Goal: Task Accomplishment & Management: Use online tool/utility

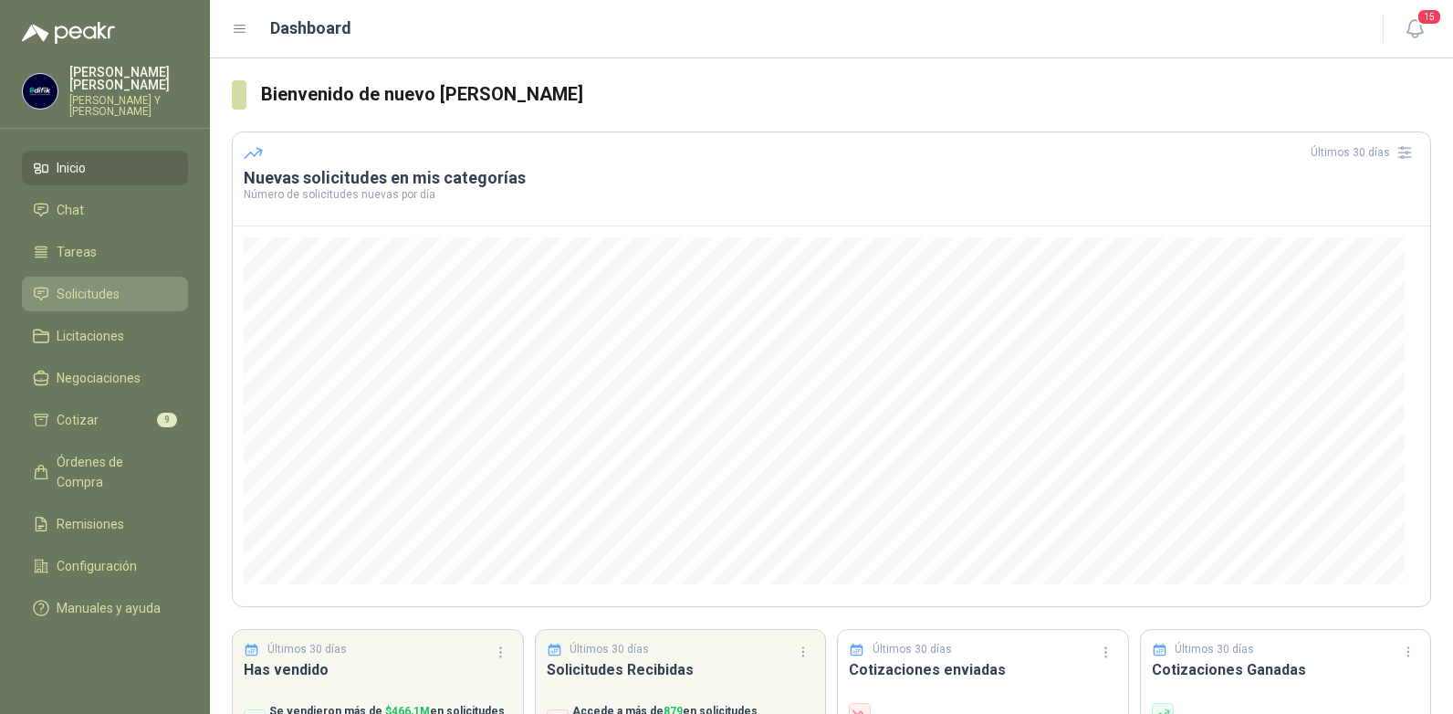
click at [77, 284] on span "Solicitudes" at bounding box center [88, 294] width 63 height 20
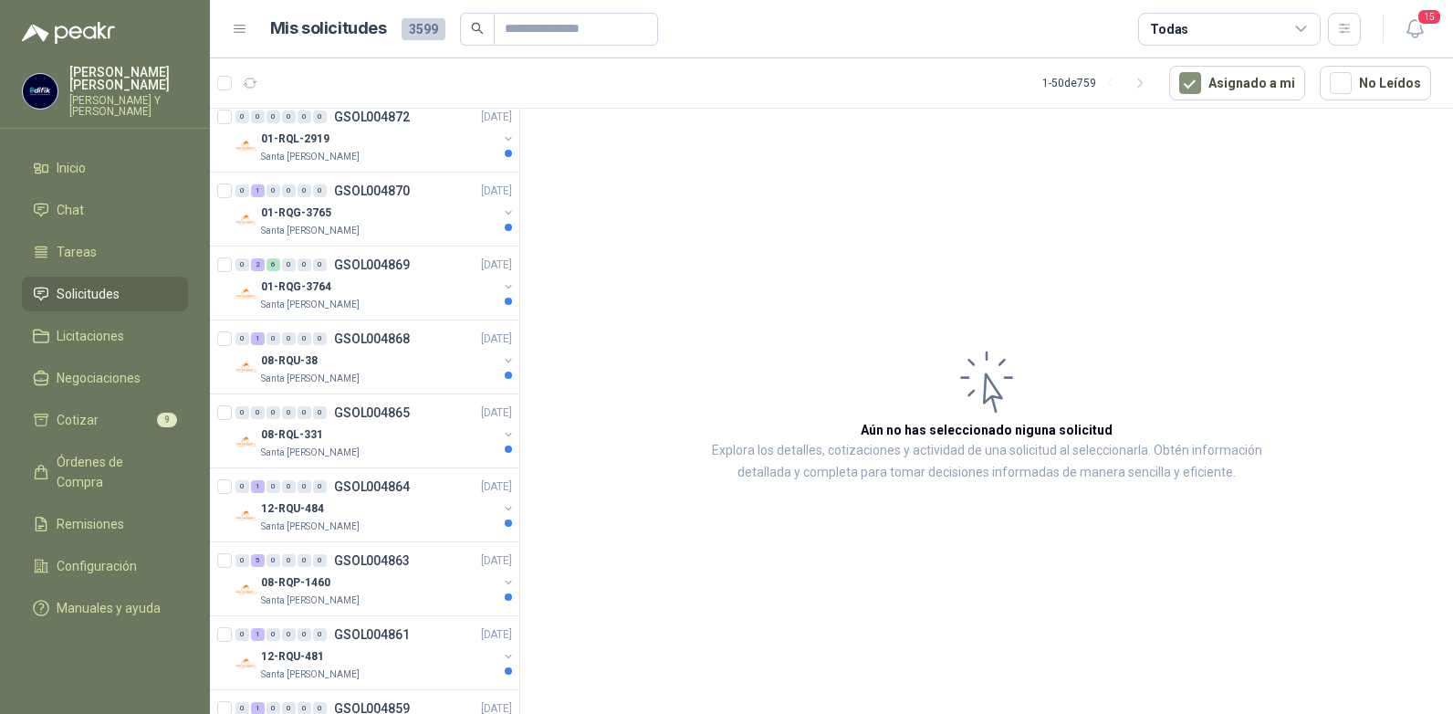
scroll to position [2456, 0]
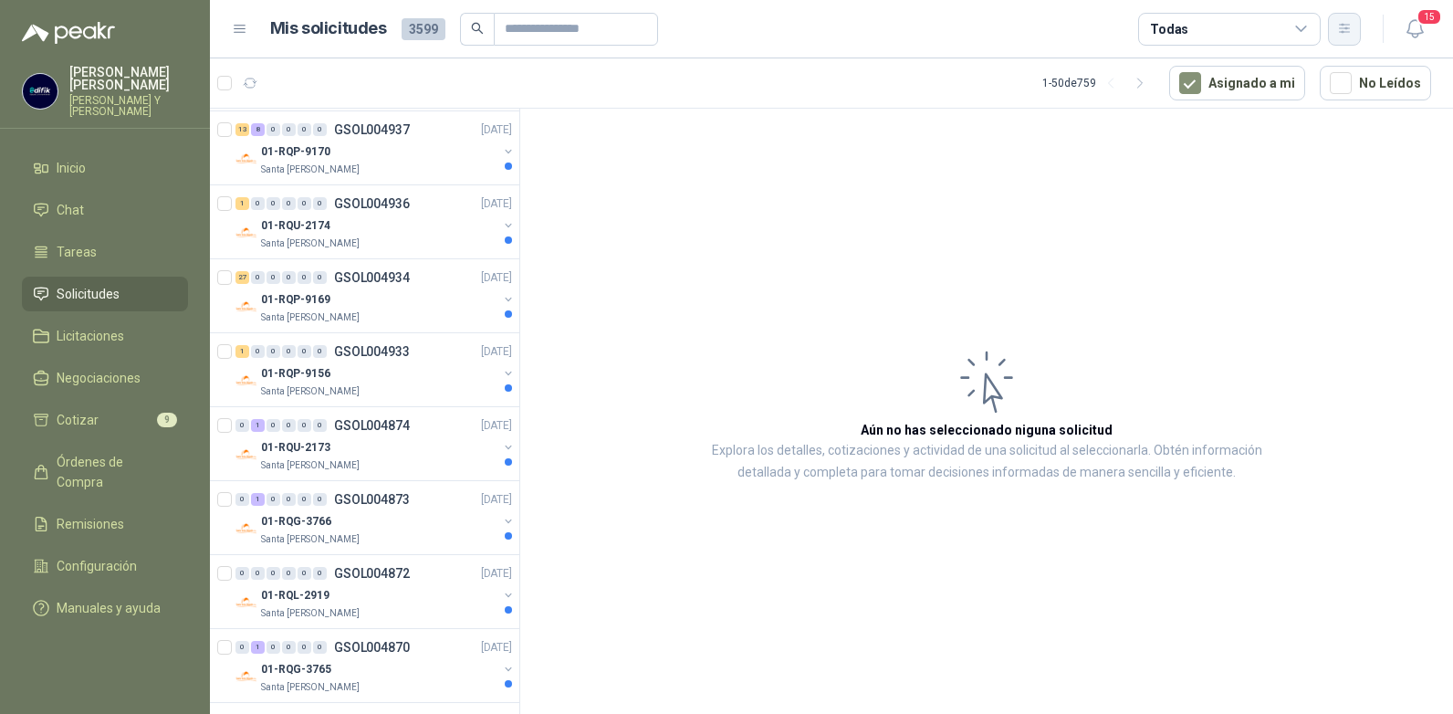
click at [1341, 23] on icon "button" at bounding box center [1345, 29] width 16 height 16
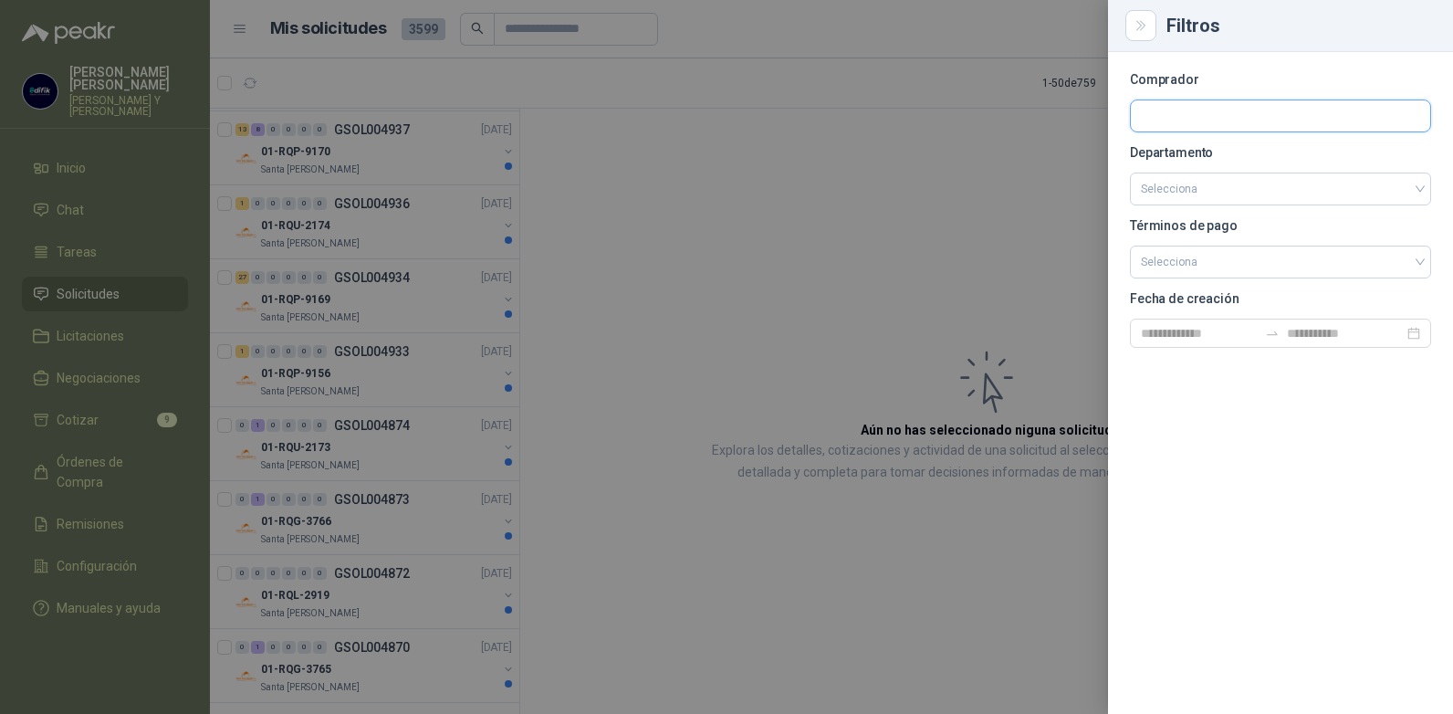
click at [1150, 127] on input "text" at bounding box center [1280, 115] width 299 height 31
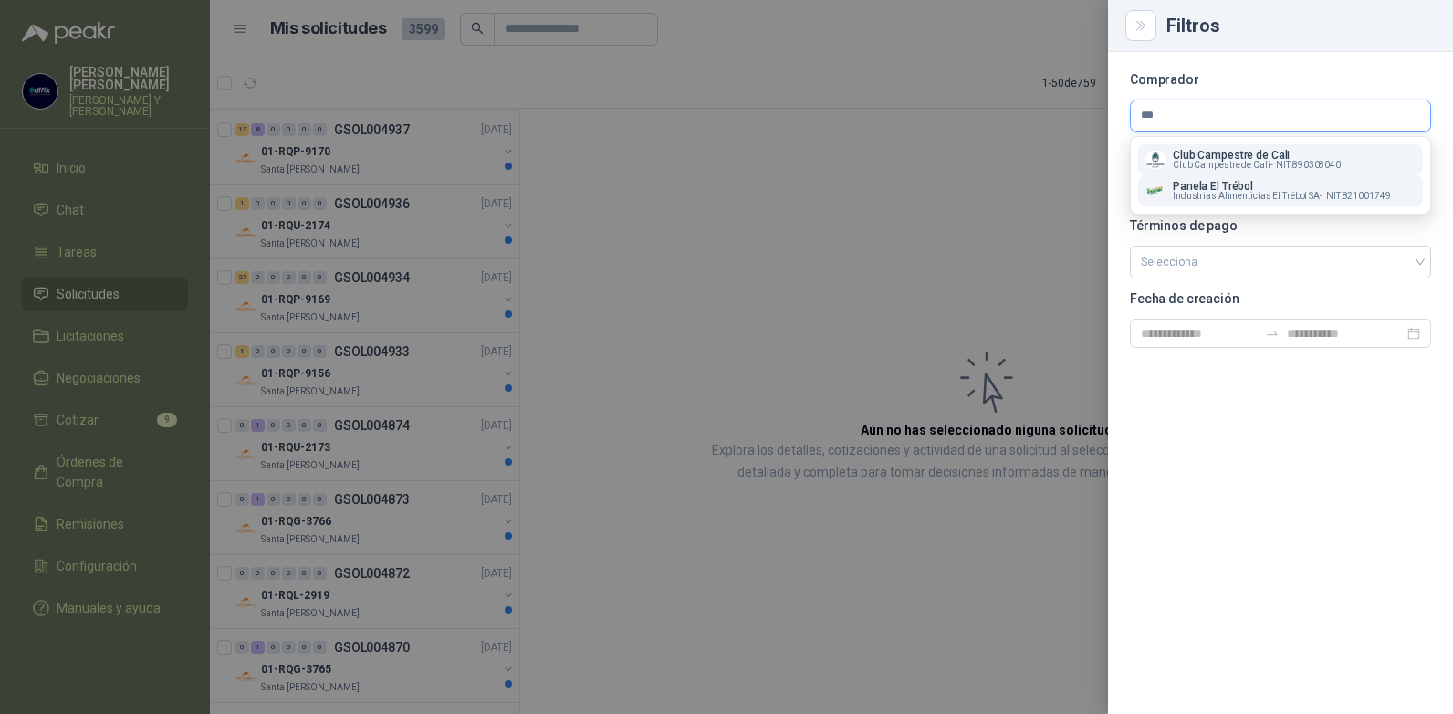
type input "***"
click at [1184, 185] on p "Panela El Trébol" at bounding box center [1282, 186] width 218 height 11
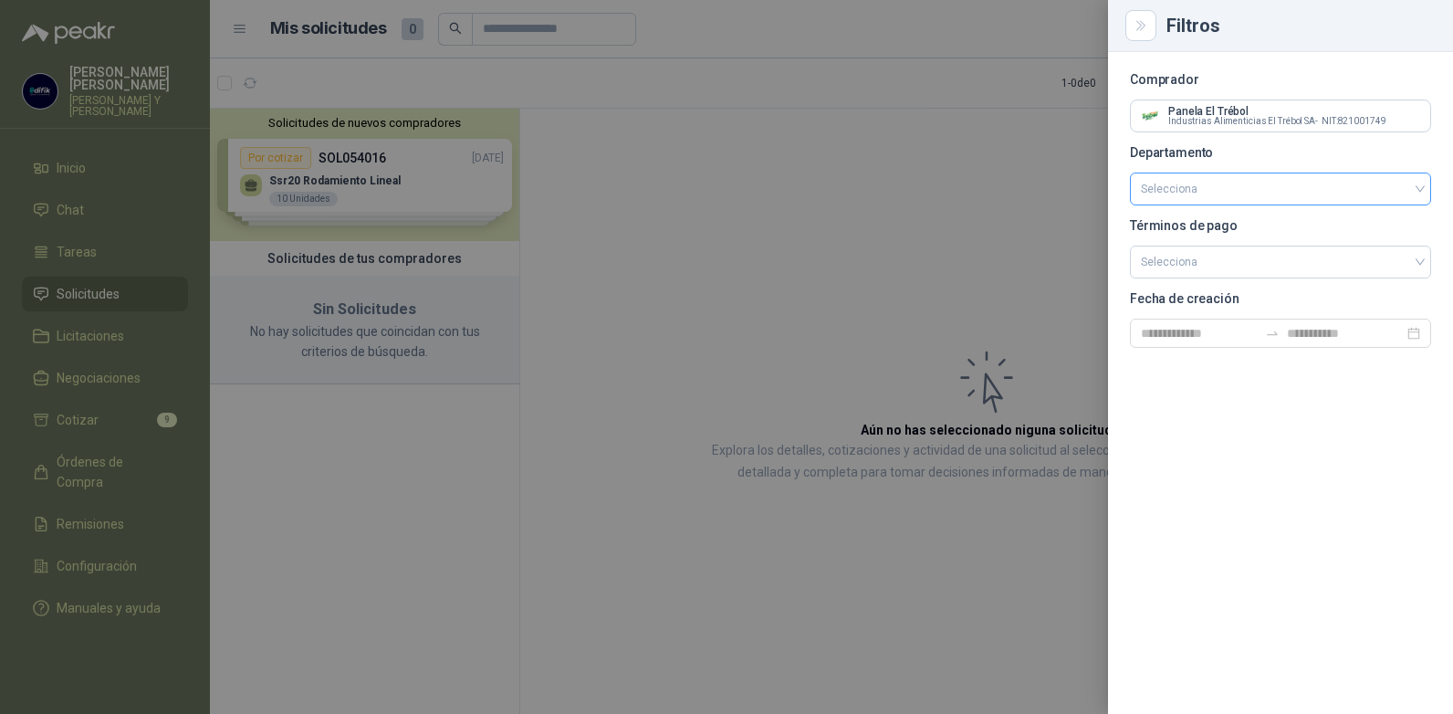
scroll to position [0, 0]
click at [1417, 187] on input "search" at bounding box center [1280, 188] width 279 height 31
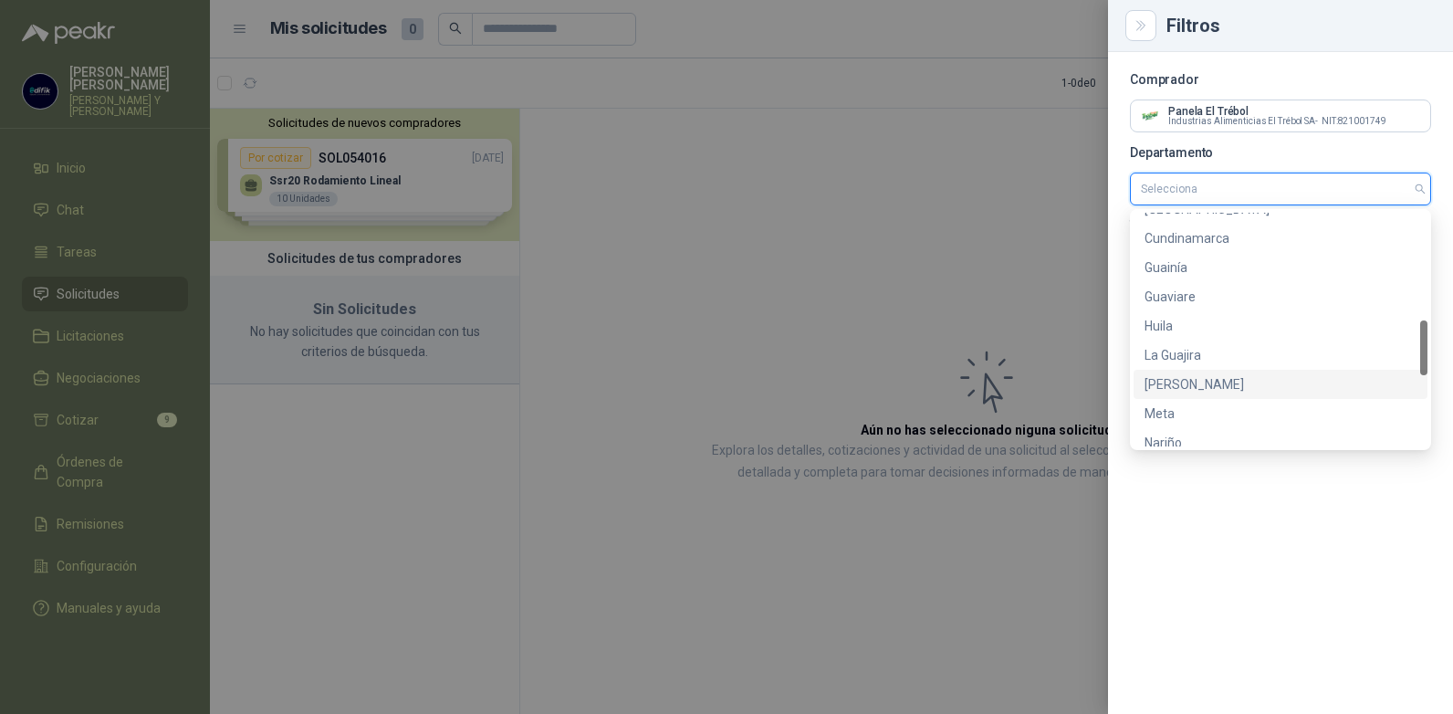
scroll to position [759, 0]
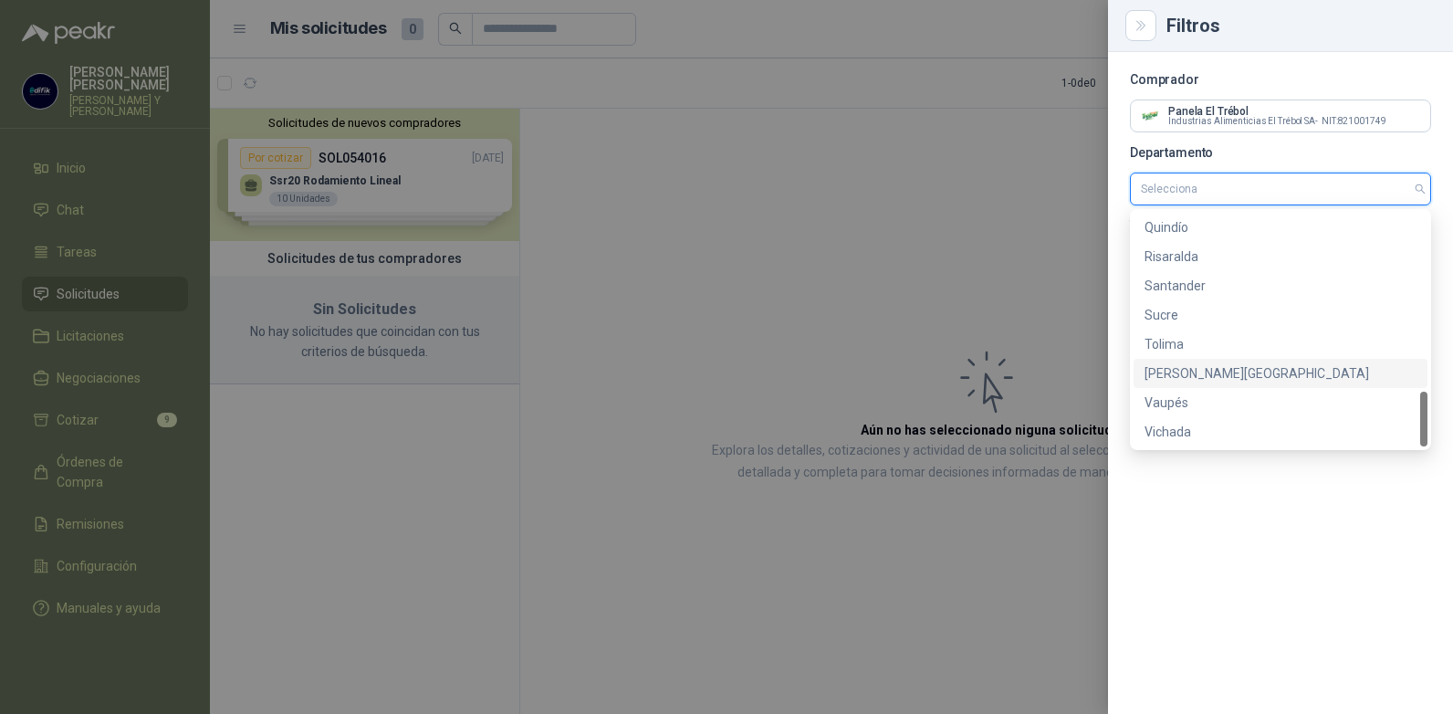
click at [1175, 374] on div "[PERSON_NAME][GEOGRAPHIC_DATA]" at bounding box center [1280, 373] width 272 height 20
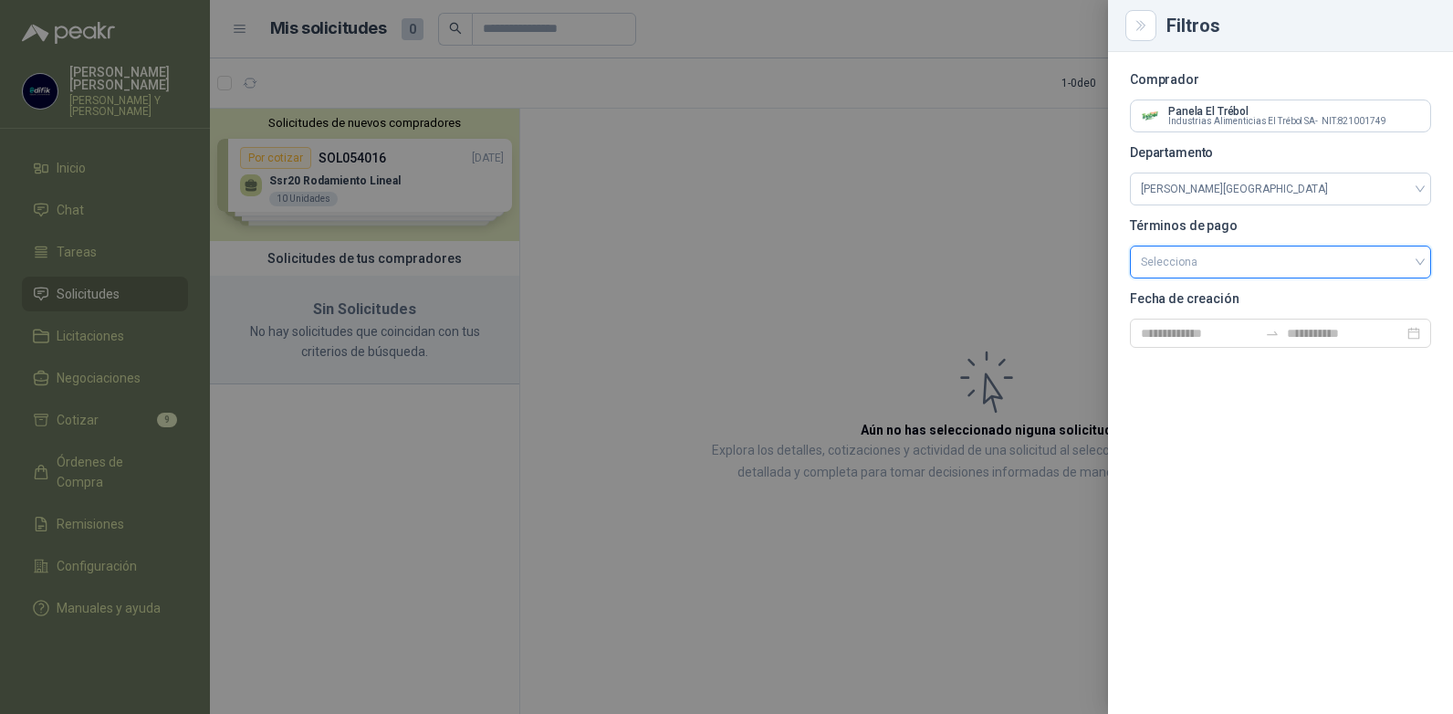
click at [1292, 257] on input "search" at bounding box center [1280, 259] width 279 height 27
click at [929, 235] on div at bounding box center [726, 357] width 1453 height 714
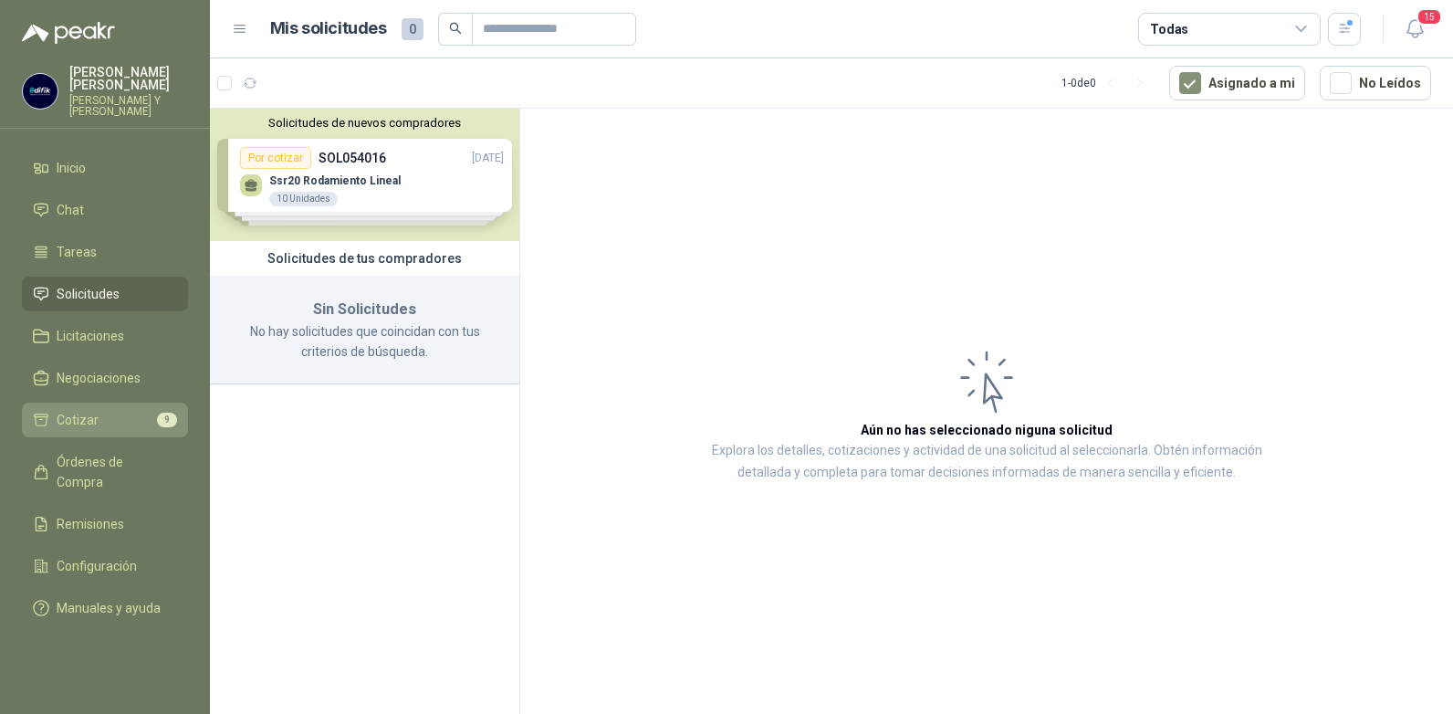
click at [79, 410] on span "Cotizar" at bounding box center [78, 420] width 42 height 20
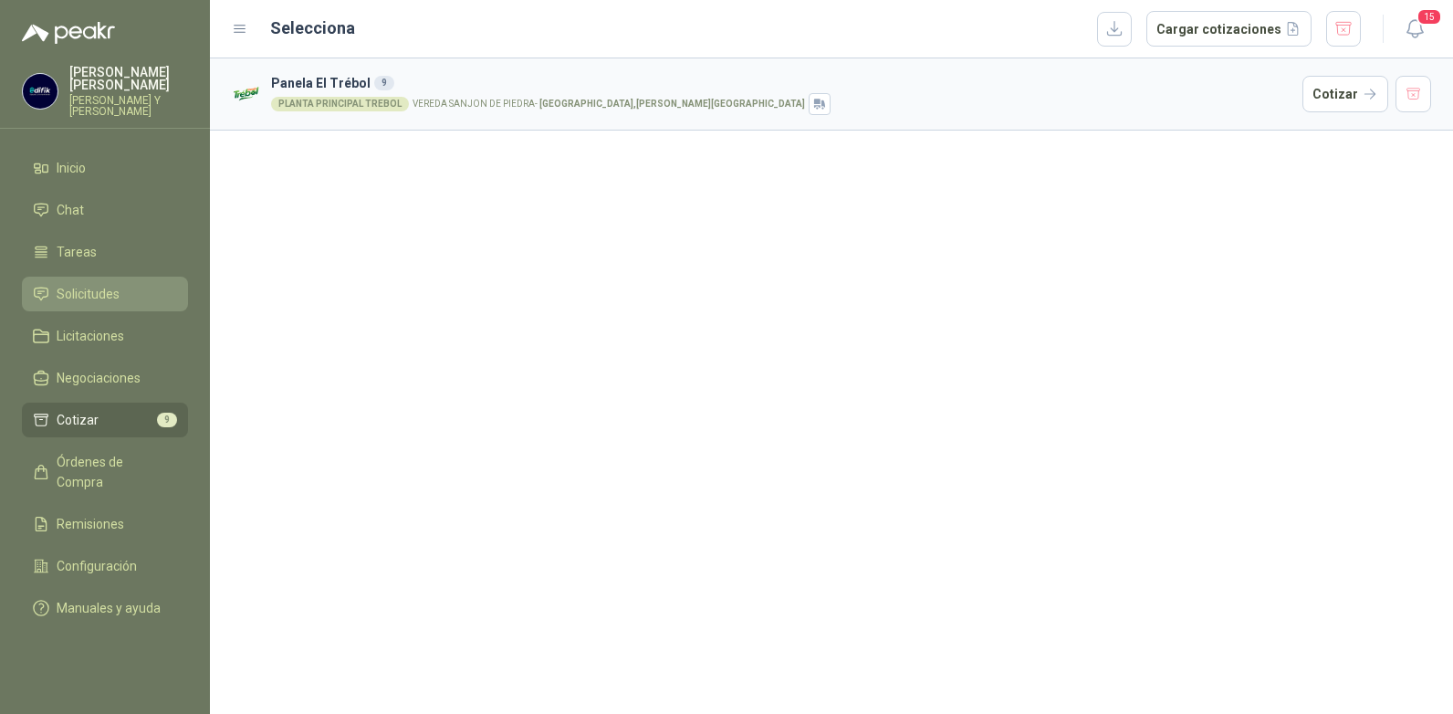
click at [88, 284] on span "Solicitudes" at bounding box center [88, 294] width 63 height 20
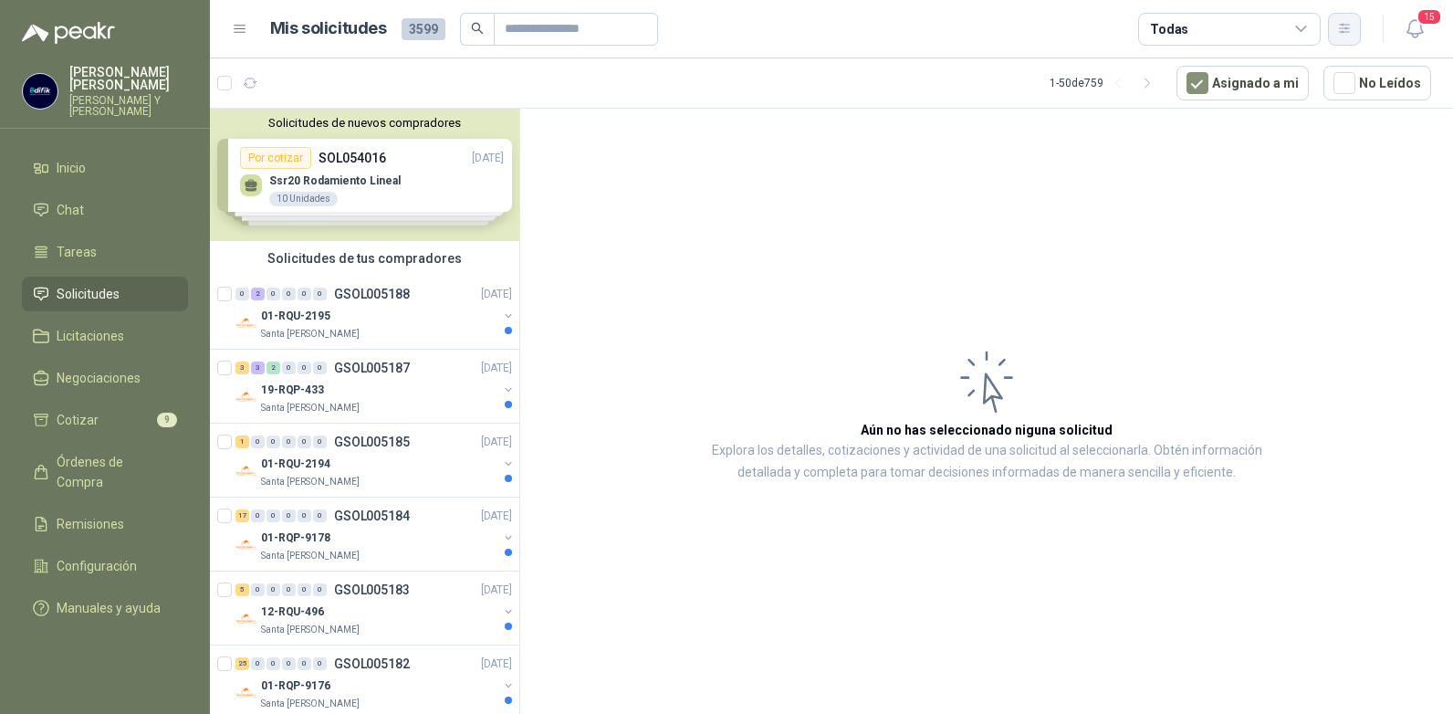
click at [1342, 33] on icon "button" at bounding box center [1345, 29] width 16 height 16
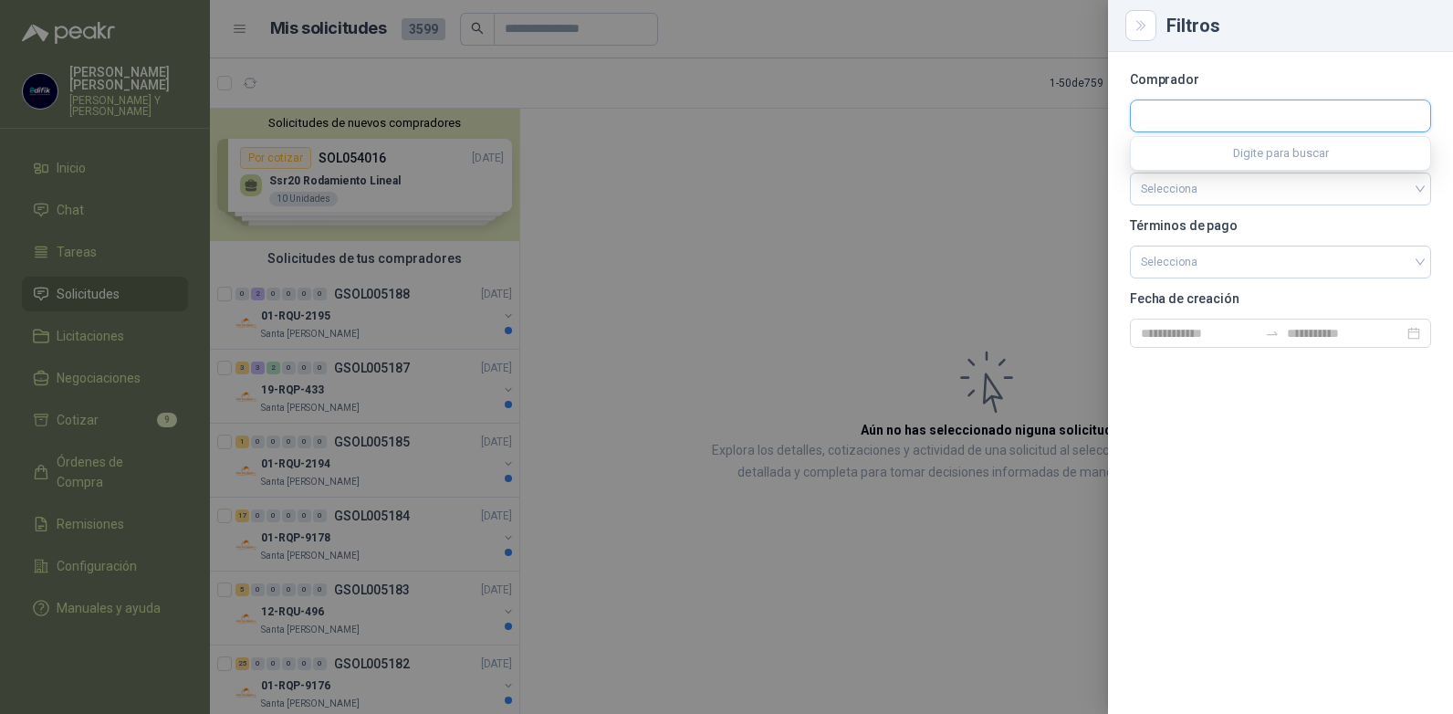
click at [1165, 122] on input "text" at bounding box center [1280, 115] width 299 height 31
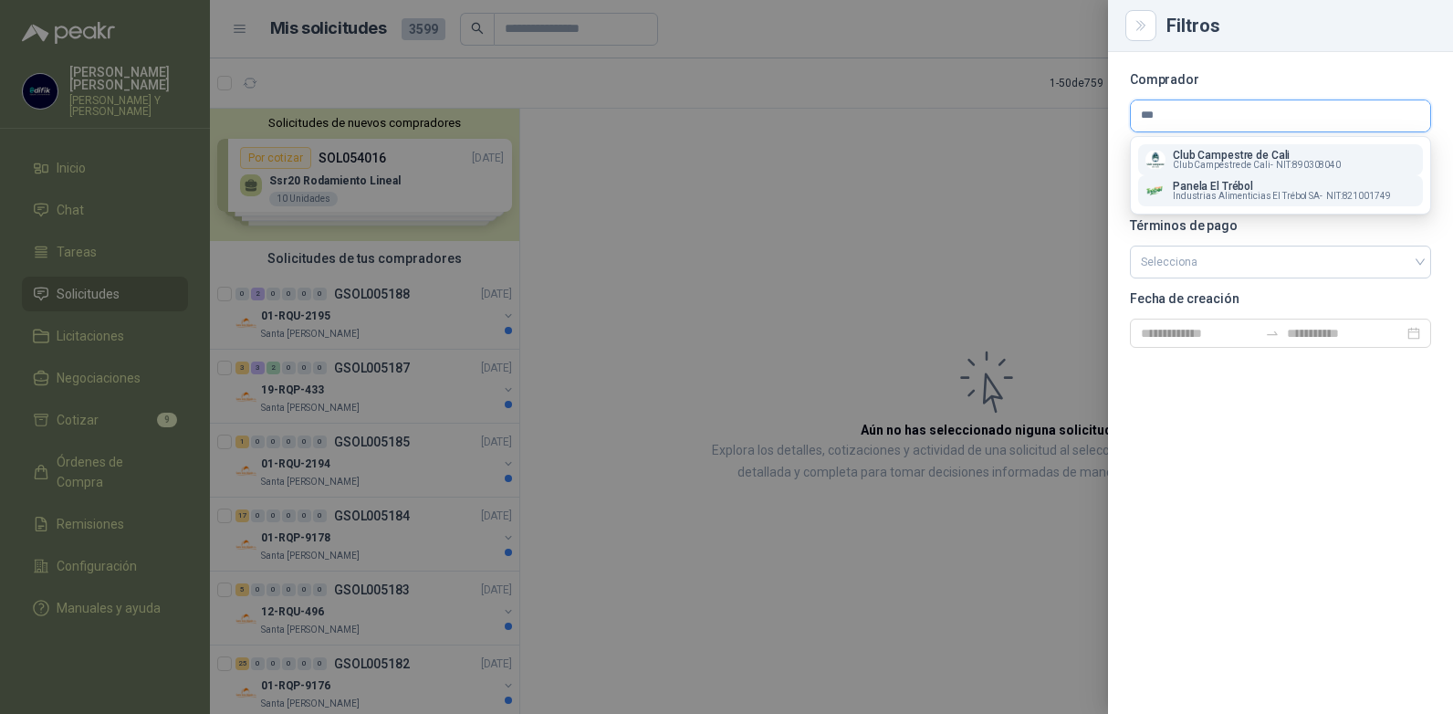
type input "***"
click at [1183, 187] on p "Panela El Trébol" at bounding box center [1282, 186] width 218 height 11
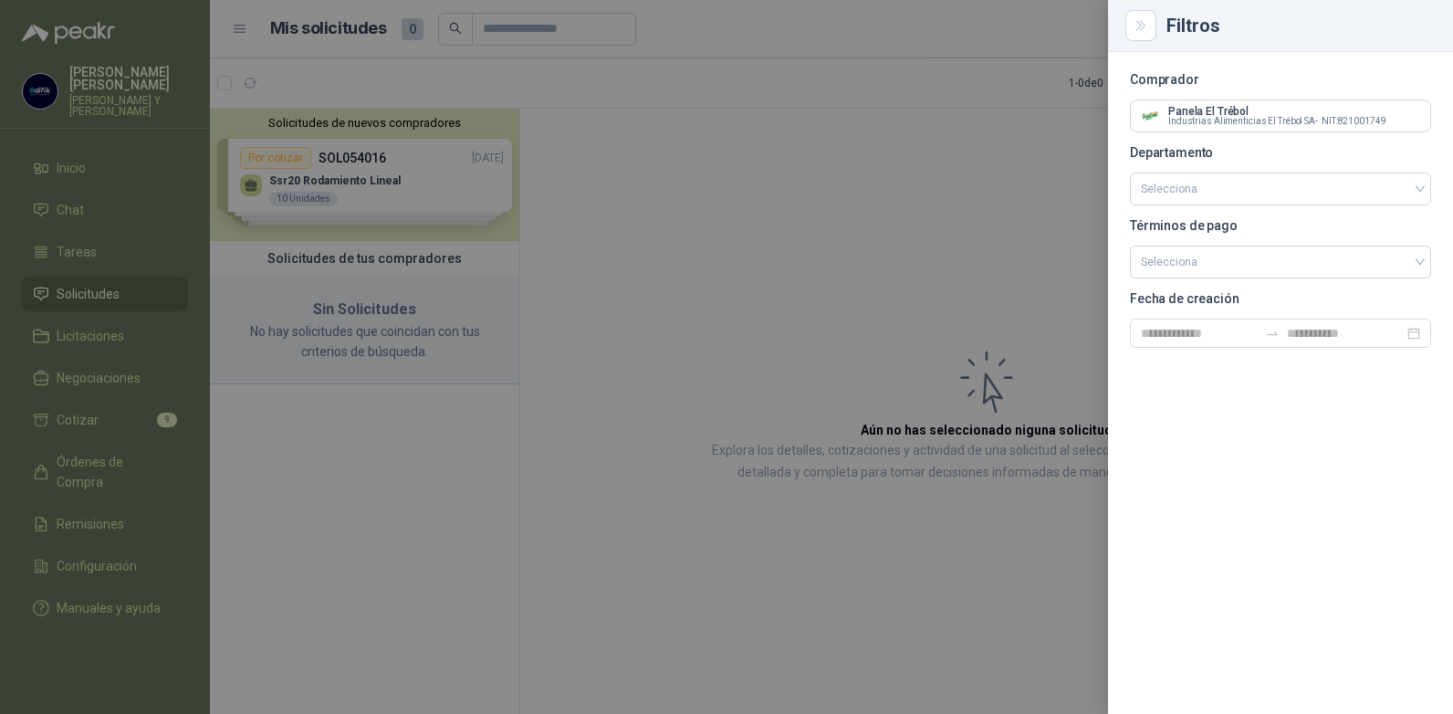
click at [1008, 146] on div at bounding box center [726, 357] width 1453 height 714
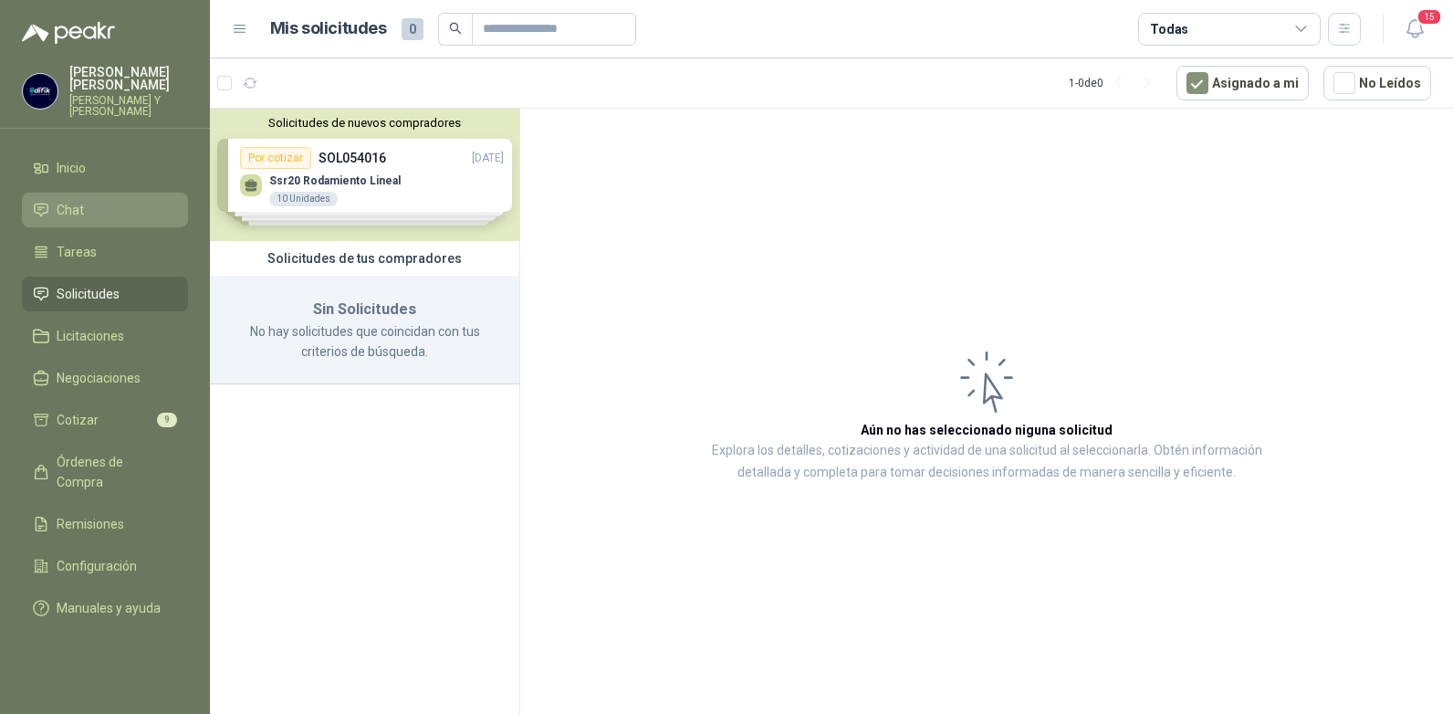
click at [119, 200] on li "Chat" at bounding box center [105, 210] width 144 height 20
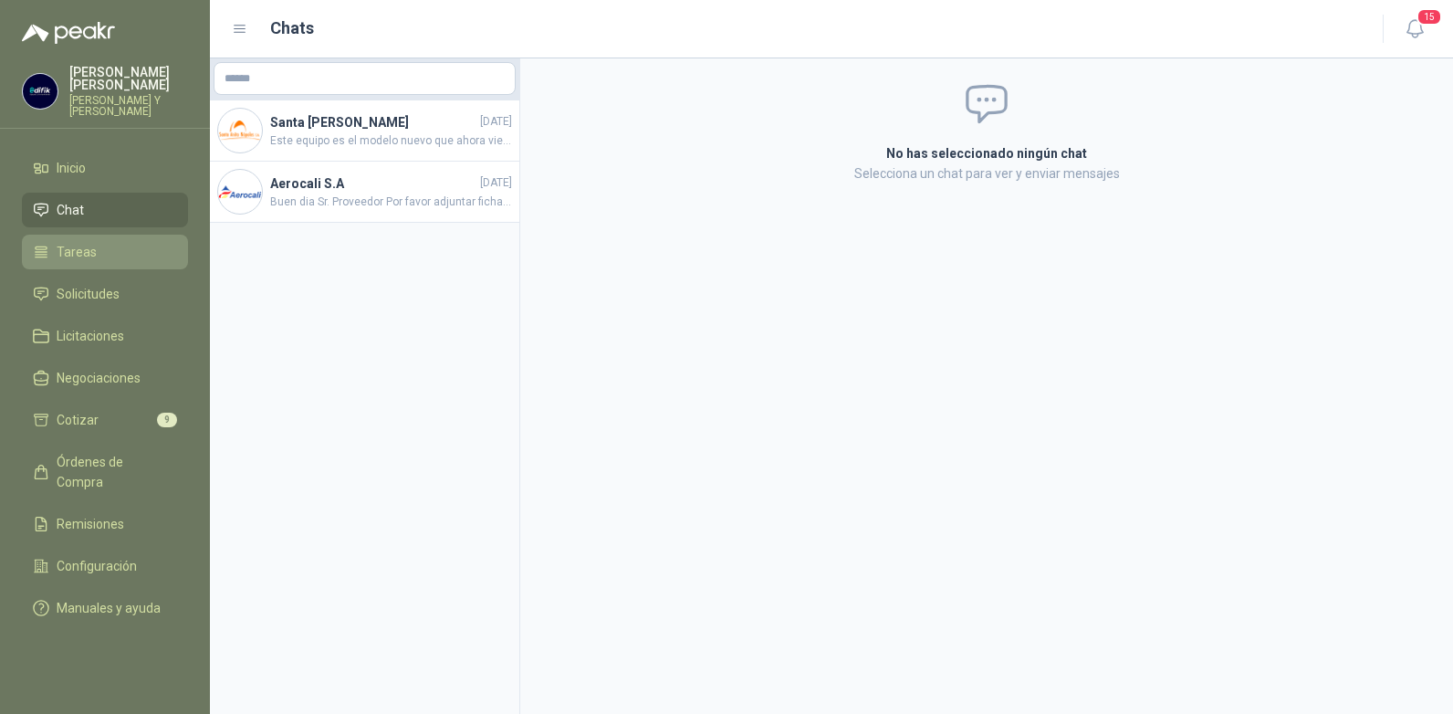
click at [120, 242] on li "Tareas" at bounding box center [105, 252] width 144 height 20
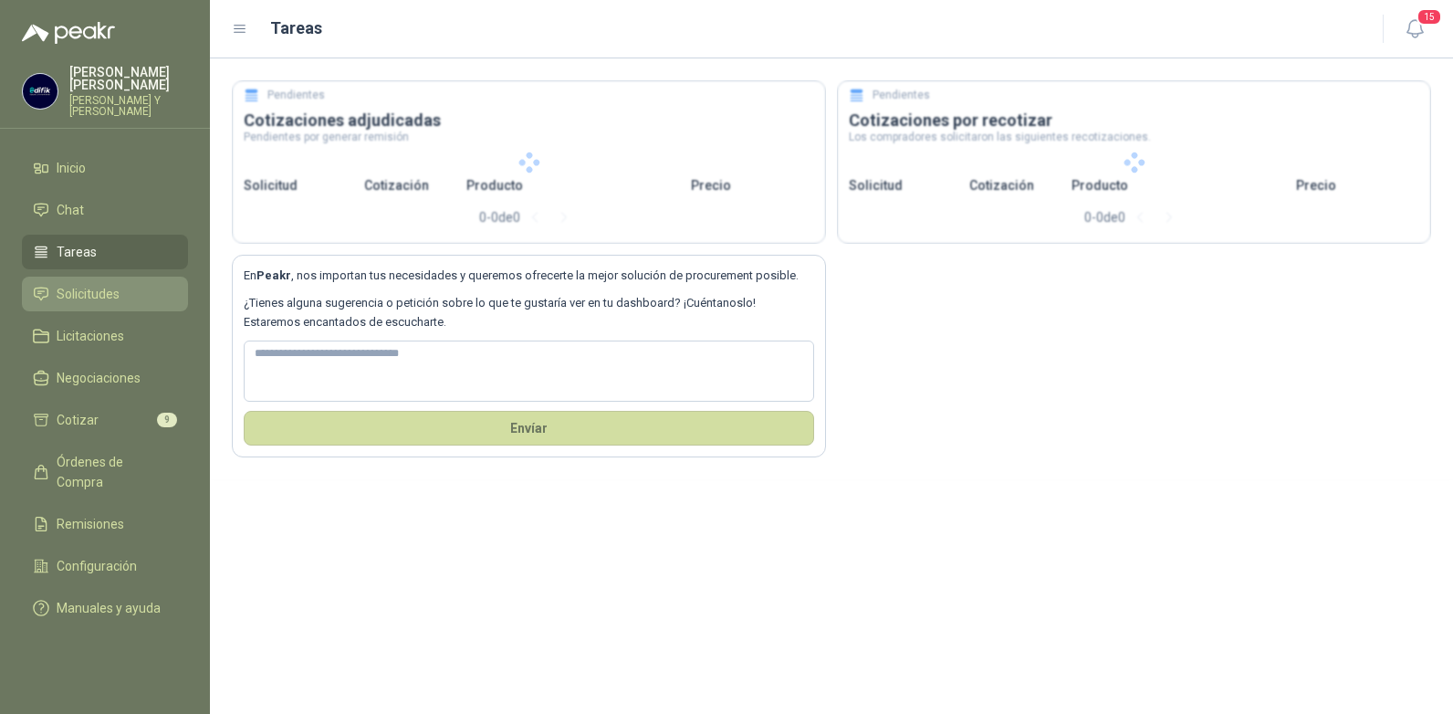
click at [122, 284] on li "Solicitudes" at bounding box center [105, 294] width 144 height 20
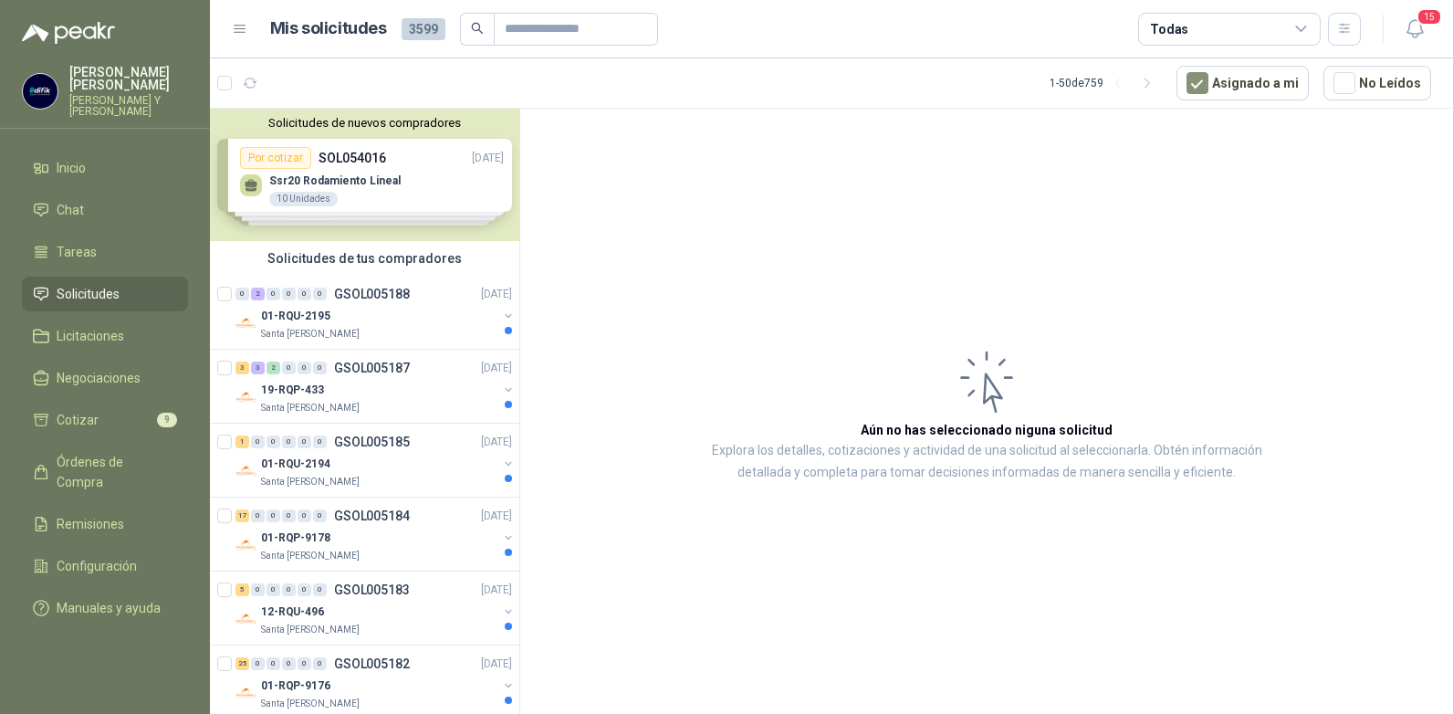
click at [1299, 30] on icon at bounding box center [1301, 28] width 10 height 5
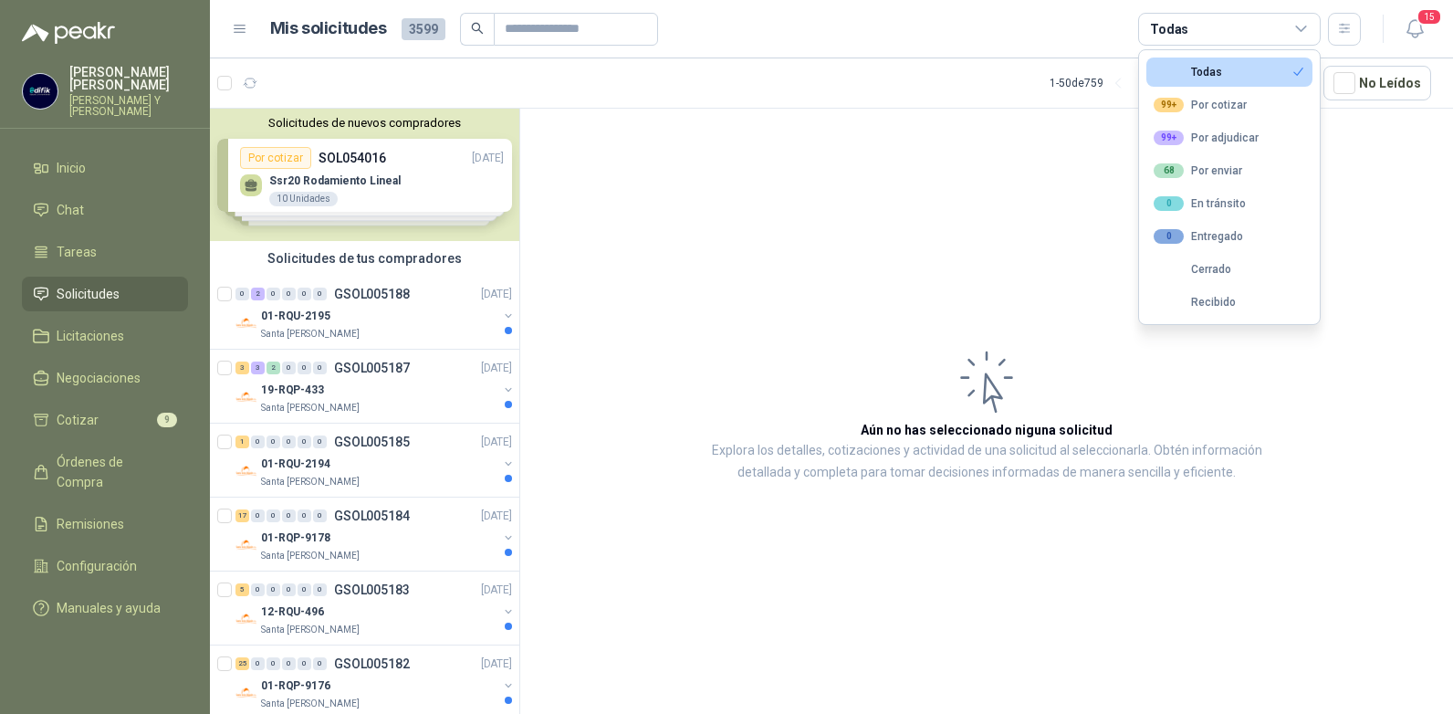
click at [802, 200] on article "Aún no has seleccionado niguna solicitud Explora los detalles, cotizaciones y a…" at bounding box center [986, 414] width 933 height 611
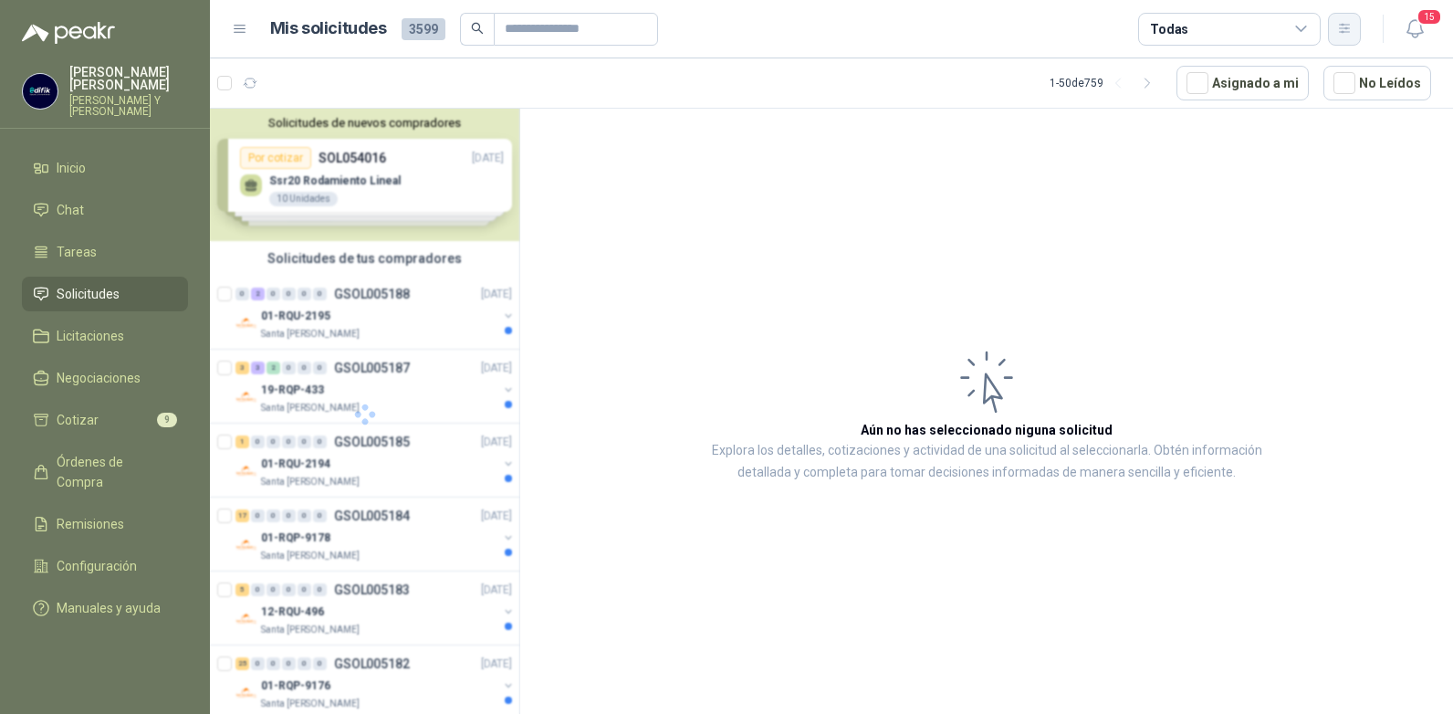
click at [1347, 26] on icon "button" at bounding box center [1345, 29] width 16 height 16
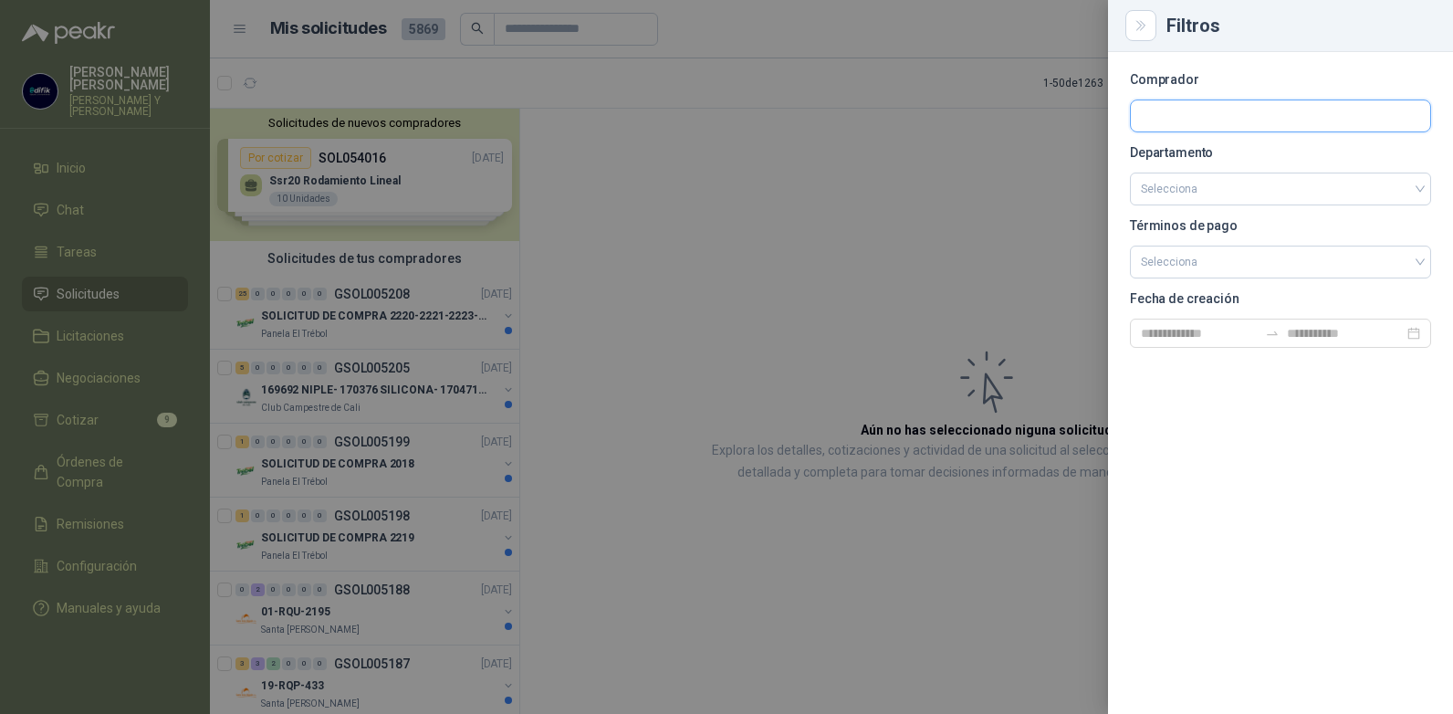
click at [1185, 117] on input "text" at bounding box center [1280, 115] width 299 height 31
type input "******"
click at [1188, 152] on p "Panela El Trébol" at bounding box center [1282, 155] width 218 height 11
click at [1018, 140] on div at bounding box center [726, 357] width 1453 height 714
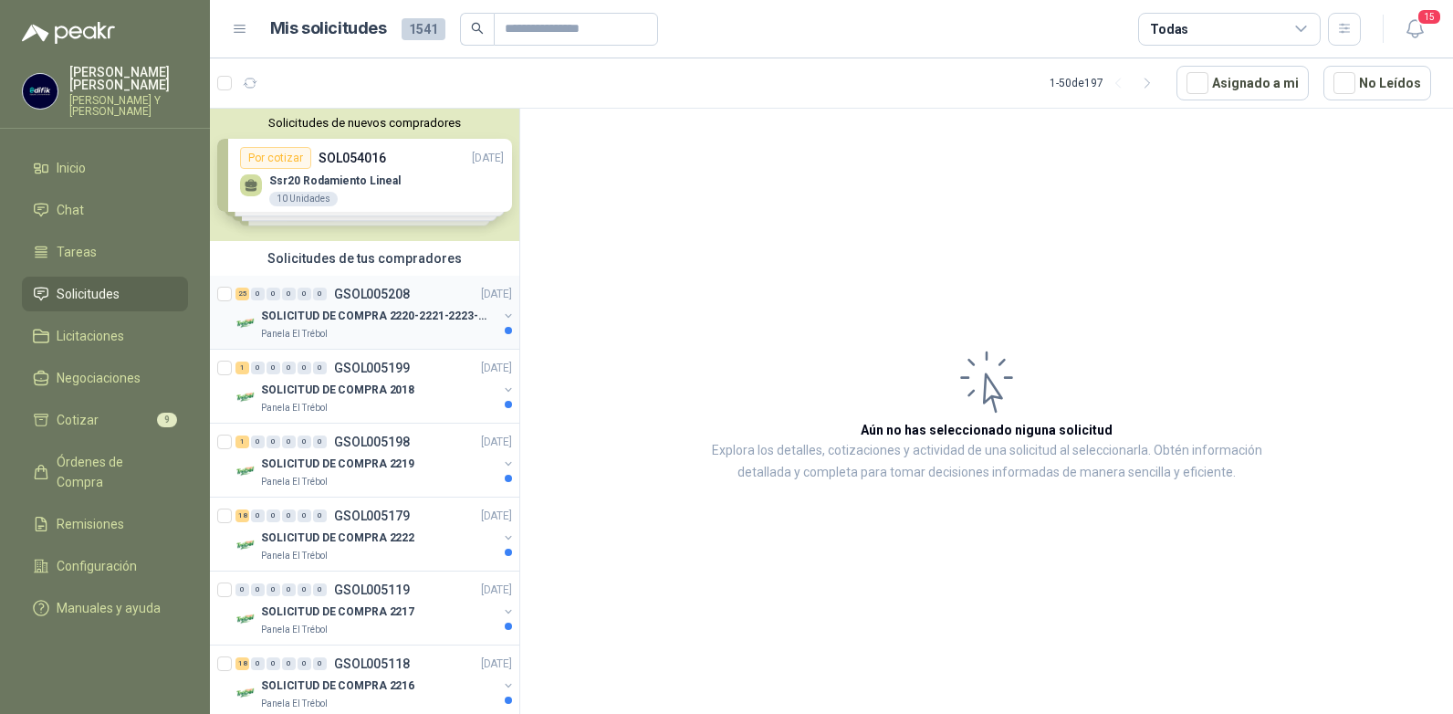
click at [386, 290] on p "GSOL005208" at bounding box center [372, 293] width 76 height 13
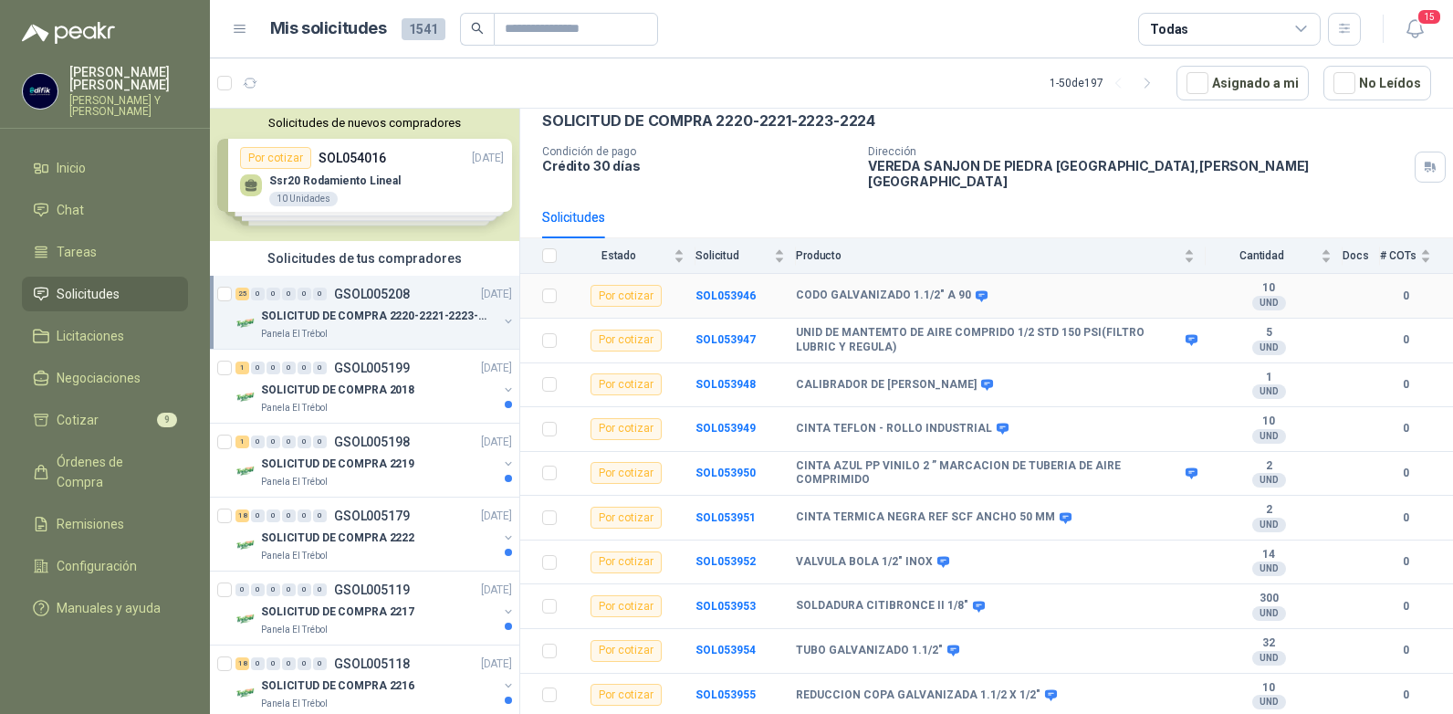
scroll to position [183, 0]
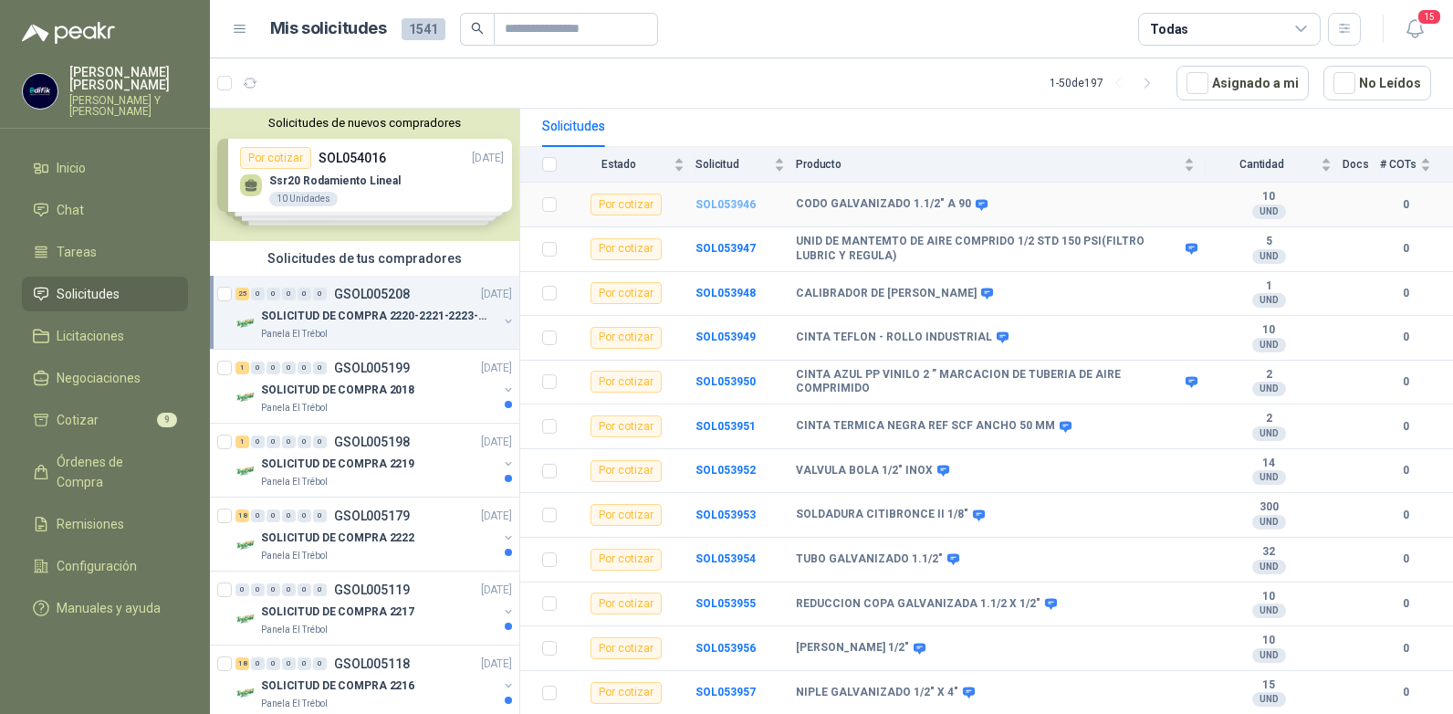
click at [730, 198] on b "SOL053946" at bounding box center [725, 204] width 60 height 13
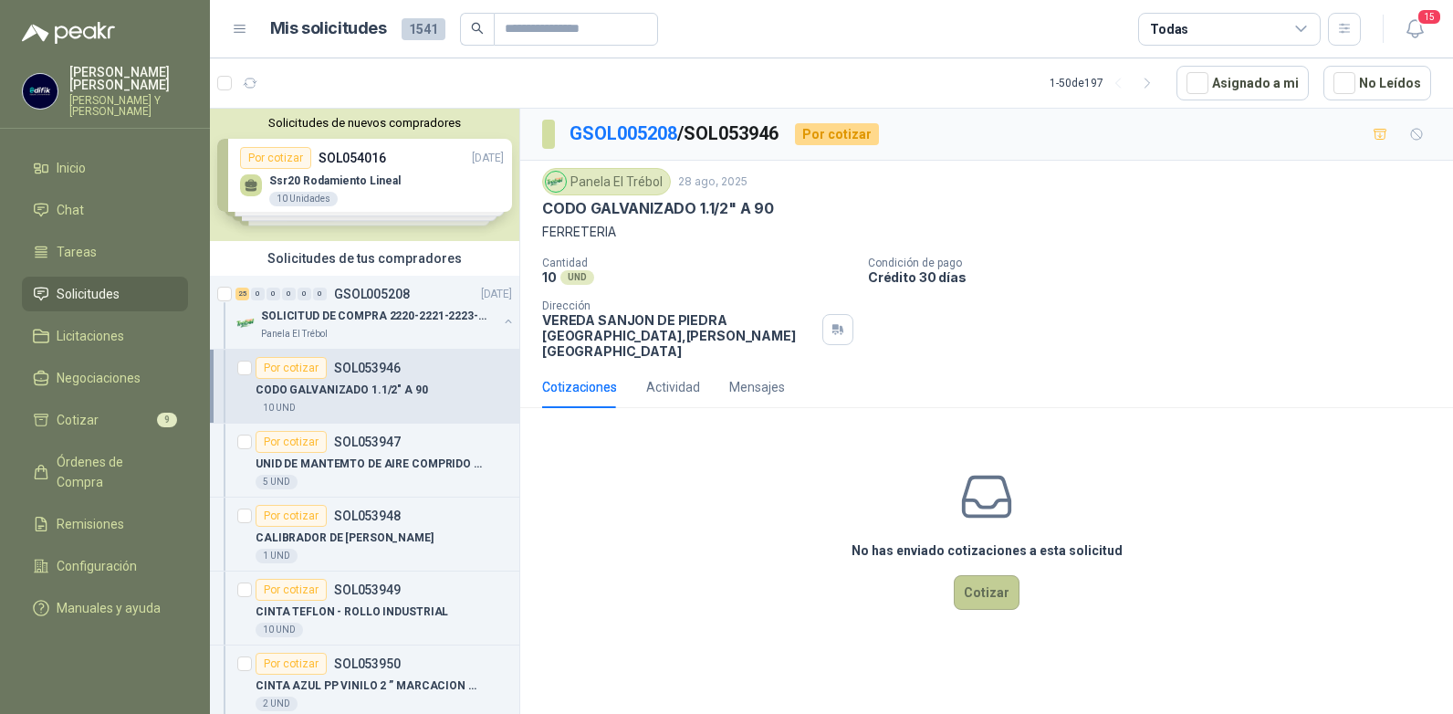
click at [971, 575] on button "Cotizar" at bounding box center [987, 592] width 66 height 35
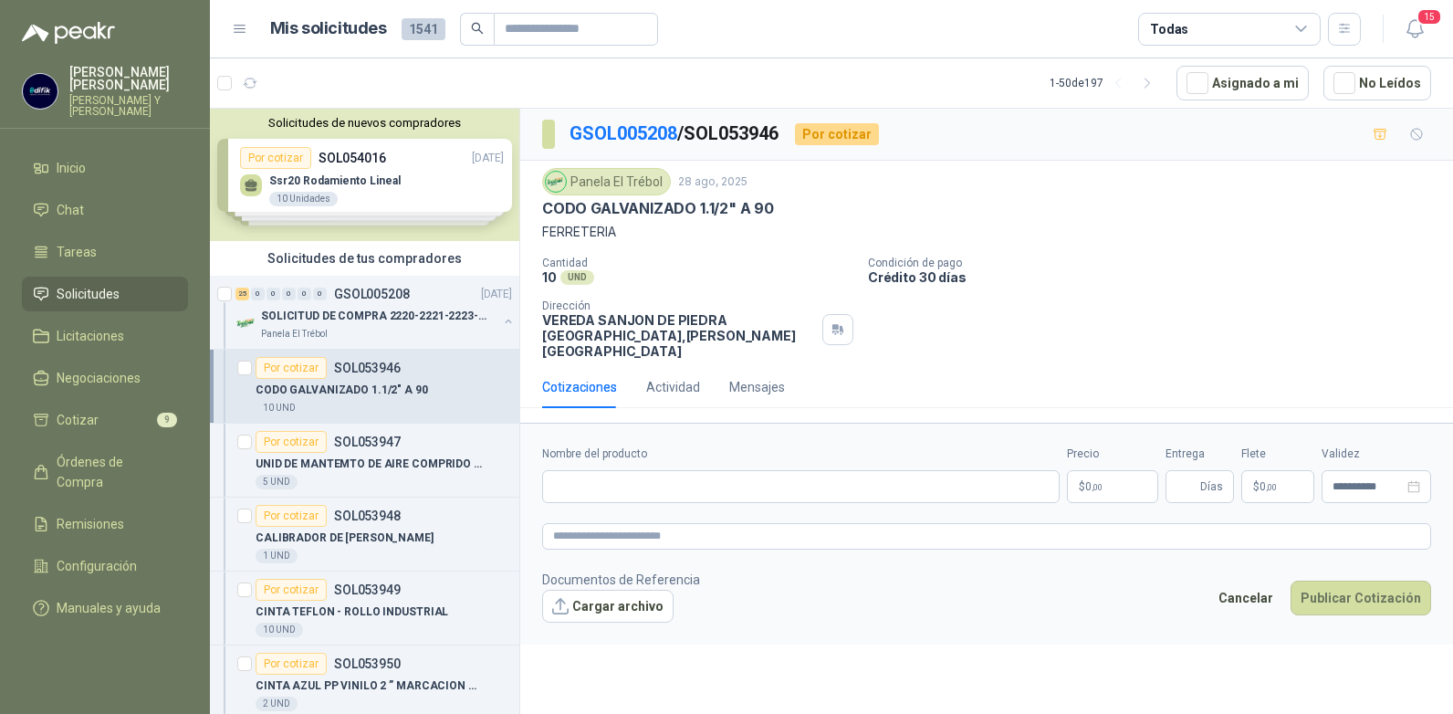
click at [998, 539] on form "**********" at bounding box center [986, 533] width 933 height 221
drag, startPoint x: 997, startPoint y: 538, endPoint x: 992, endPoint y: 555, distance: 17.9
click at [992, 555] on form "**********" at bounding box center [986, 533] width 933 height 221
click at [602, 470] on input "Nombre del producto" at bounding box center [800, 486] width 517 height 33
click at [1109, 470] on p "$ 0 ,00" at bounding box center [1112, 486] width 91 height 33
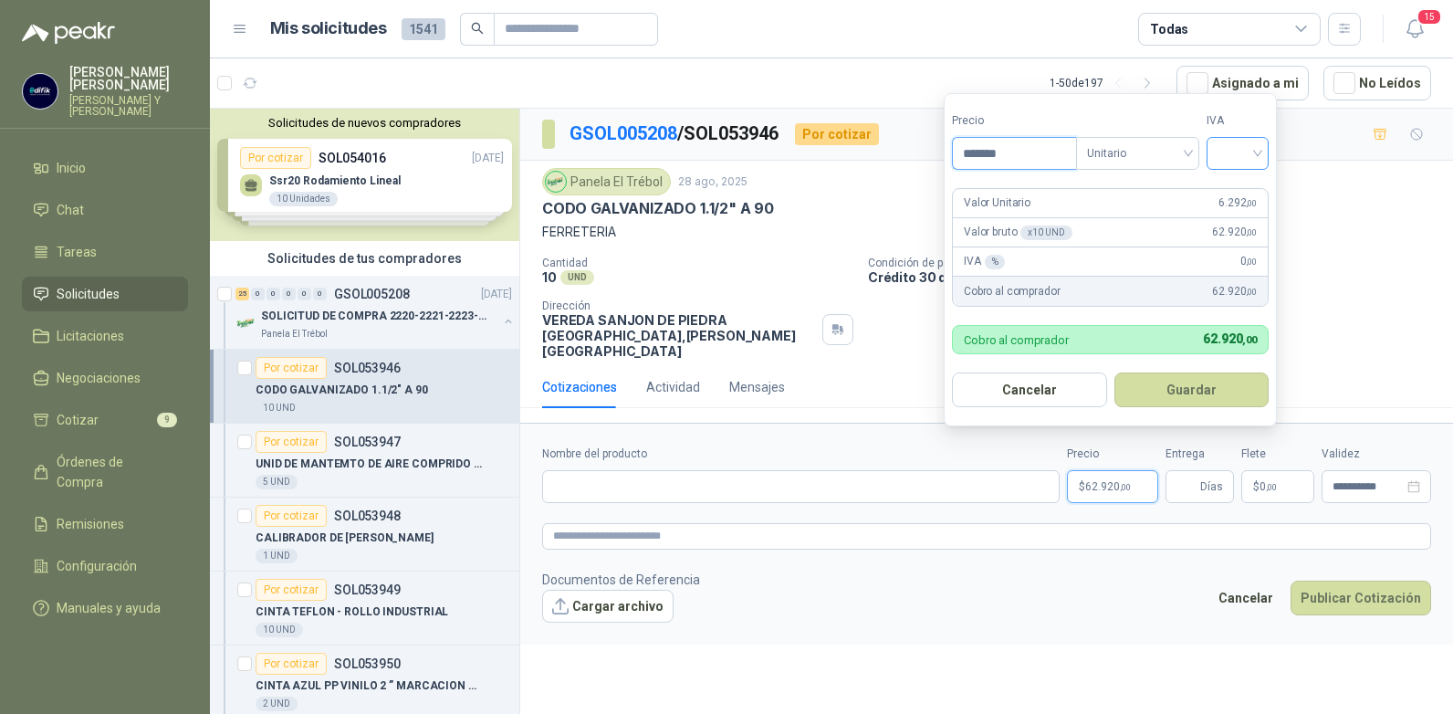
type input "*******"
click at [1257, 151] on input "search" at bounding box center [1237, 151] width 40 height 27
click at [1233, 194] on div "19%" at bounding box center [1242, 191] width 34 height 20
click at [1173, 389] on button "Guardar" at bounding box center [1194, 389] width 157 height 35
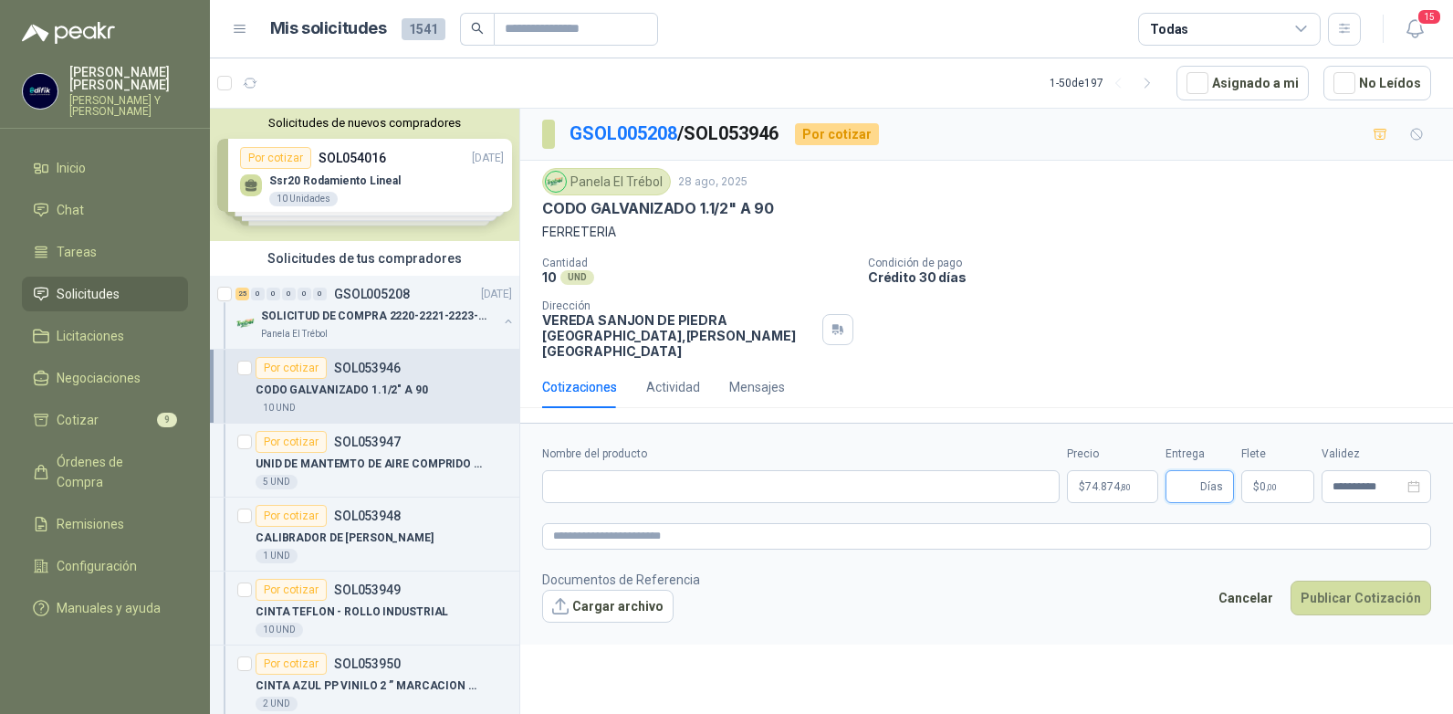
click at [1176, 471] on input "Entrega" at bounding box center [1186, 486] width 20 height 31
type input "*"
click at [642, 470] on input "Nombre del producto" at bounding box center [800, 486] width 517 height 33
type input "**********"
click at [1346, 580] on button "Publicar Cotización" at bounding box center [1360, 597] width 141 height 35
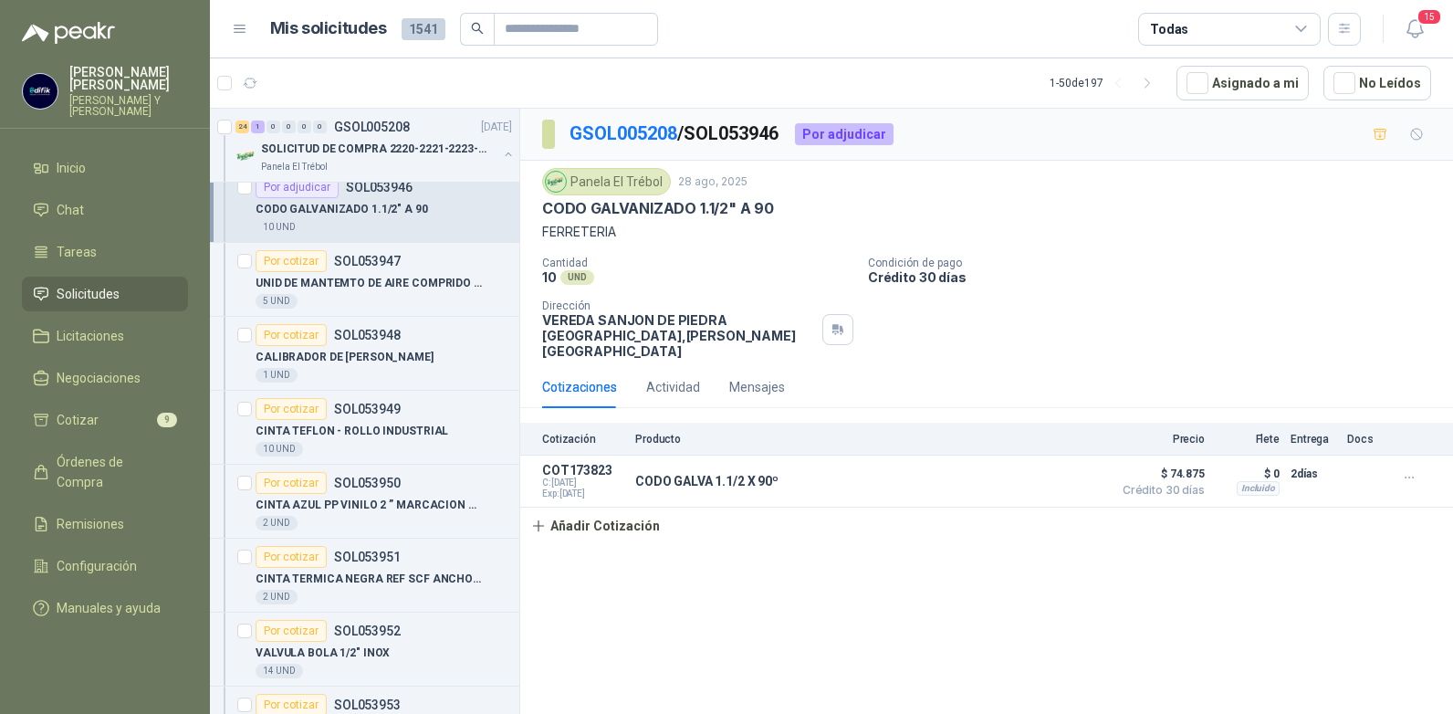
scroll to position [183, 0]
click at [642, 131] on link "GSOL005208" at bounding box center [623, 133] width 108 height 22
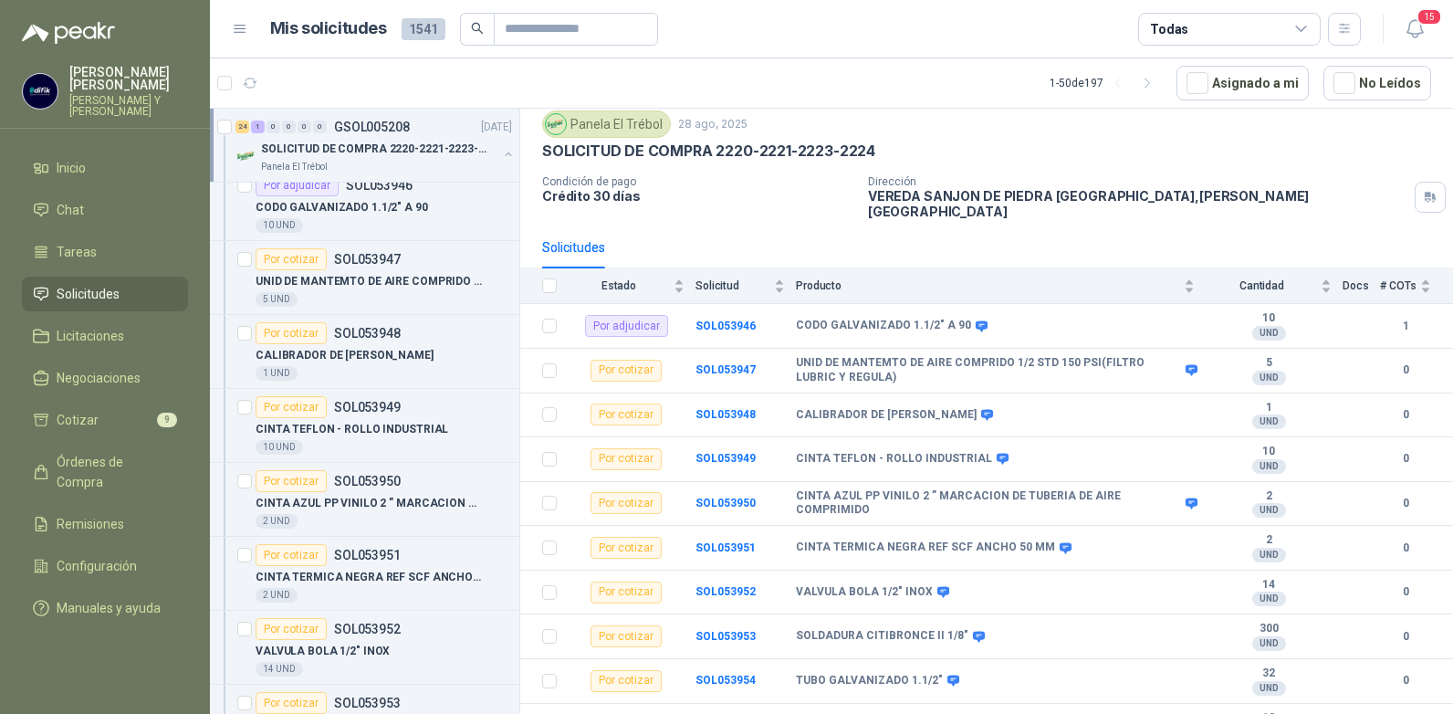
scroll to position [183, 0]
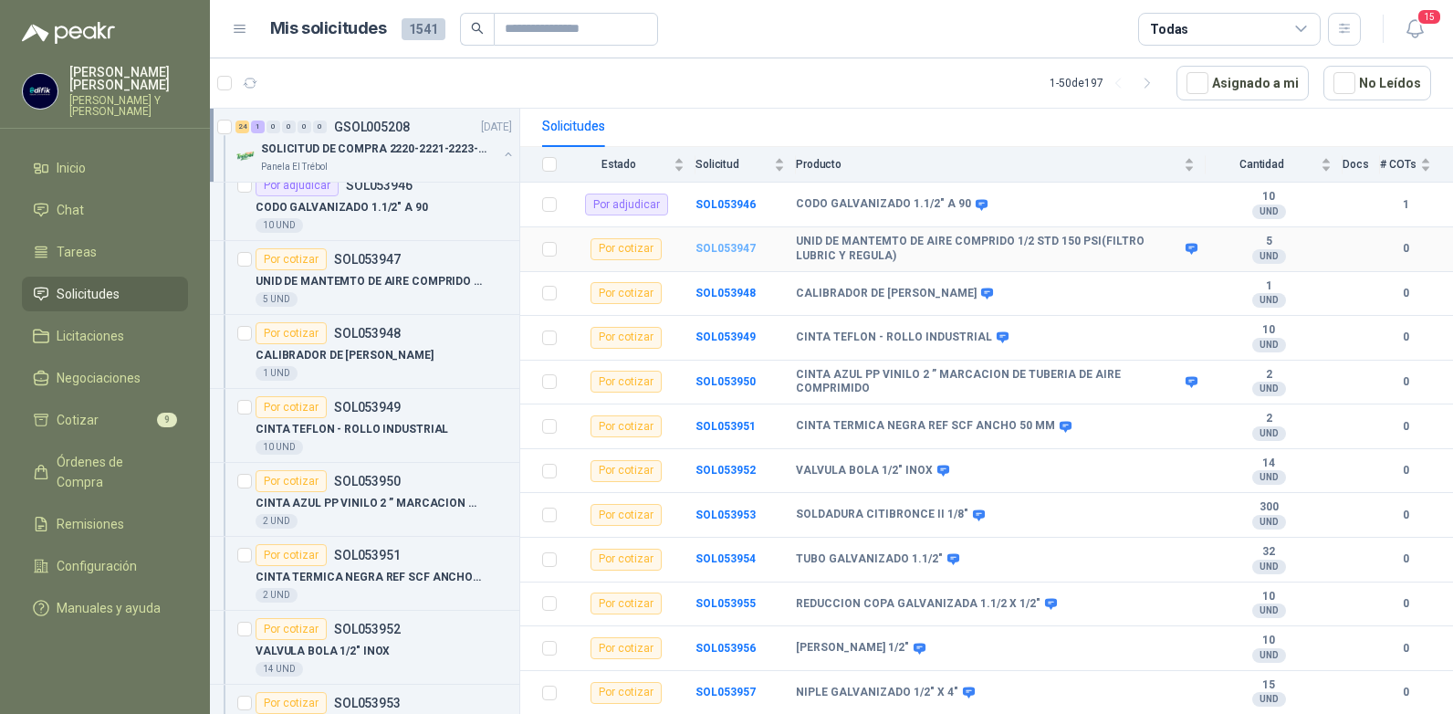
click at [719, 242] on b "SOL053947" at bounding box center [725, 248] width 60 height 13
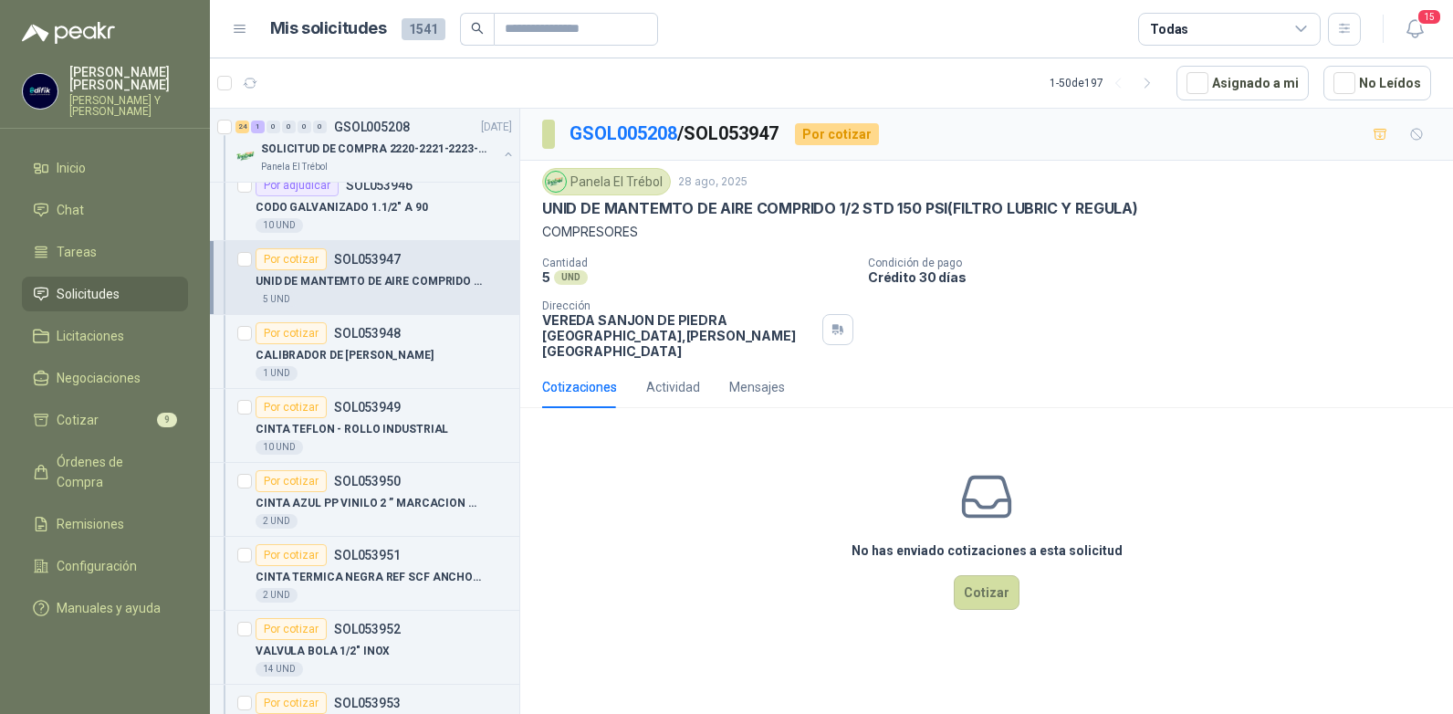
click at [836, 639] on div "No has enviado cotizaciones a esta solicitud Cotizar" at bounding box center [986, 539] width 933 height 233
click at [992, 575] on button "Cotizar" at bounding box center [987, 592] width 66 height 35
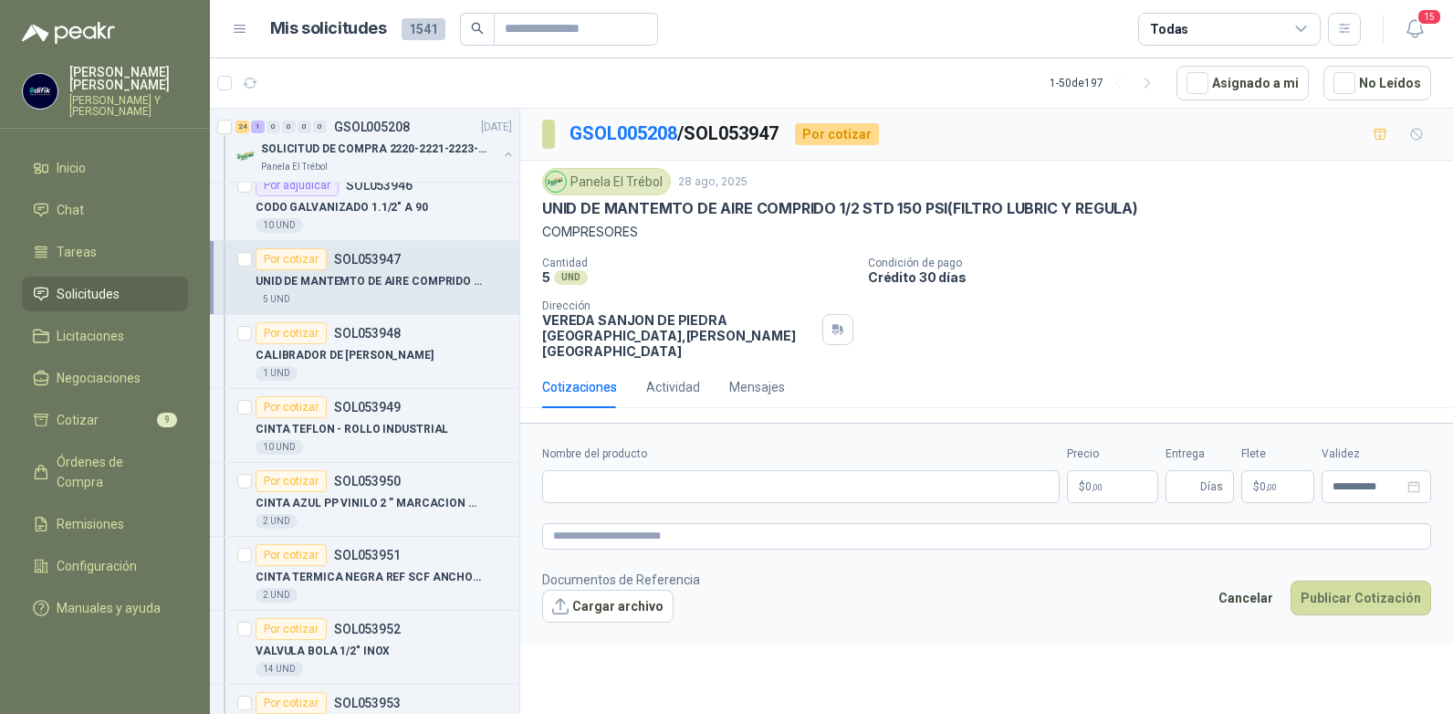
click at [842, 120] on div "GSOL005208 / SOL053947 Por cotizar" at bounding box center [710, 134] width 337 height 29
click at [1102, 482] on span ",00" at bounding box center [1096, 487] width 11 height 10
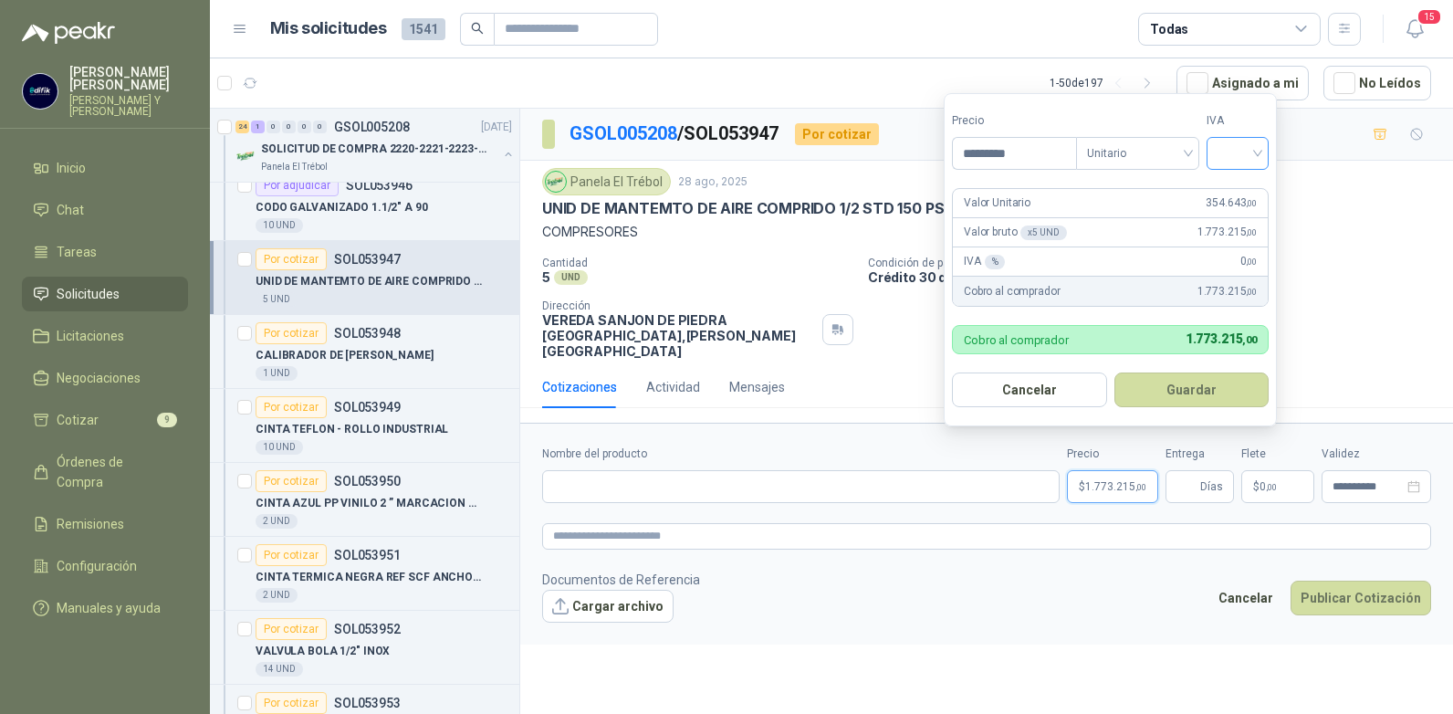
type input "*********"
click at [1246, 152] on input "search" at bounding box center [1237, 151] width 40 height 27
click at [1228, 189] on div "19%" at bounding box center [1242, 191] width 34 height 20
click at [1169, 384] on button "Guardar" at bounding box center [1194, 389] width 157 height 35
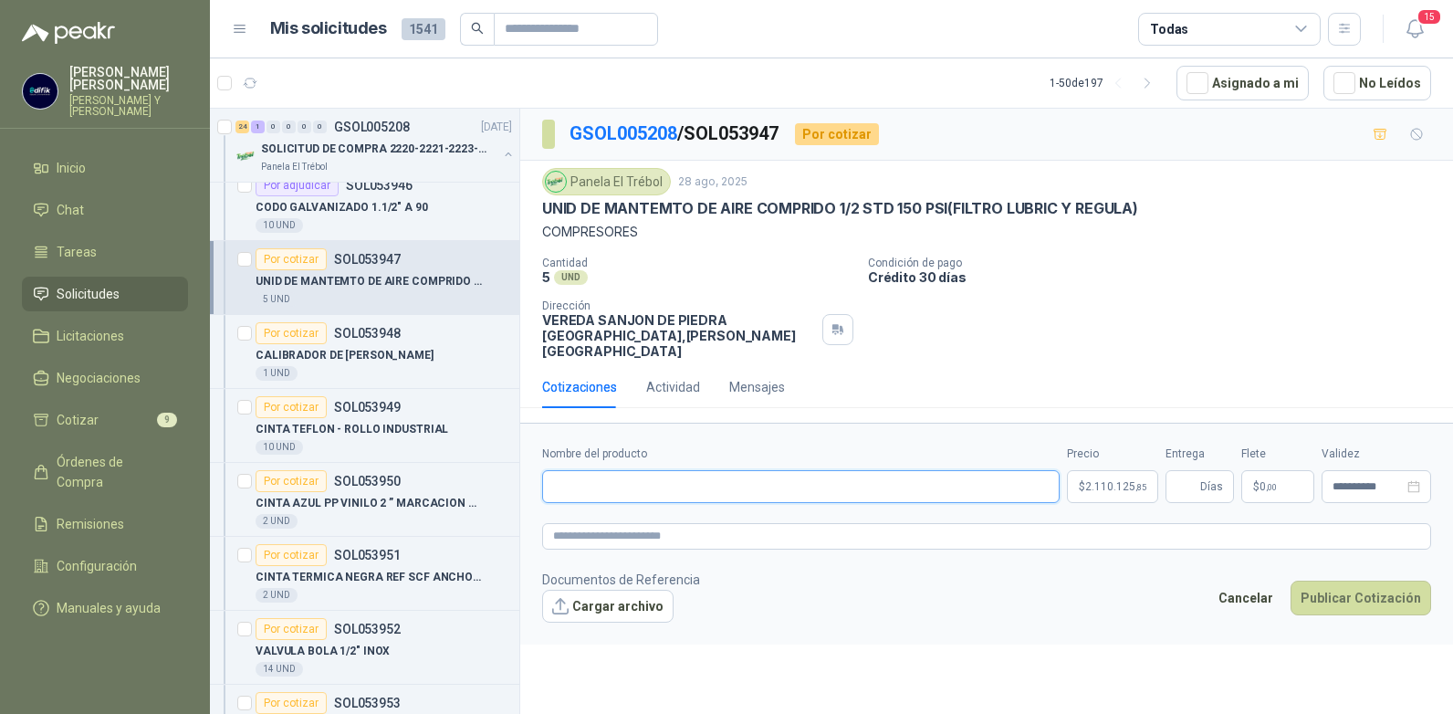
click at [842, 470] on input "Nombre del producto" at bounding box center [800, 486] width 517 height 33
click at [1189, 471] on input "Entrega" at bounding box center [1186, 486] width 20 height 31
type input "*"
click at [612, 492] on form "**********" at bounding box center [986, 533] width 933 height 221
click at [621, 470] on input "Nombre del producto" at bounding box center [800, 486] width 517 height 33
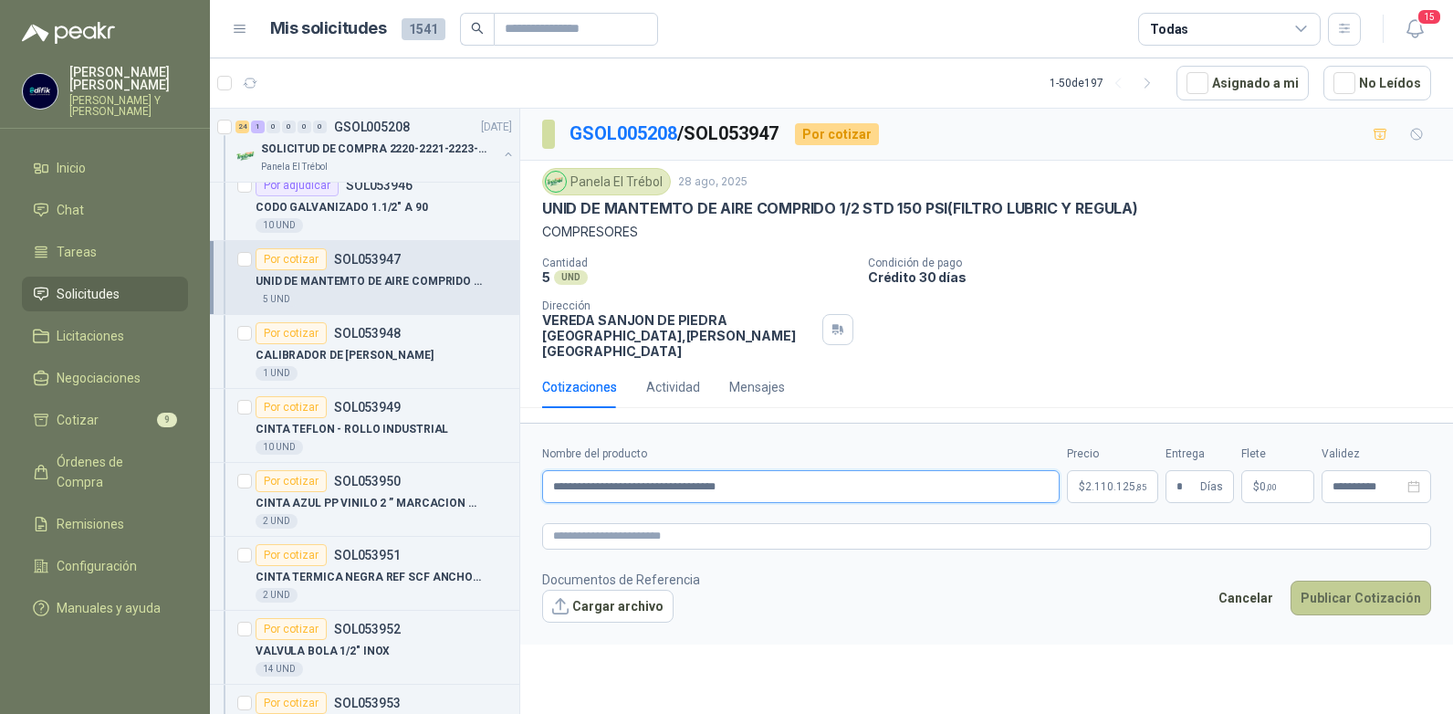
type input "**********"
click at [1330, 580] on button "Publicar Cotización" at bounding box center [1360, 597] width 141 height 35
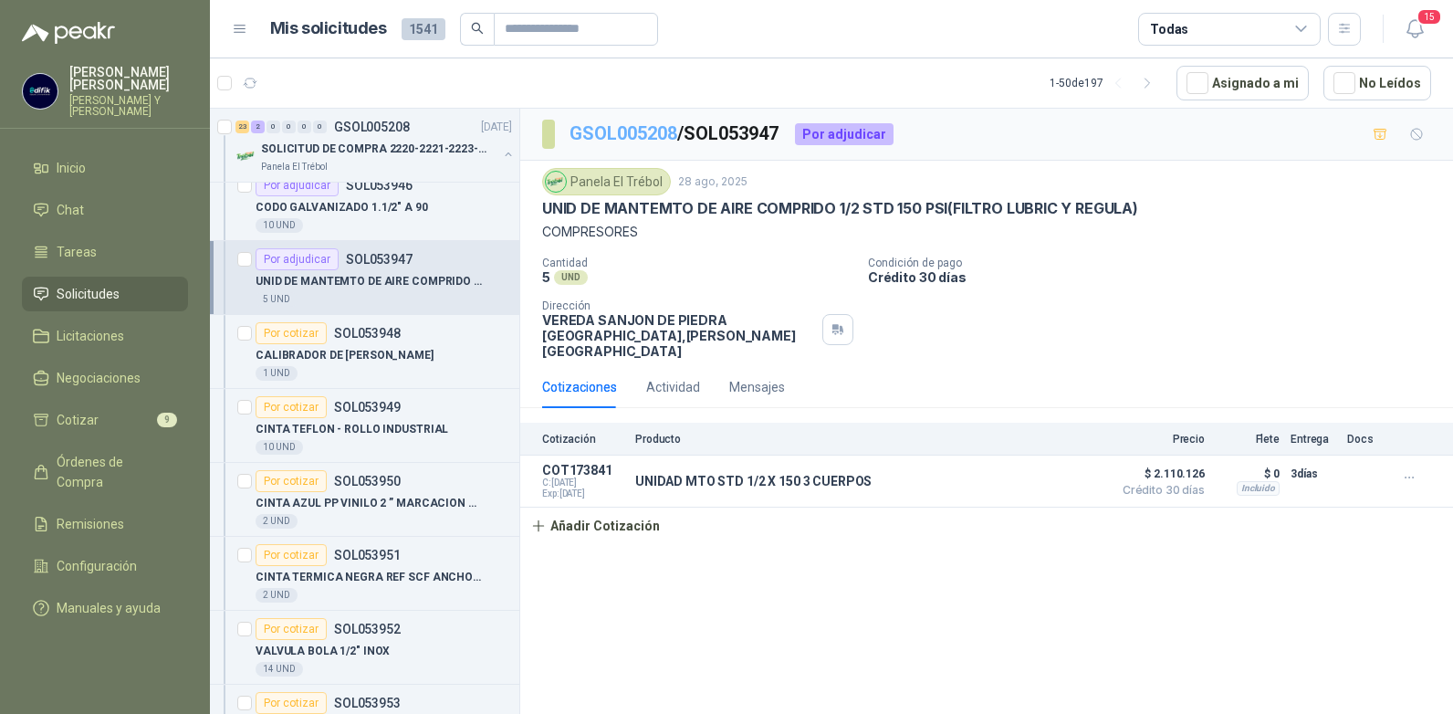
click at [643, 135] on link "GSOL005208" at bounding box center [623, 133] width 108 height 22
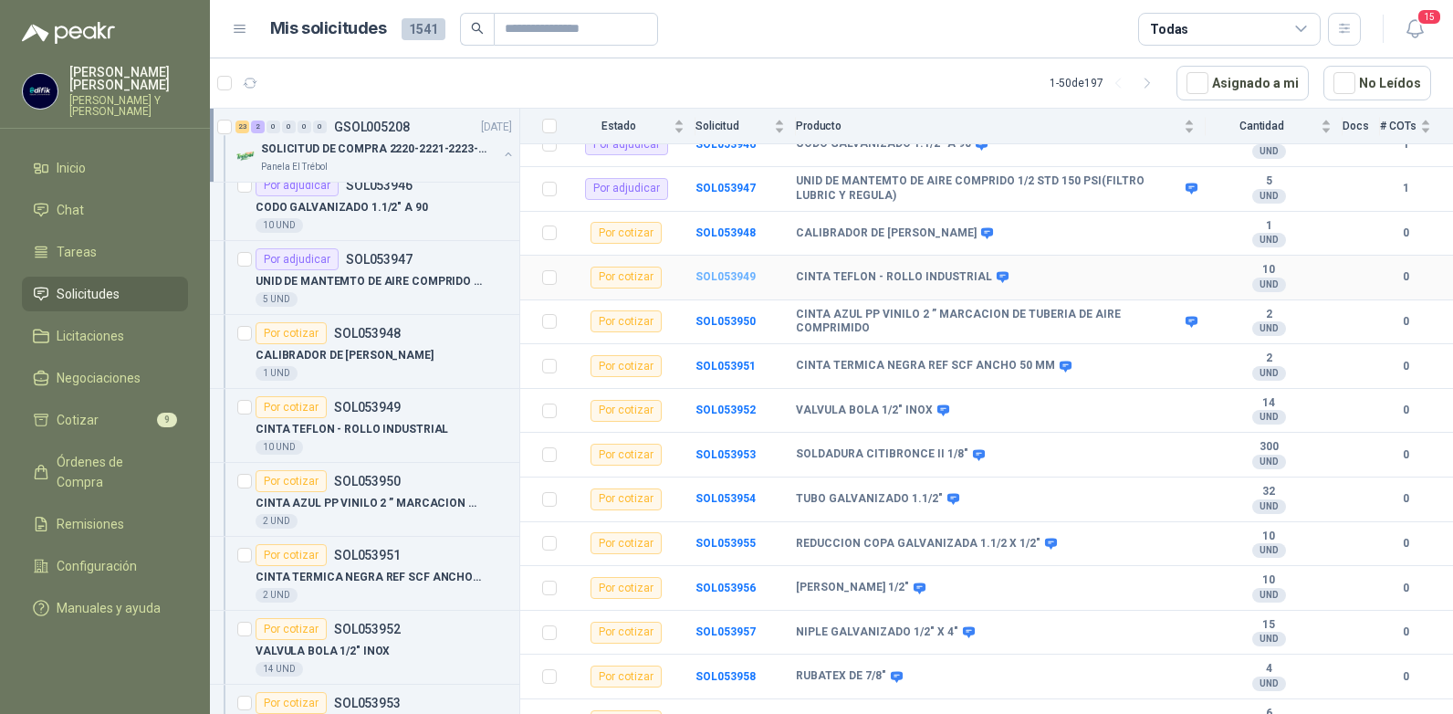
scroll to position [274, 0]
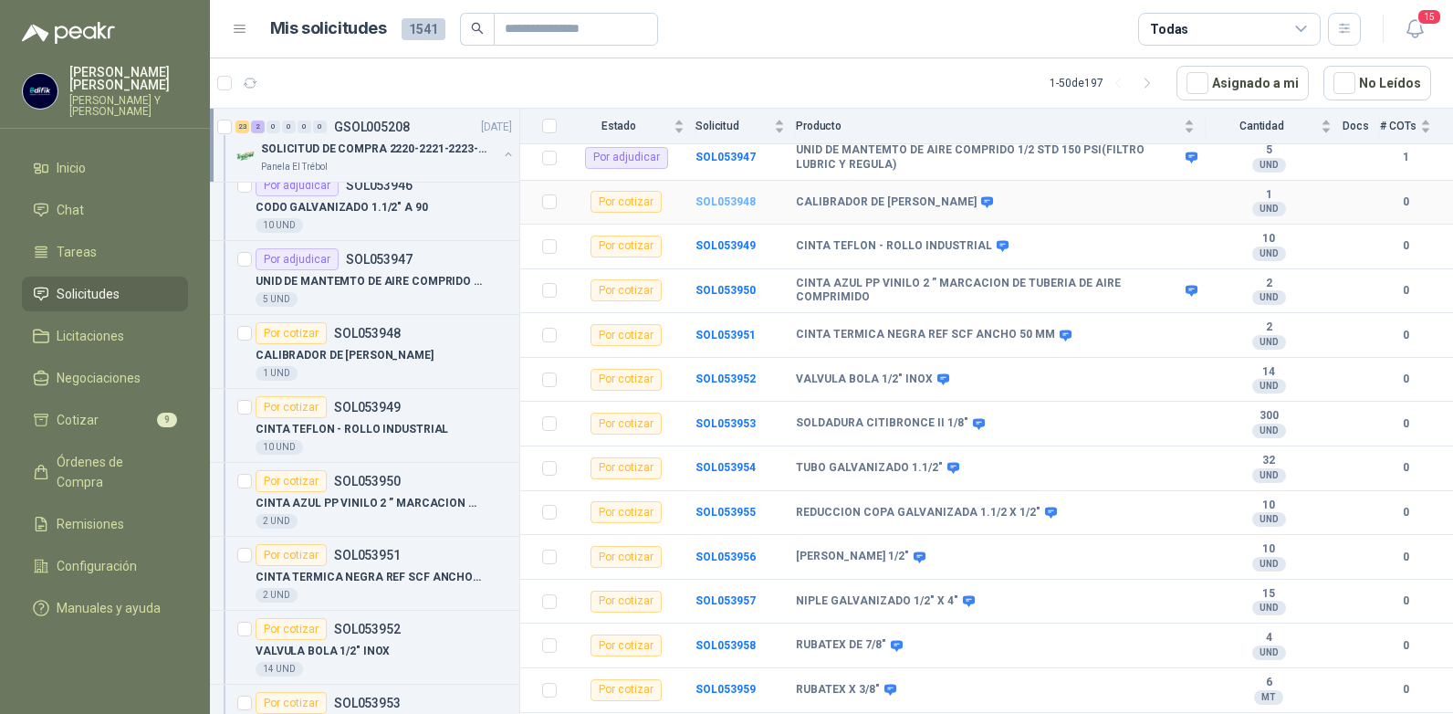
click at [725, 195] on b "SOL053948" at bounding box center [725, 201] width 60 height 13
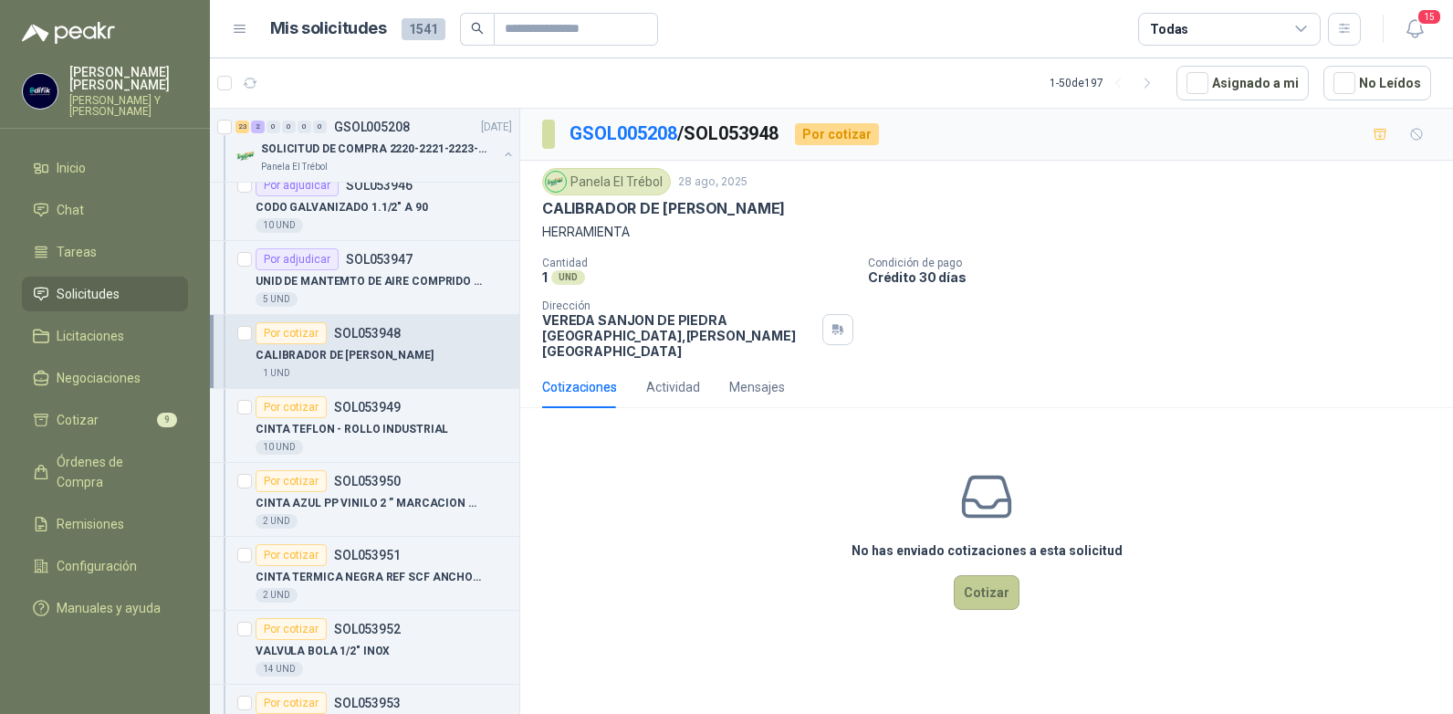
click at [988, 575] on button "Cotizar" at bounding box center [987, 592] width 66 height 35
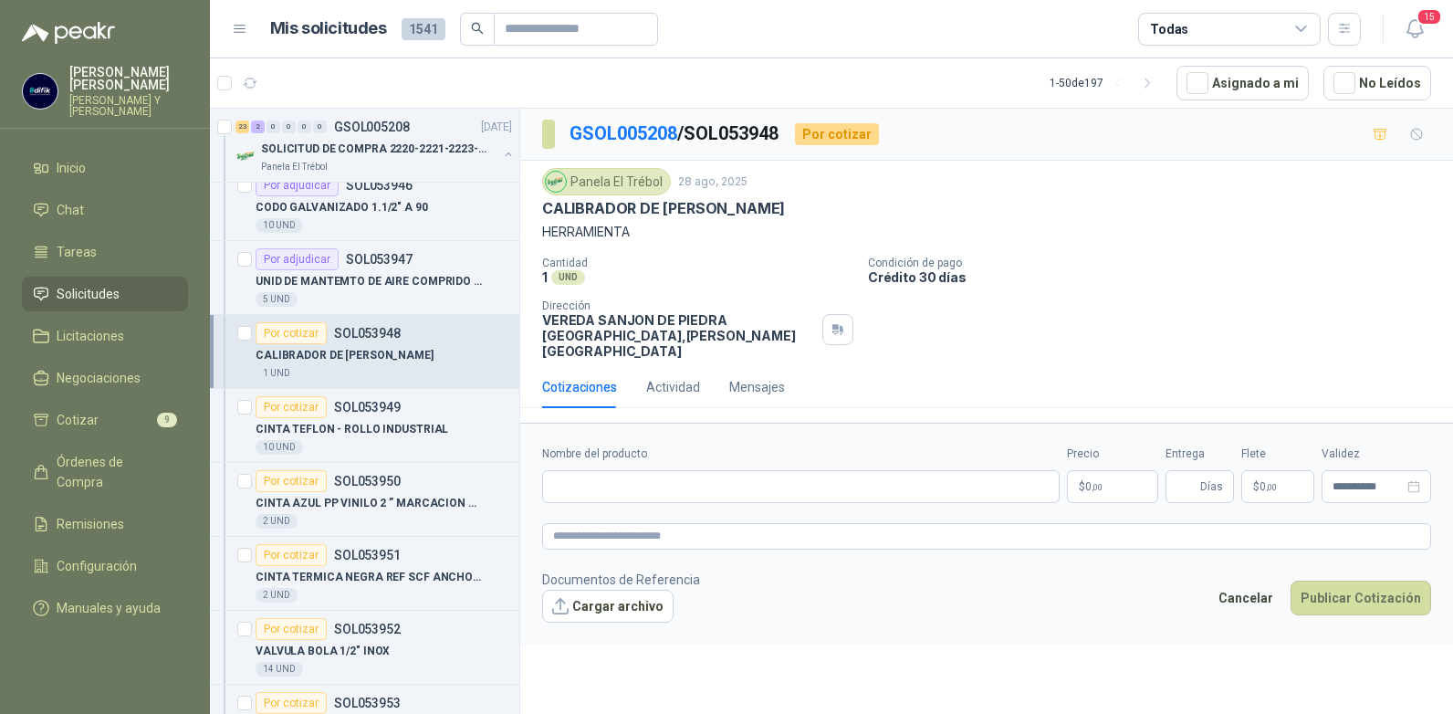
click at [1109, 470] on p "$ 0 ,00" at bounding box center [1112, 486] width 91 height 33
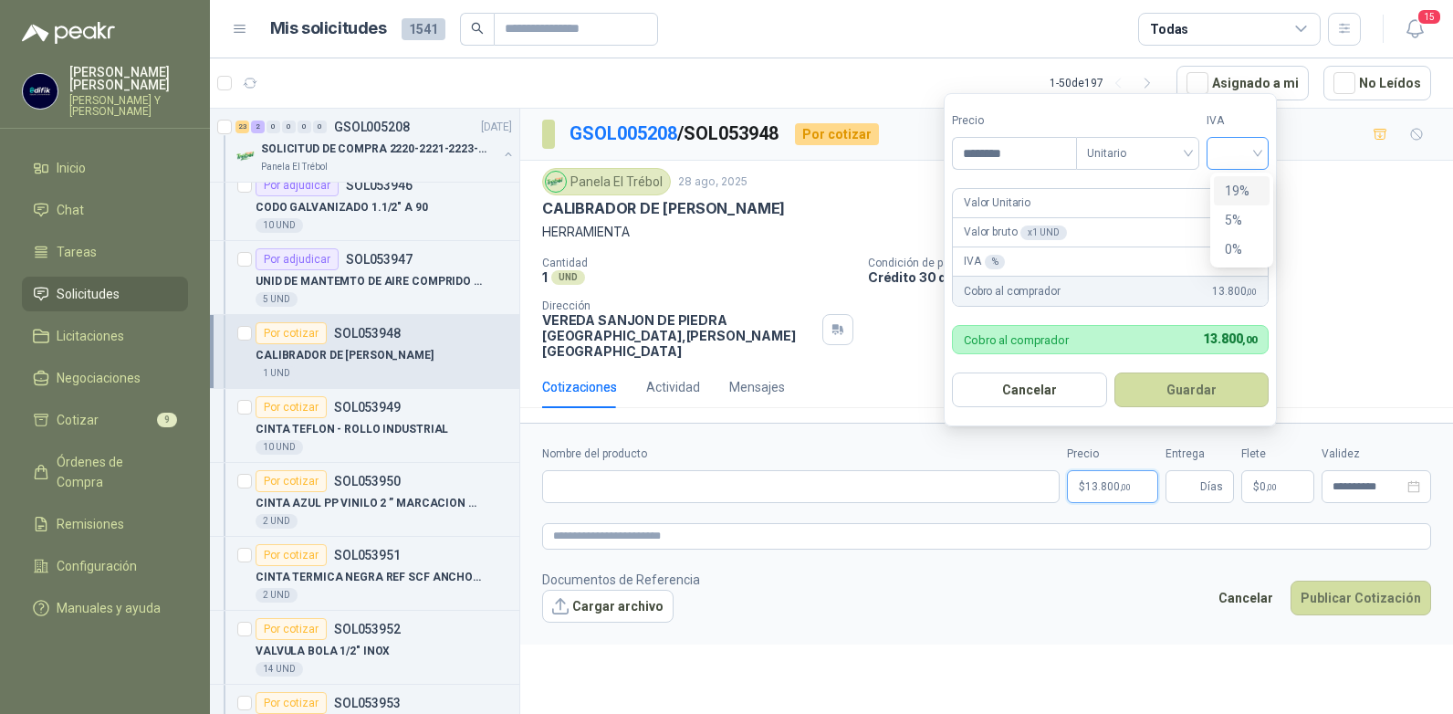
click at [1263, 153] on div at bounding box center [1237, 153] width 62 height 33
type input "********"
click at [1236, 187] on div "19%" at bounding box center [1242, 191] width 34 height 20
click at [677, 474] on input "Nombre del producto" at bounding box center [800, 486] width 517 height 33
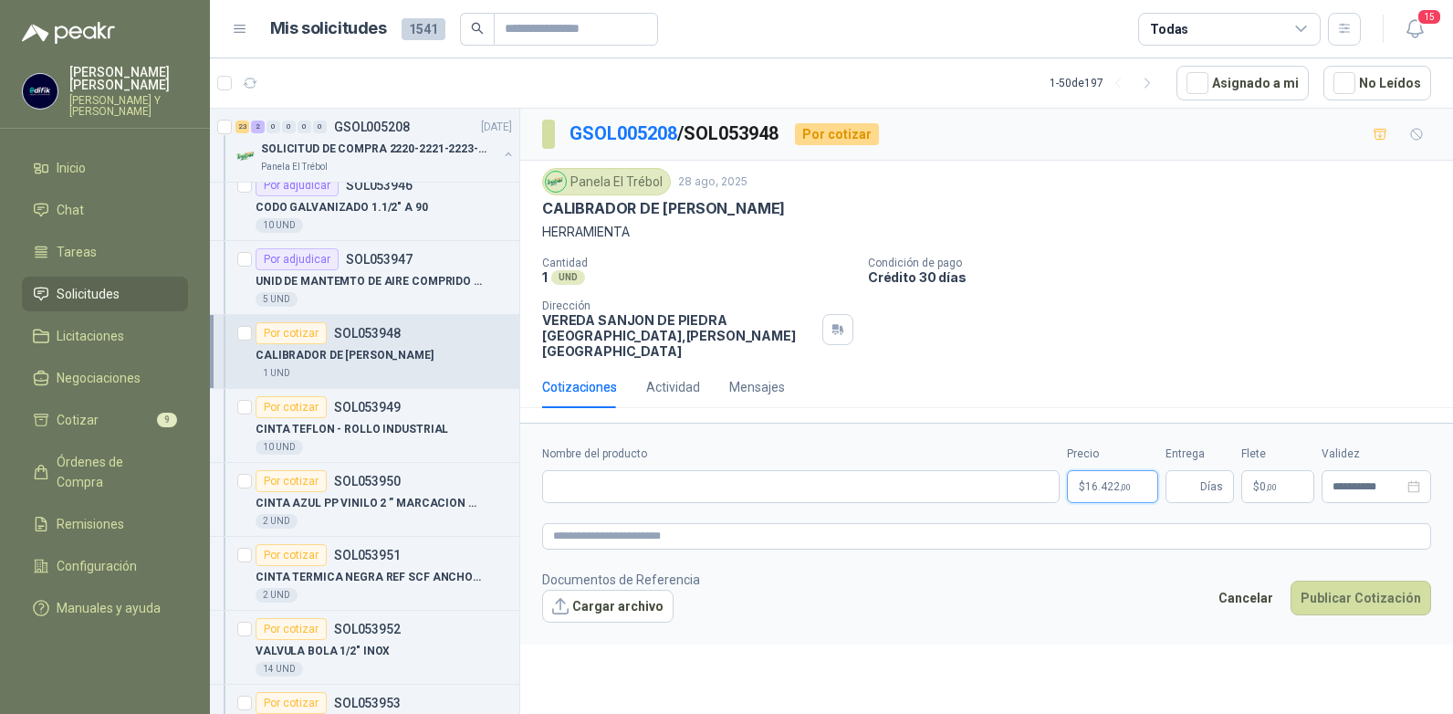
click at [1137, 470] on p "$ 16.422 ,00" at bounding box center [1112, 486] width 91 height 33
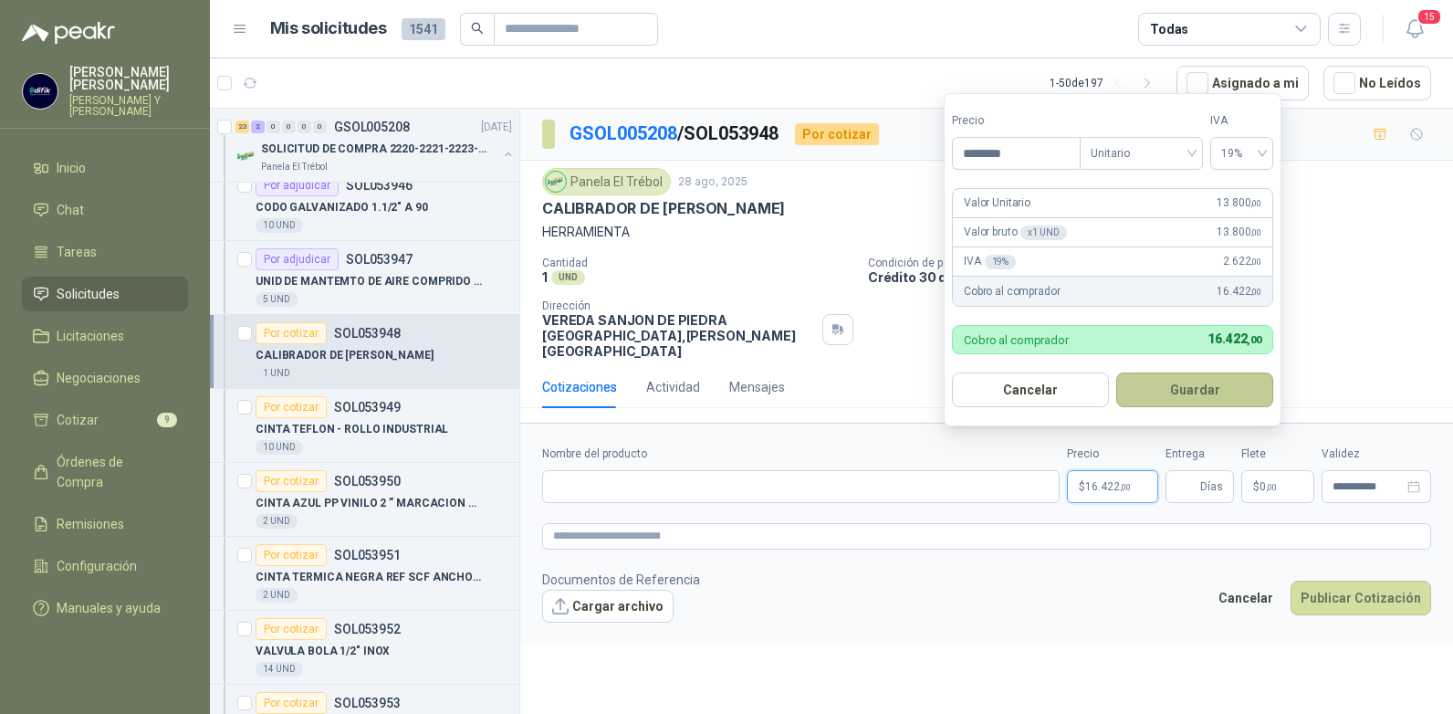
click at [1169, 386] on button "Guardar" at bounding box center [1194, 389] width 157 height 35
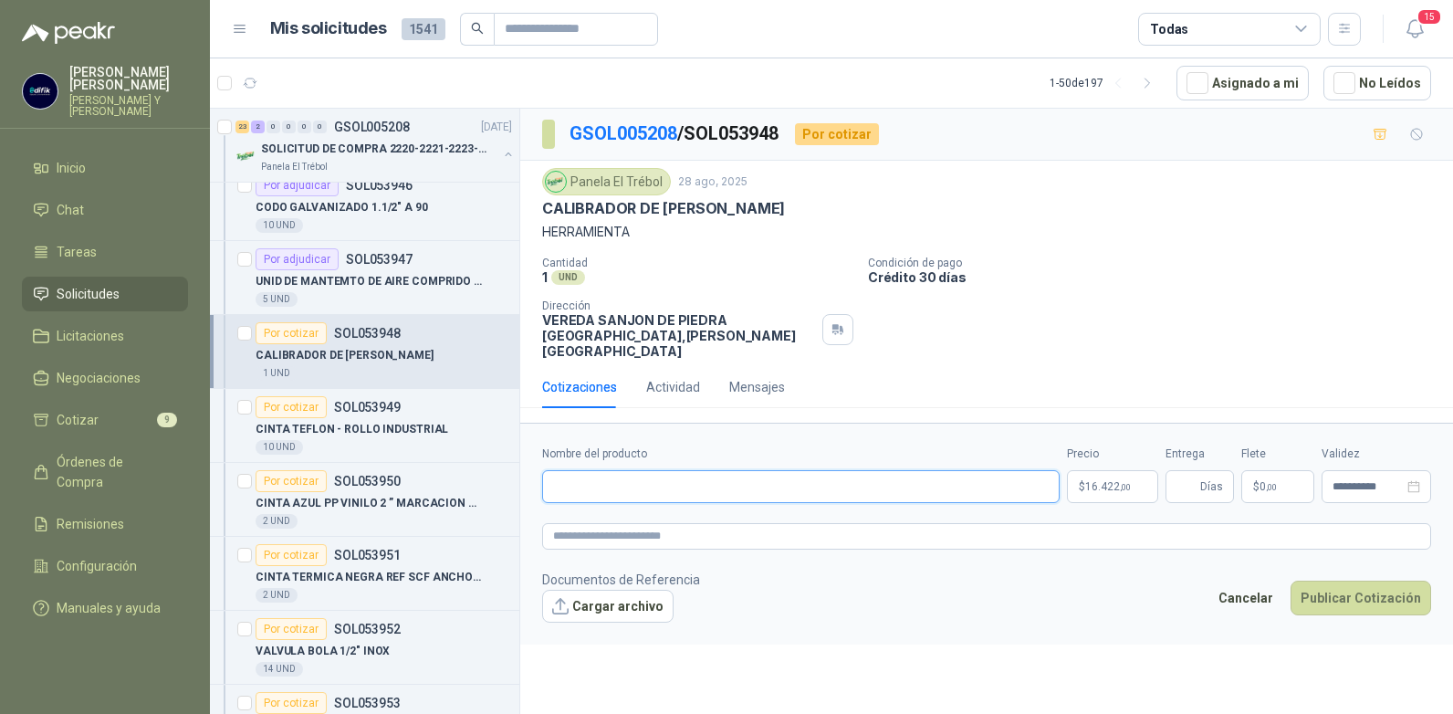
drag, startPoint x: 621, startPoint y: 480, endPoint x: 622, endPoint y: 471, distance: 9.2
click at [621, 478] on input "Nombre del producto" at bounding box center [800, 486] width 517 height 33
click at [716, 470] on input "**********" at bounding box center [800, 486] width 517 height 33
click at [736, 471] on input "**********" at bounding box center [800, 486] width 517 height 33
type input "**********"
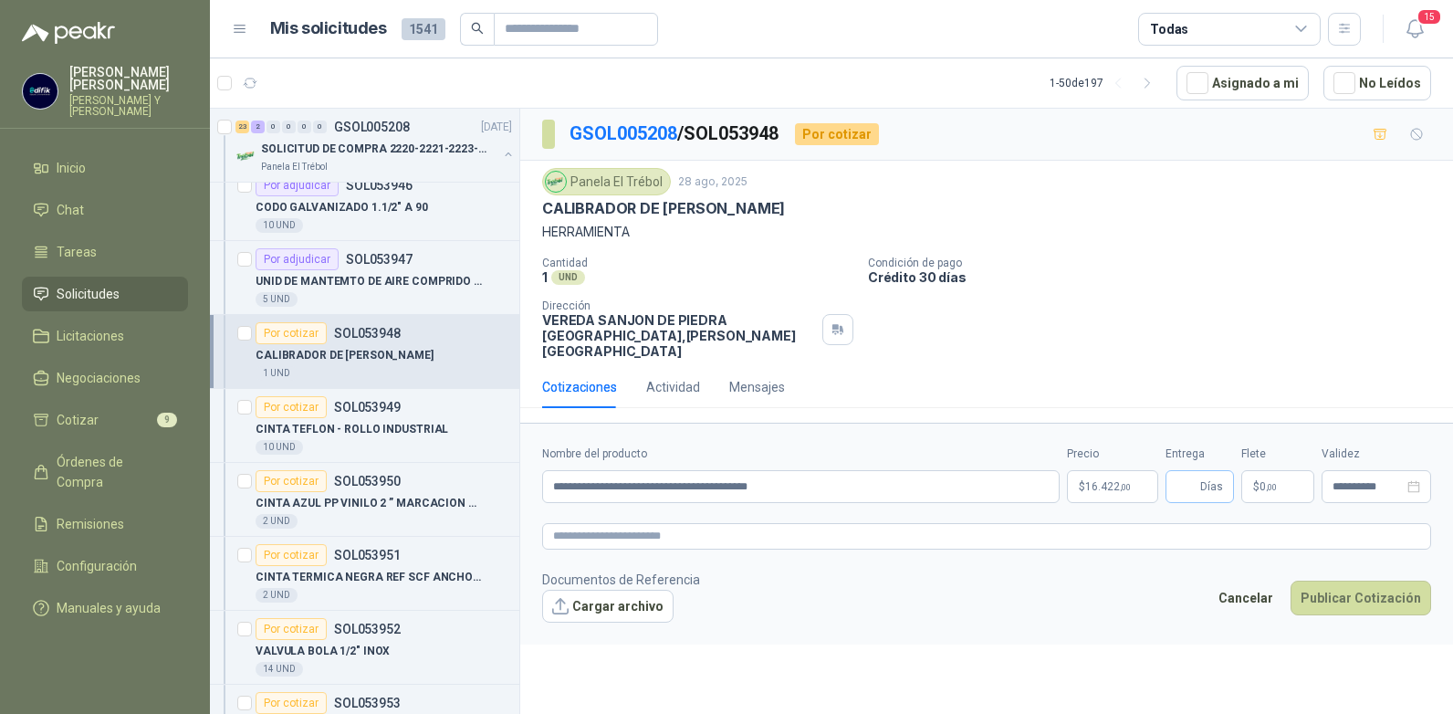
click at [1199, 481] on span "Días" at bounding box center [1199, 486] width 68 height 33
type input "*"
click at [1354, 583] on button "Publicar Cotización" at bounding box center [1360, 597] width 141 height 35
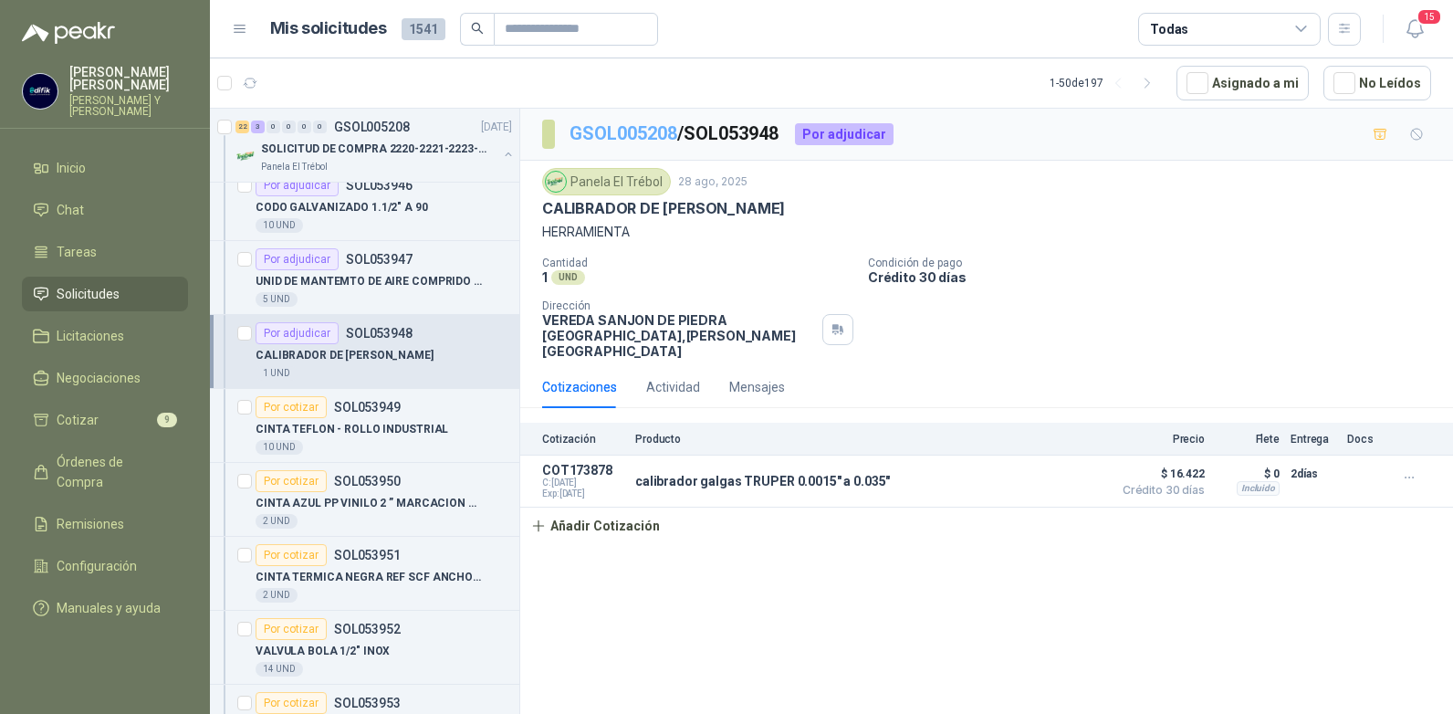
click at [642, 127] on link "GSOL005208" at bounding box center [623, 133] width 108 height 22
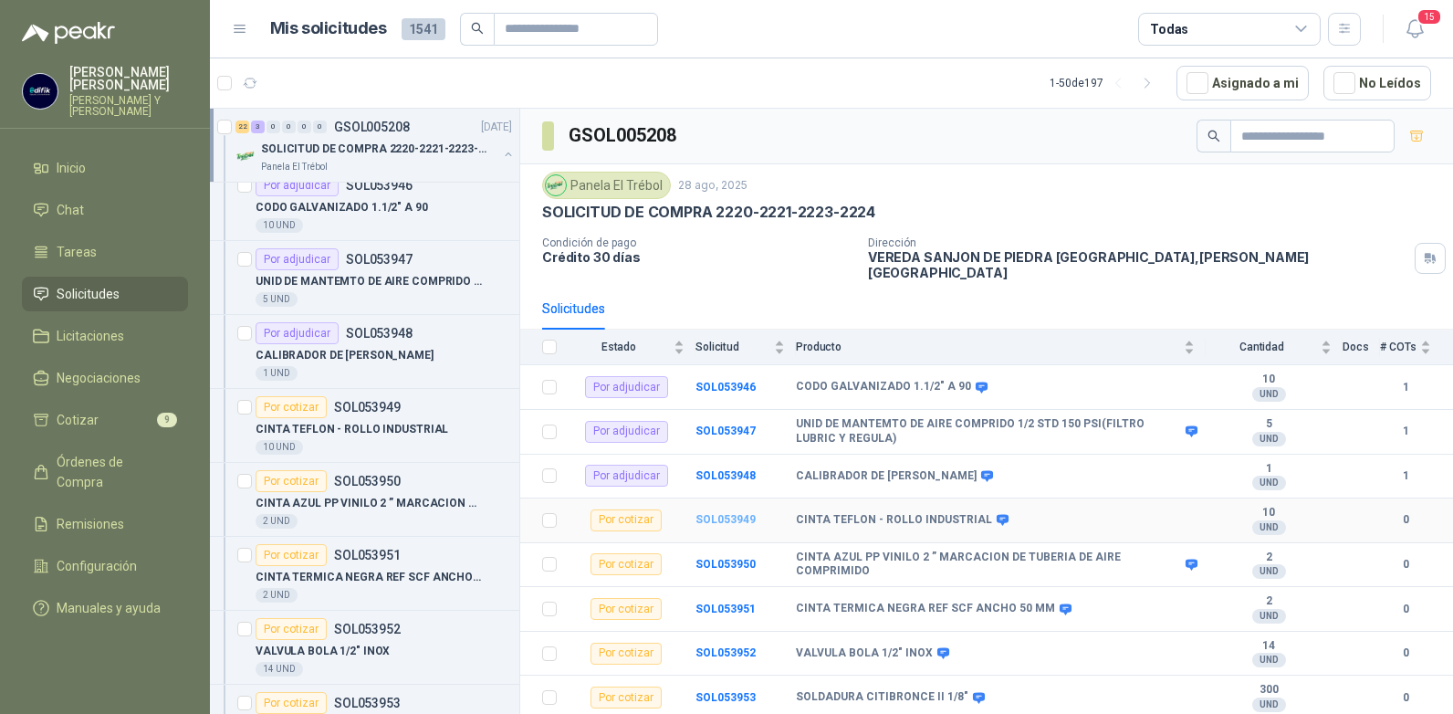
click at [723, 513] on b "SOL053949" at bounding box center [725, 519] width 60 height 13
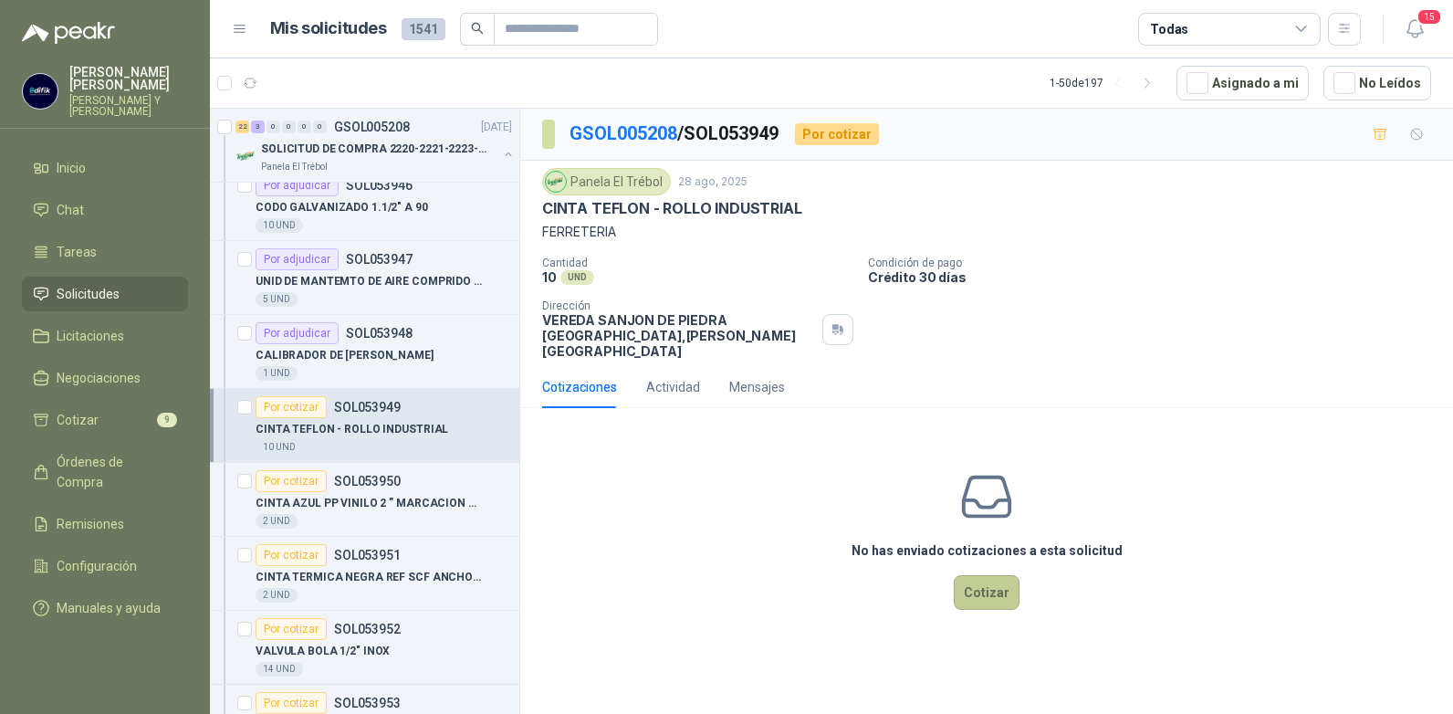
click at [992, 575] on button "Cotizar" at bounding box center [987, 592] width 66 height 35
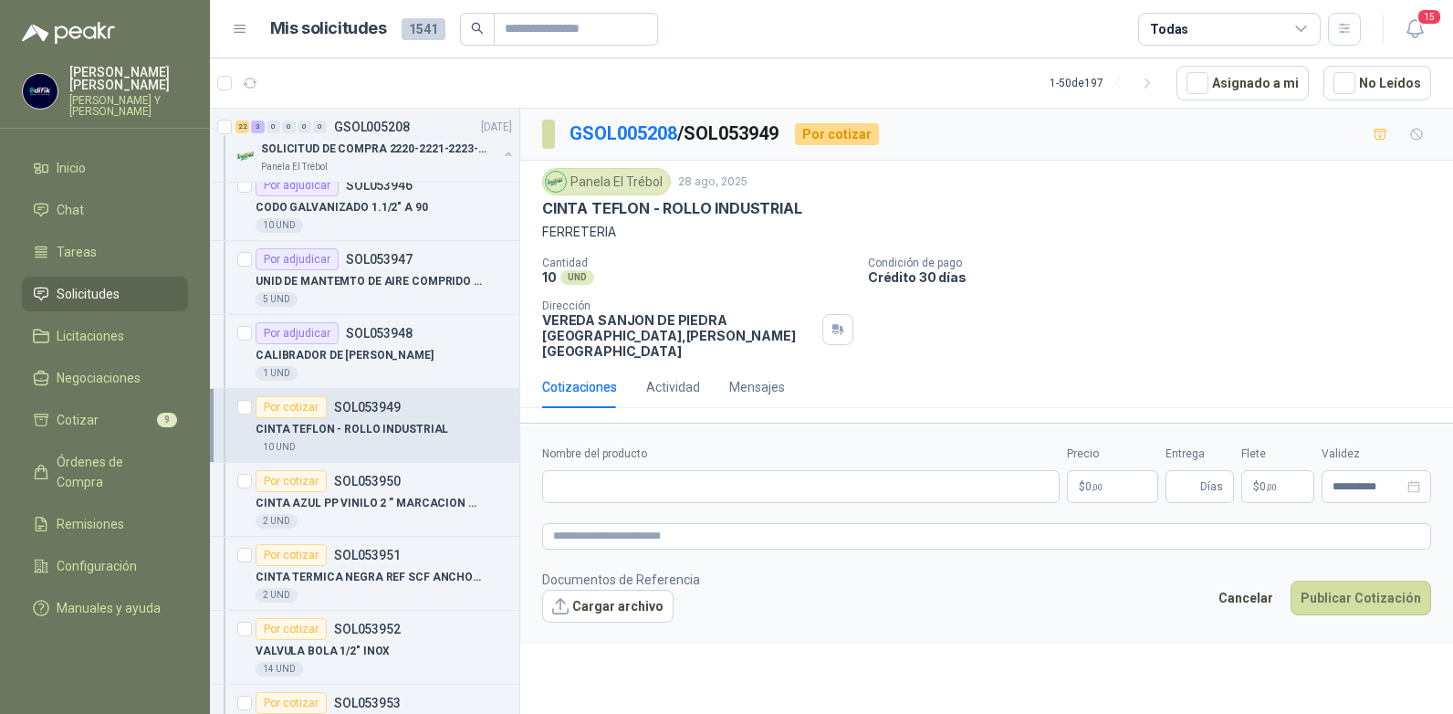
click at [1132, 471] on p "$ 0 ,00" at bounding box center [1112, 486] width 91 height 33
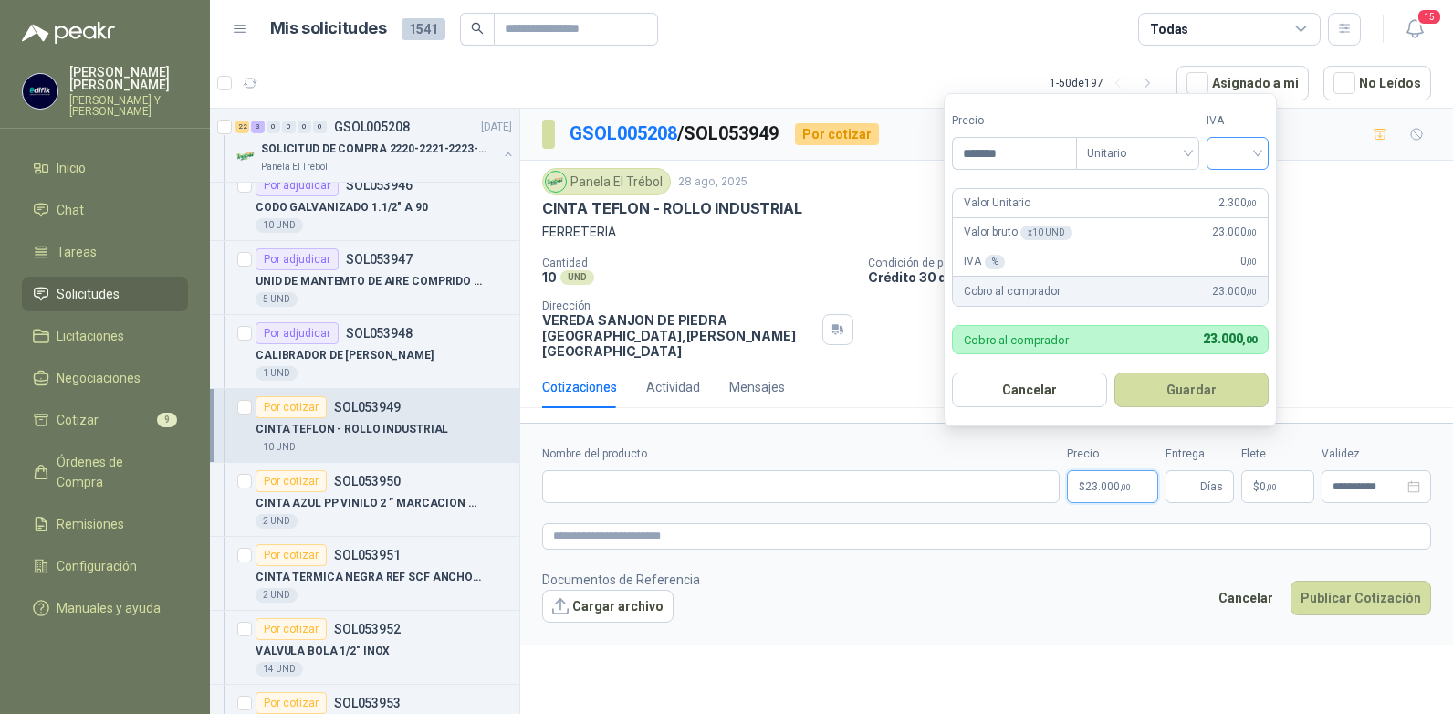
type input "*******"
click at [1247, 151] on input "search" at bounding box center [1237, 151] width 40 height 27
click at [1227, 192] on div "19%" at bounding box center [1242, 191] width 34 height 20
click at [1185, 471] on input "Entrega" at bounding box center [1186, 486] width 20 height 31
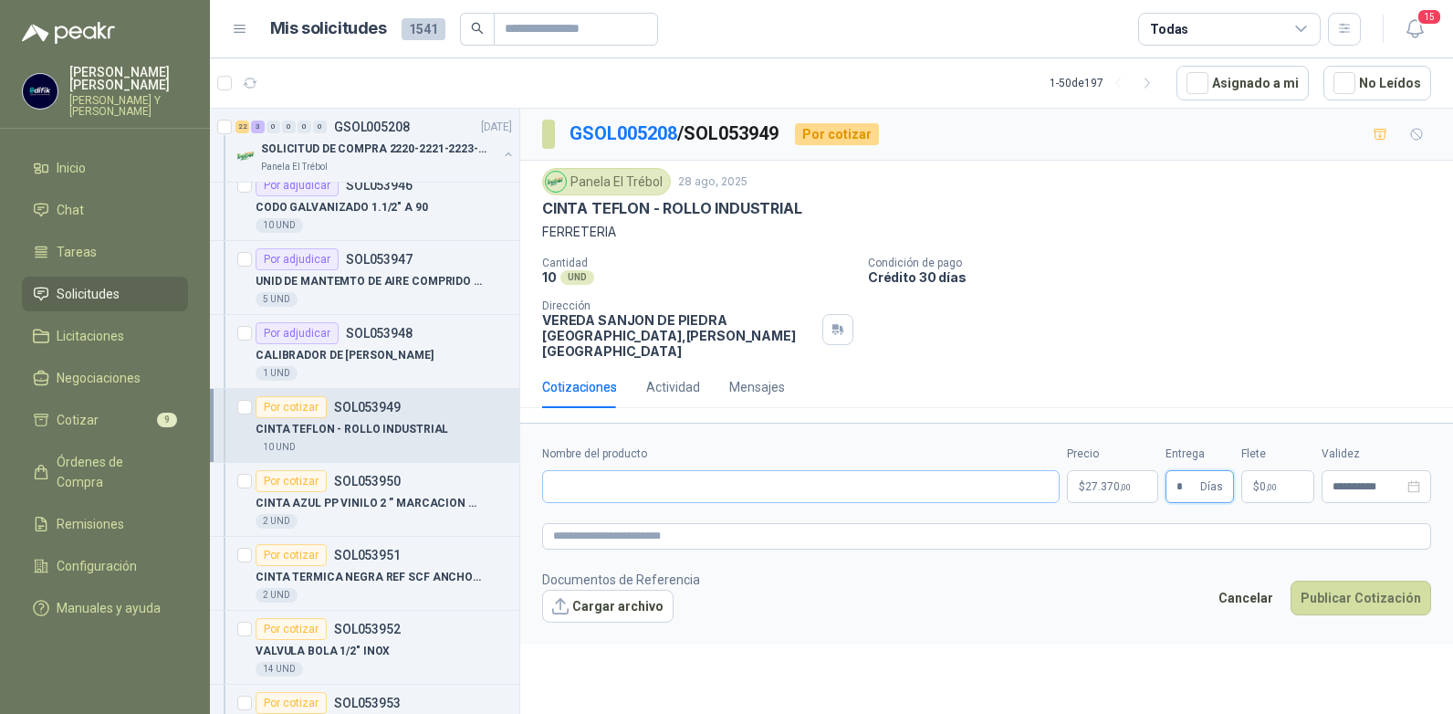
type input "*"
click at [747, 475] on input "Nombre del producto" at bounding box center [800, 486] width 517 height 33
click at [718, 470] on input "**********" at bounding box center [800, 486] width 517 height 33
type input "**********"
click at [1331, 580] on button "Publicar Cotización" at bounding box center [1360, 597] width 141 height 35
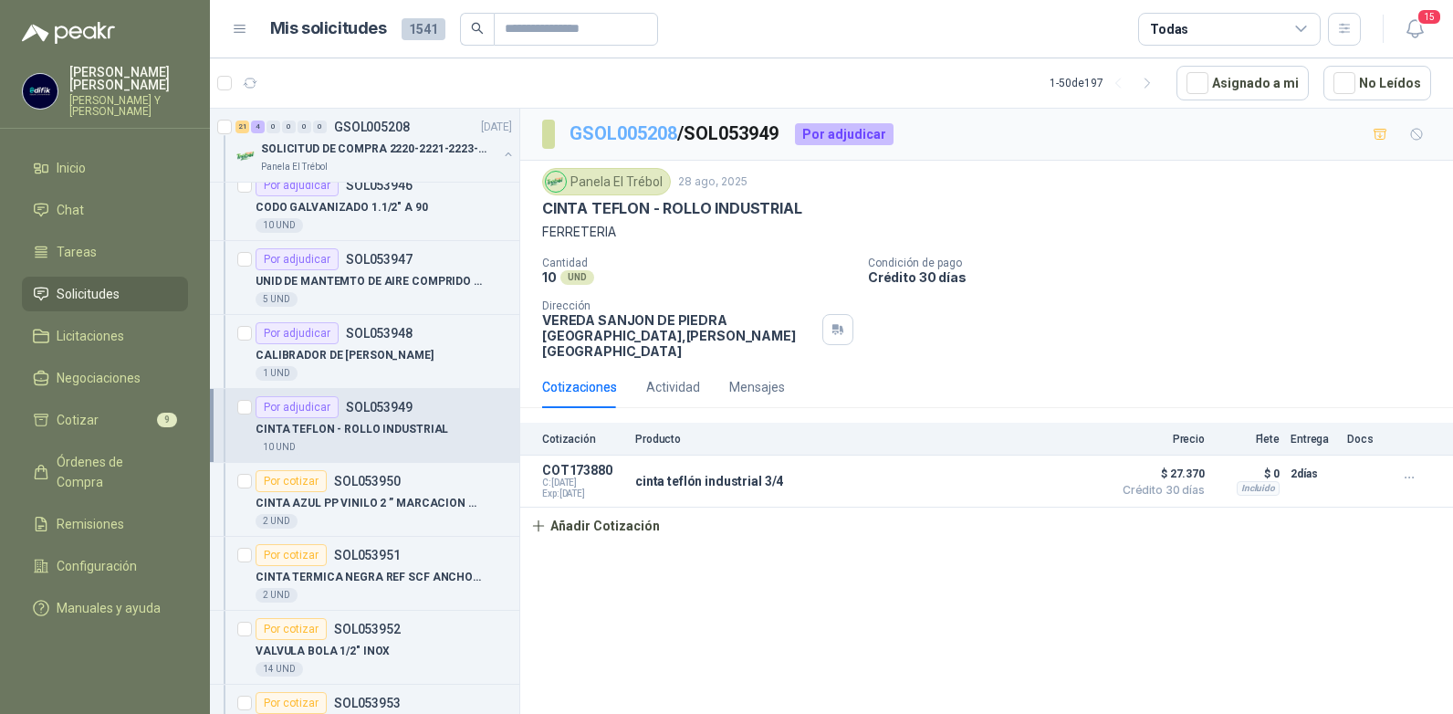
click at [619, 126] on link "GSOL005208" at bounding box center [623, 133] width 108 height 22
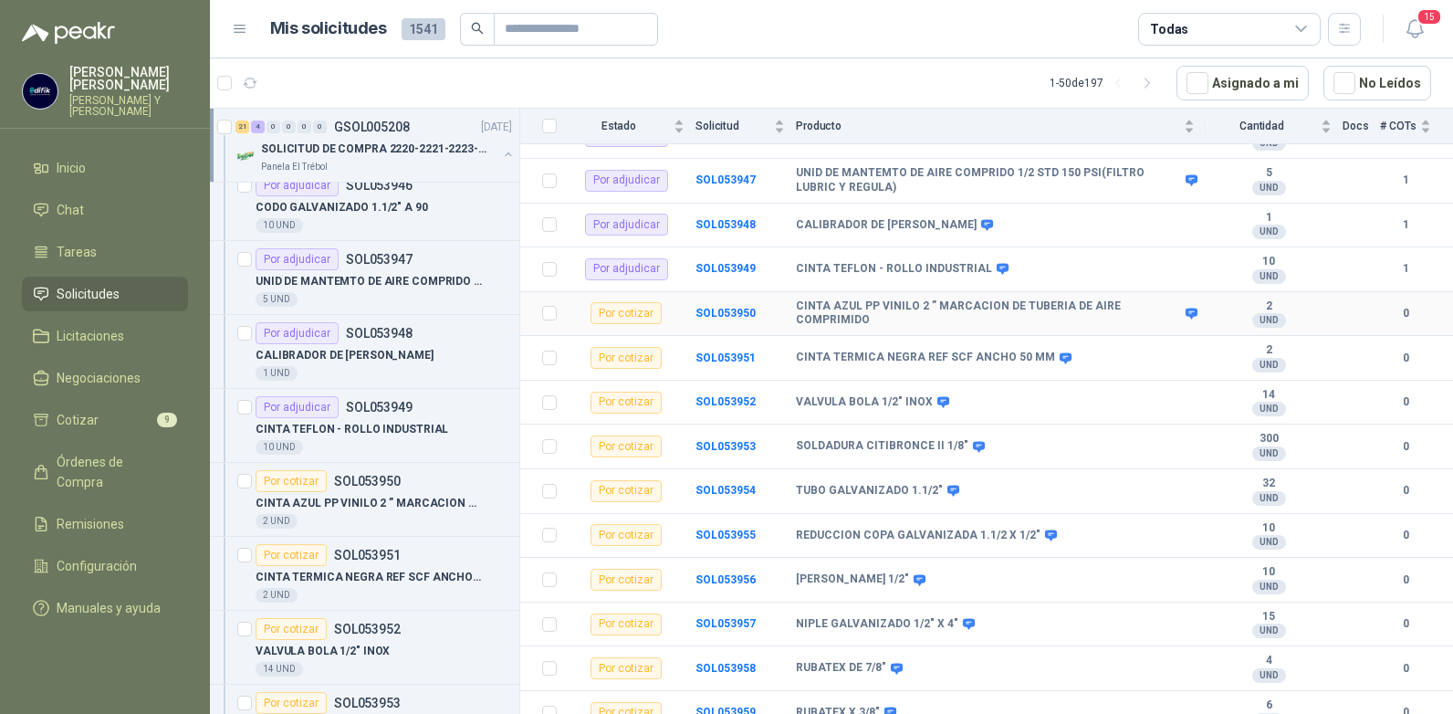
scroll to position [365, 0]
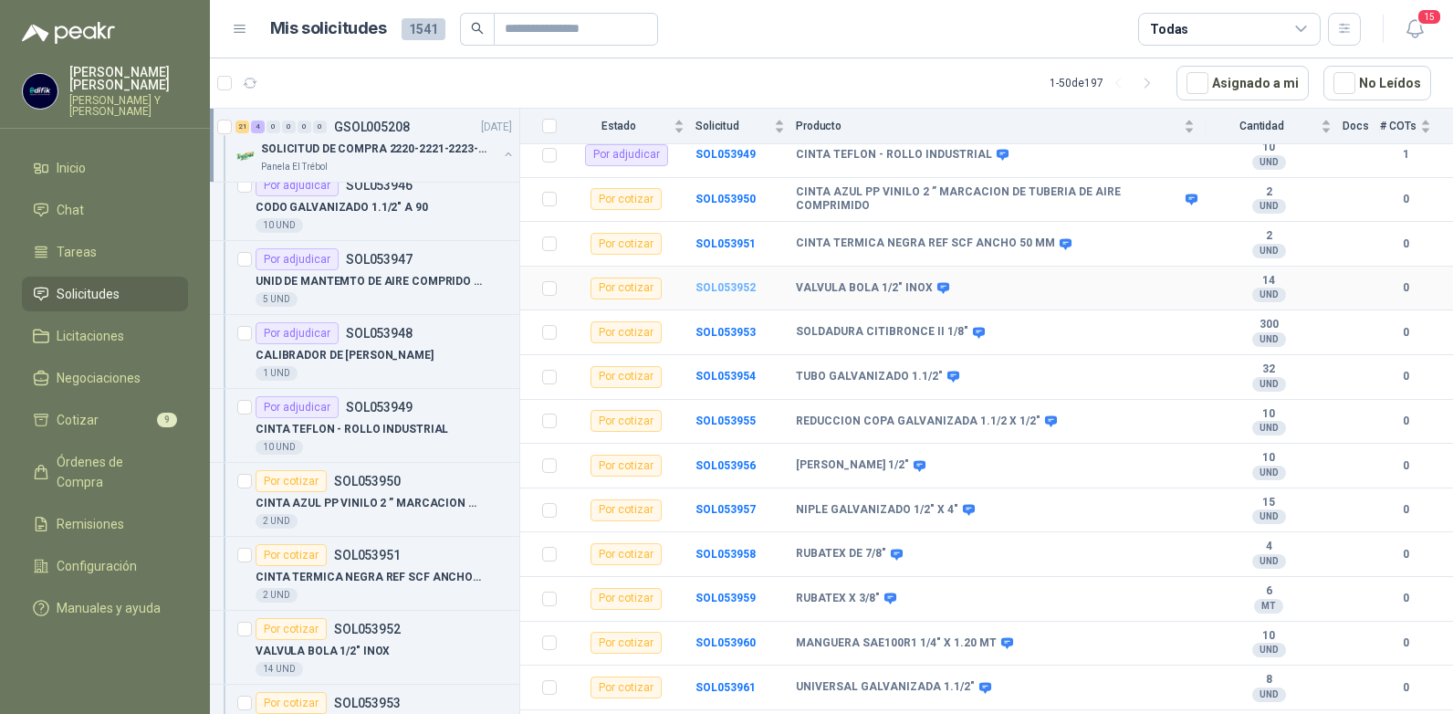
click at [720, 281] on b "SOL053952" at bounding box center [725, 287] width 60 height 13
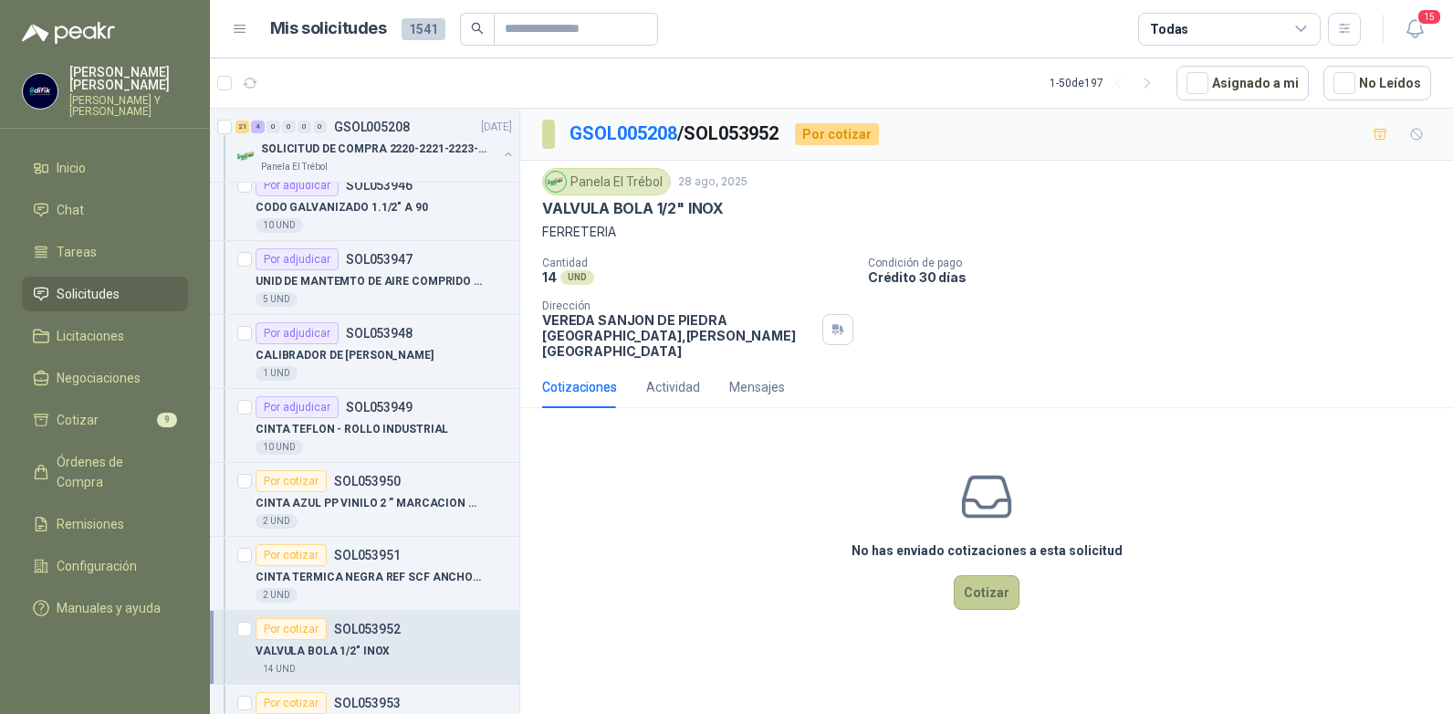
click at [981, 575] on button "Cotizar" at bounding box center [987, 592] width 66 height 35
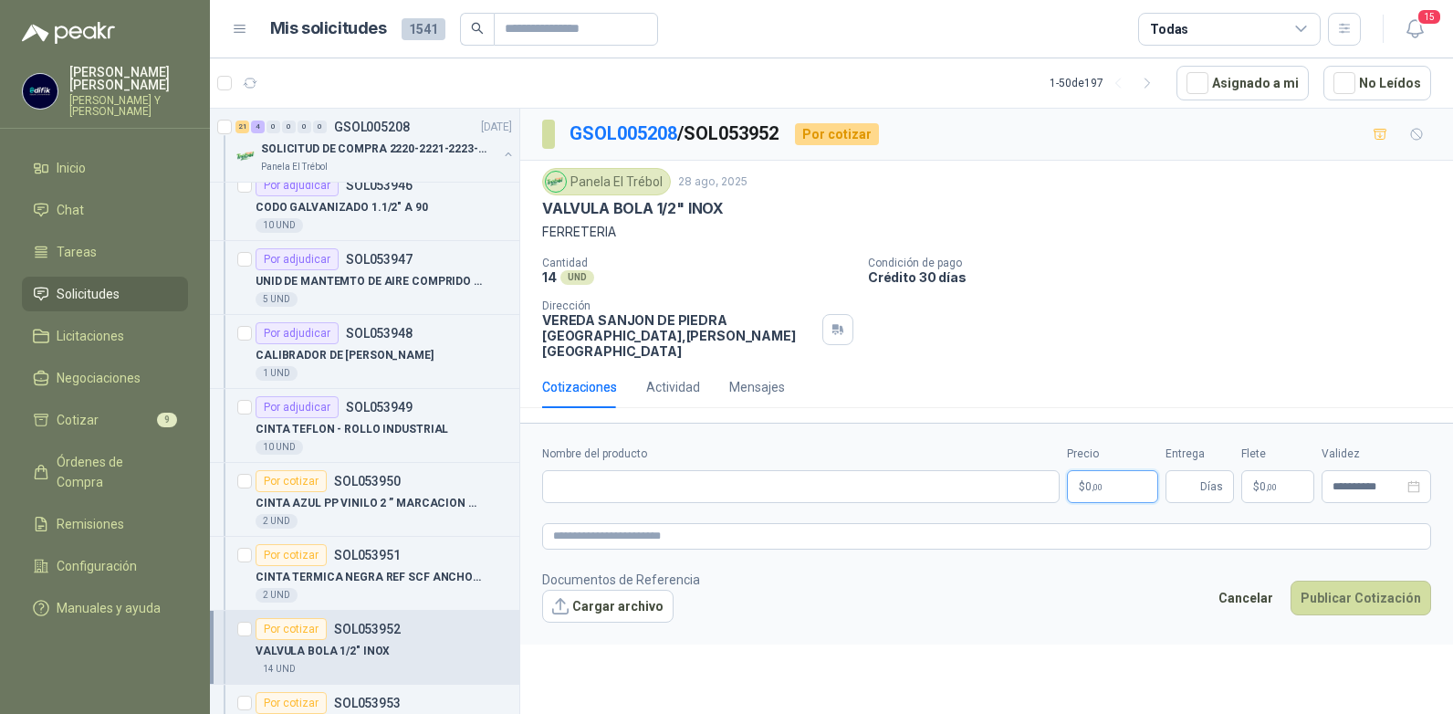
click at [1109, 471] on p "$ 0 ,00" at bounding box center [1112, 486] width 91 height 33
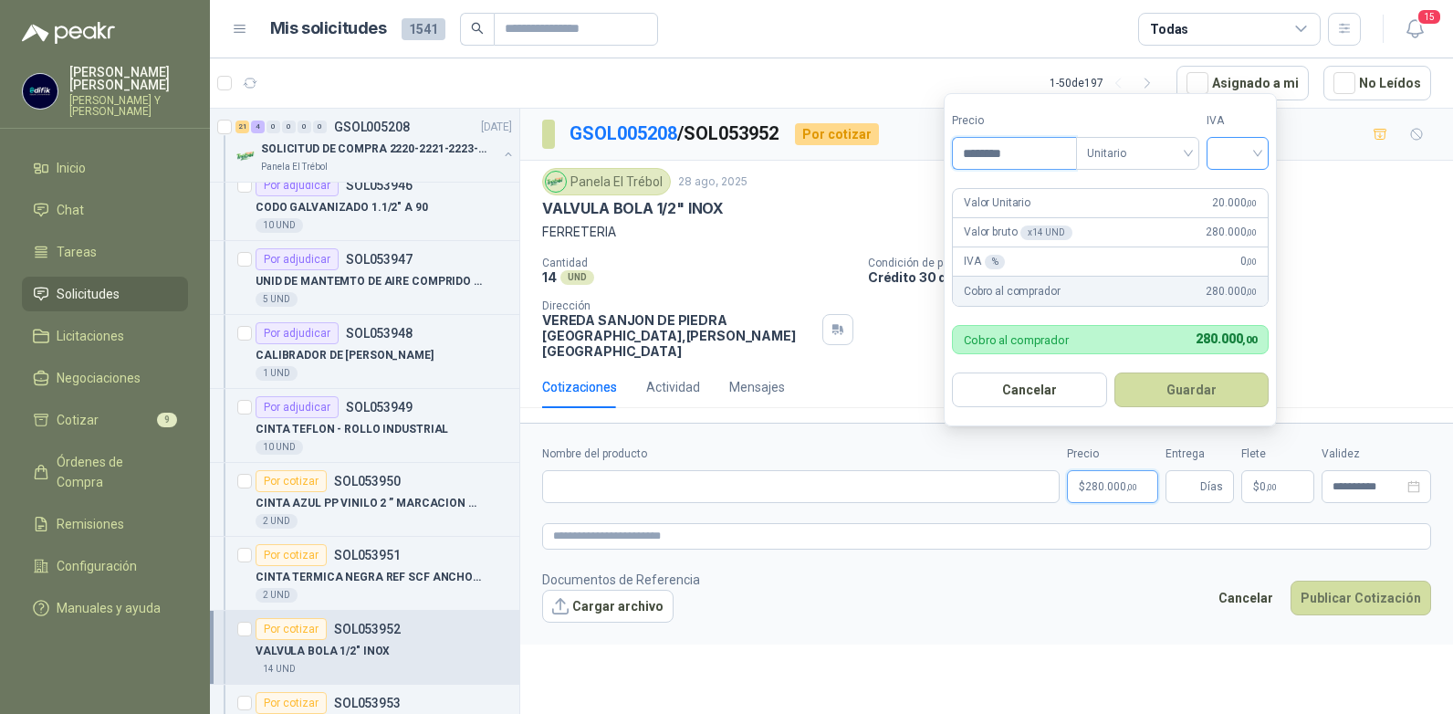
type input "********"
click at [1257, 151] on input "search" at bounding box center [1237, 151] width 40 height 27
click at [1235, 183] on div "19%" at bounding box center [1242, 191] width 34 height 20
click at [1200, 387] on button "Guardar" at bounding box center [1194, 389] width 157 height 35
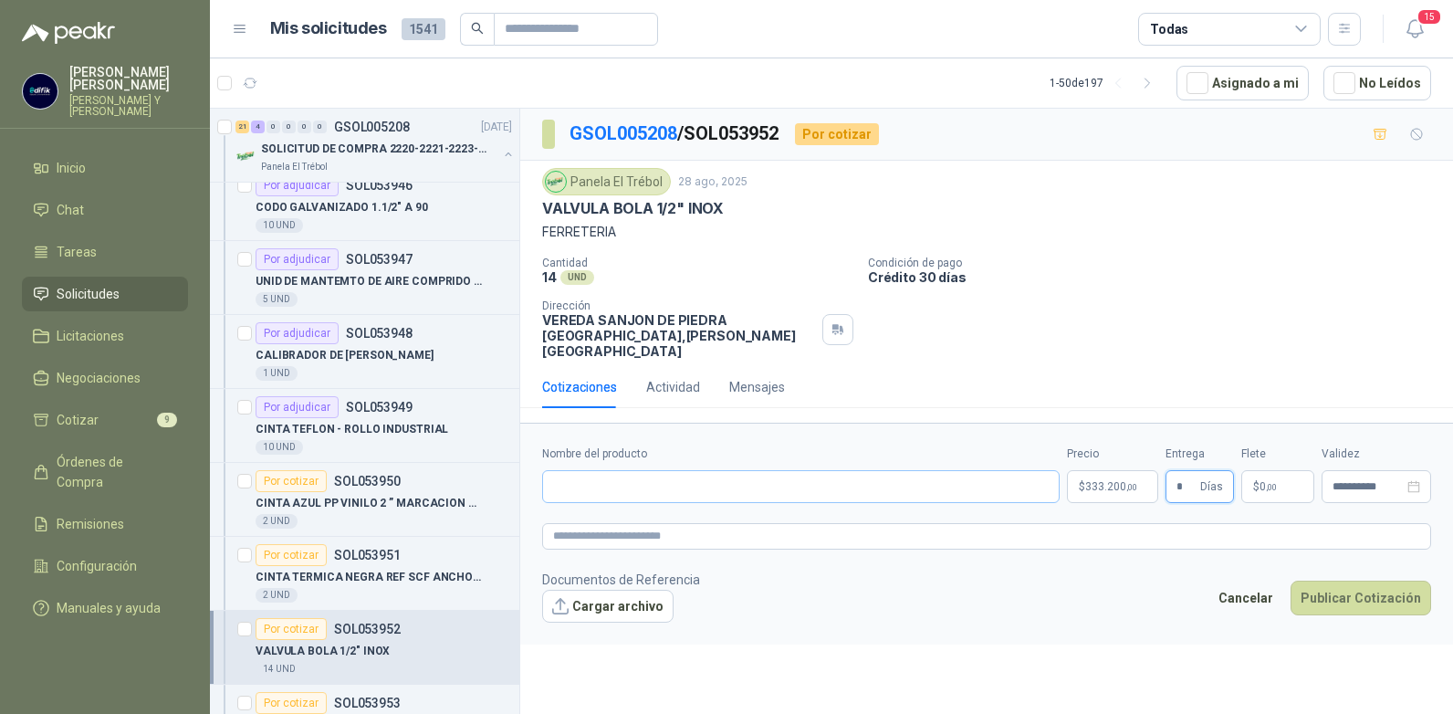
type input "*"
click at [762, 470] on input "Nombre del producto" at bounding box center [800, 486] width 517 height 33
type input "**********"
click at [1363, 585] on button "Publicar Cotización" at bounding box center [1360, 597] width 141 height 35
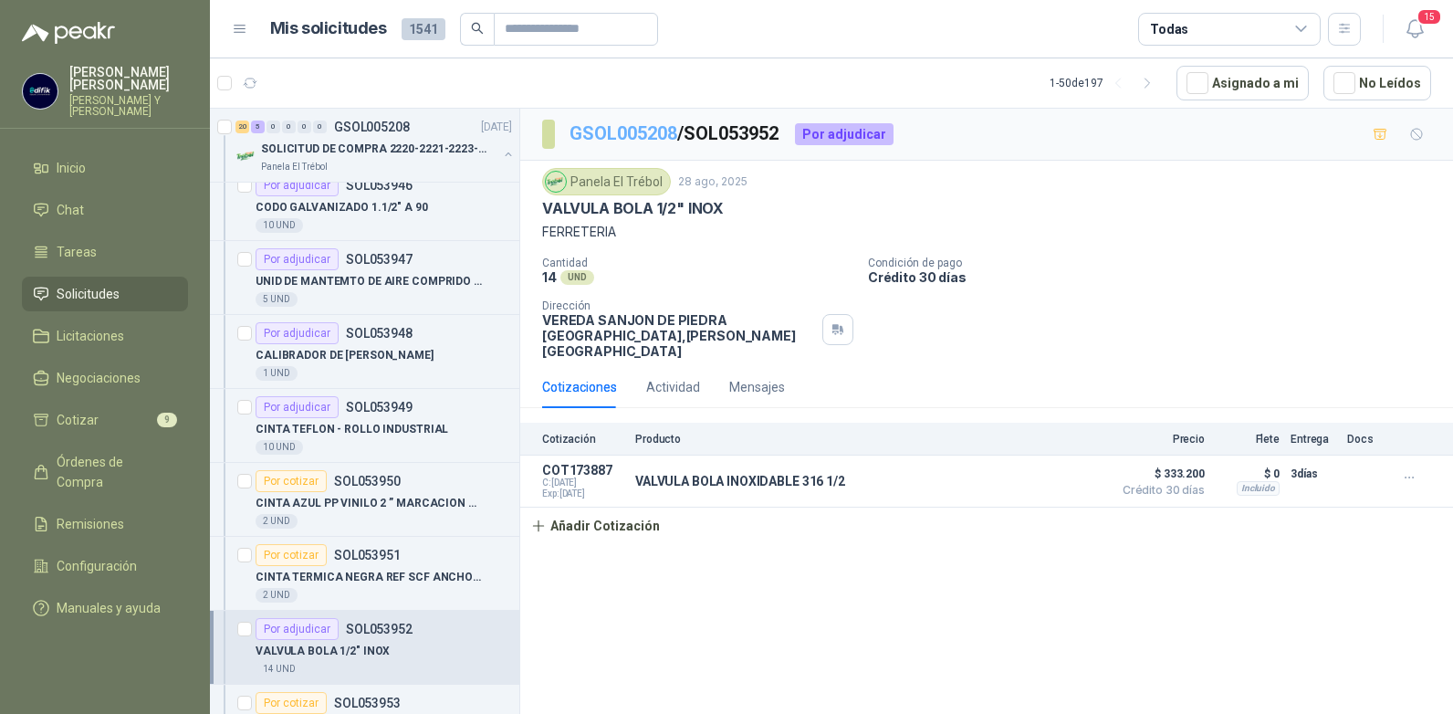
click at [621, 133] on link "GSOL005208" at bounding box center [623, 133] width 108 height 22
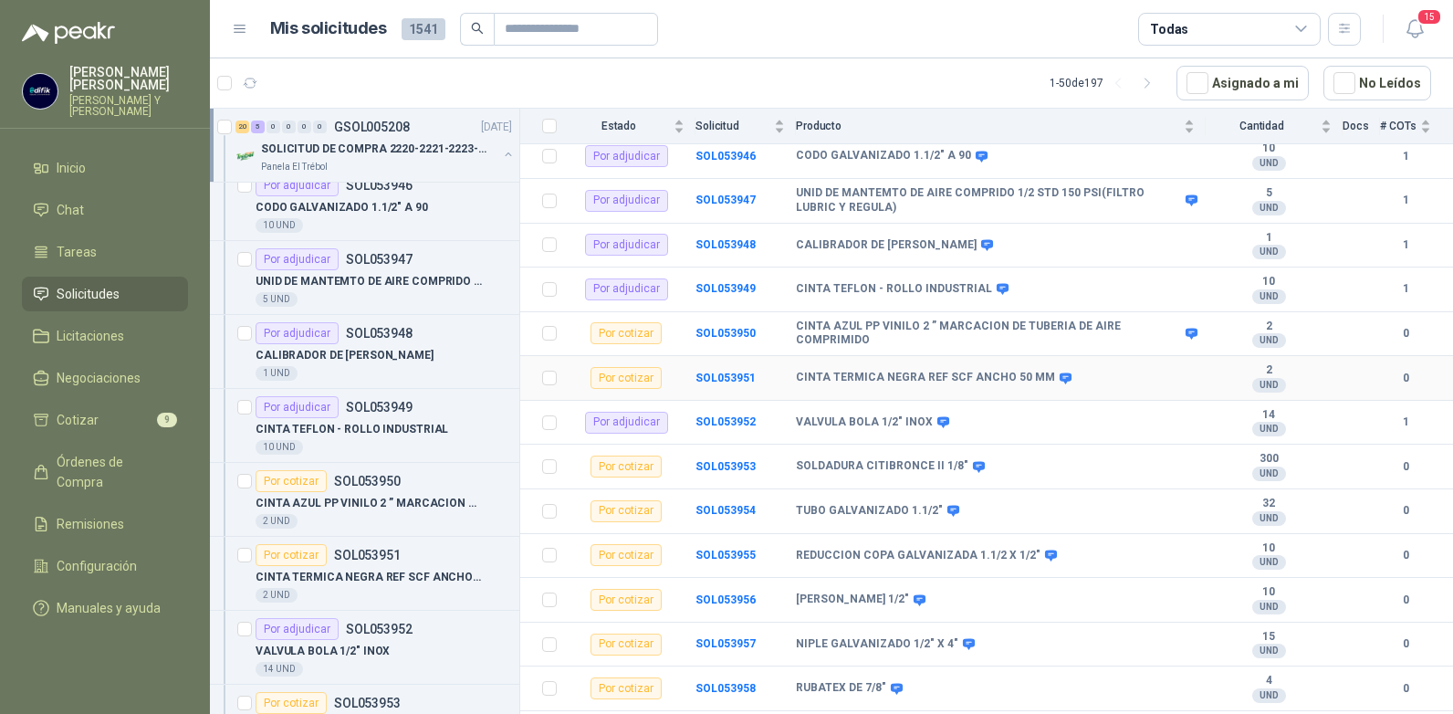
scroll to position [274, 0]
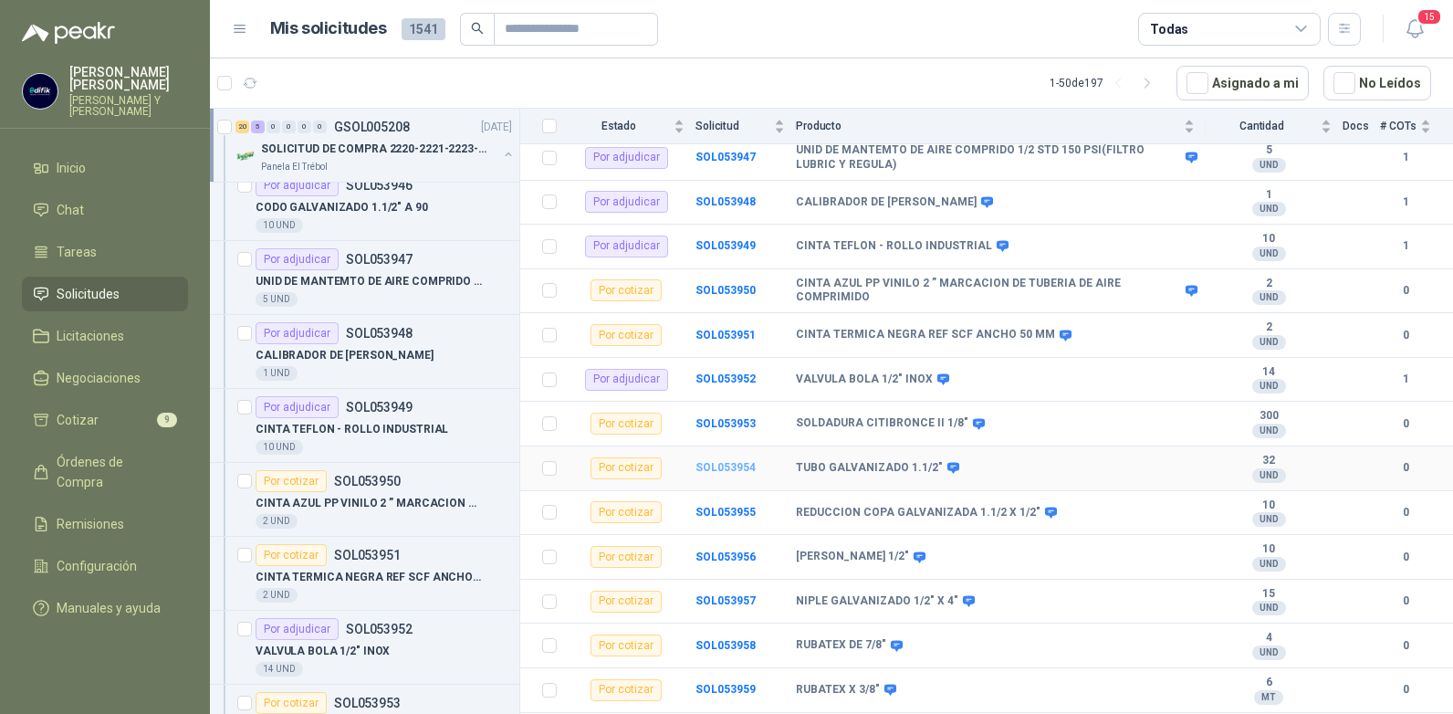
click at [724, 461] on b "SOL053954" at bounding box center [725, 467] width 60 height 13
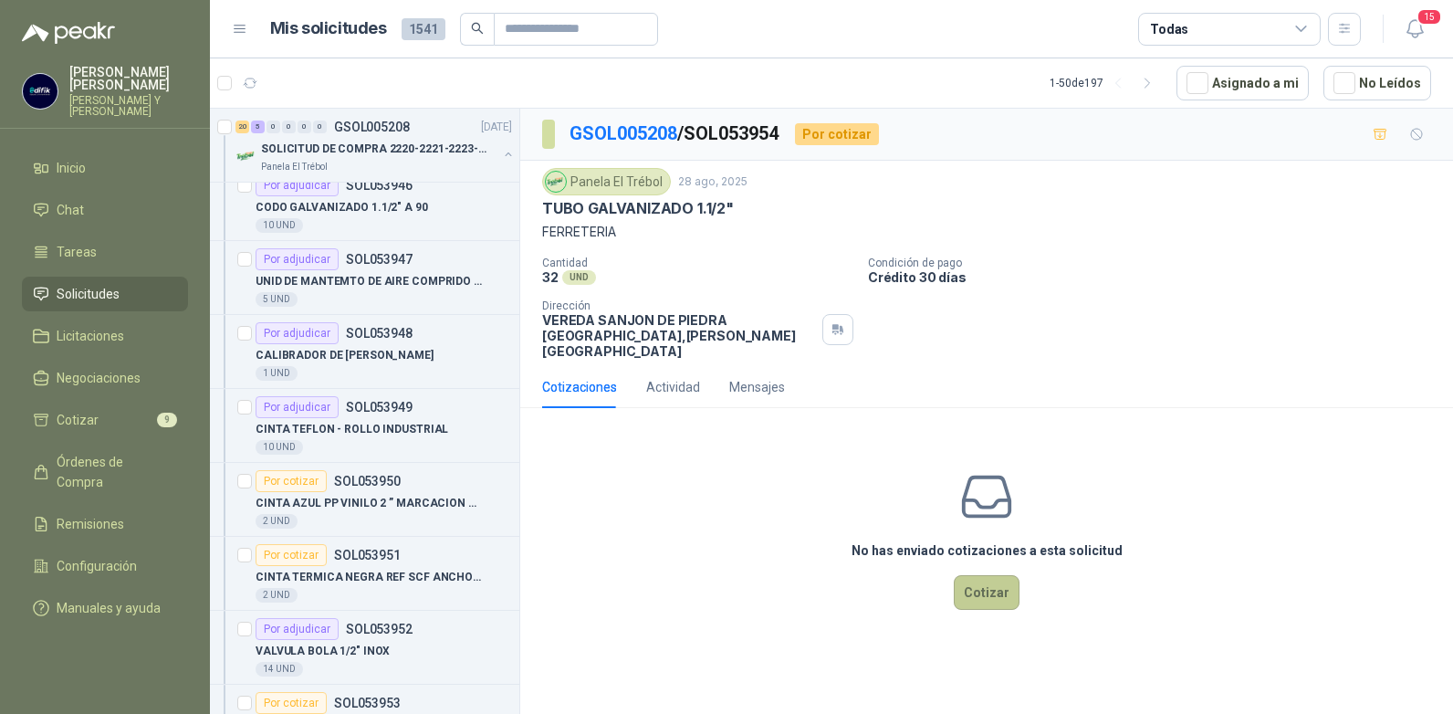
click at [985, 575] on button "Cotizar" at bounding box center [987, 592] width 66 height 35
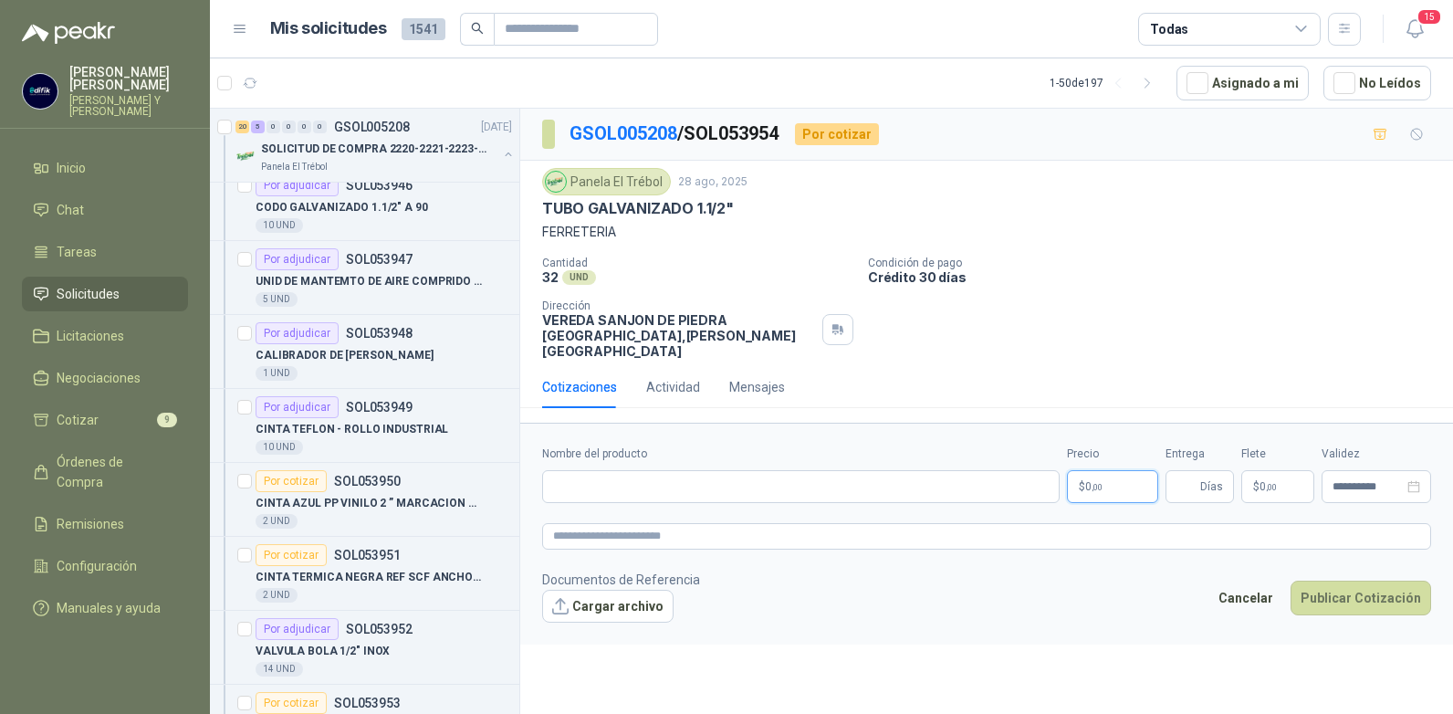
click at [1119, 471] on p "$ 0 ,00" at bounding box center [1112, 486] width 91 height 33
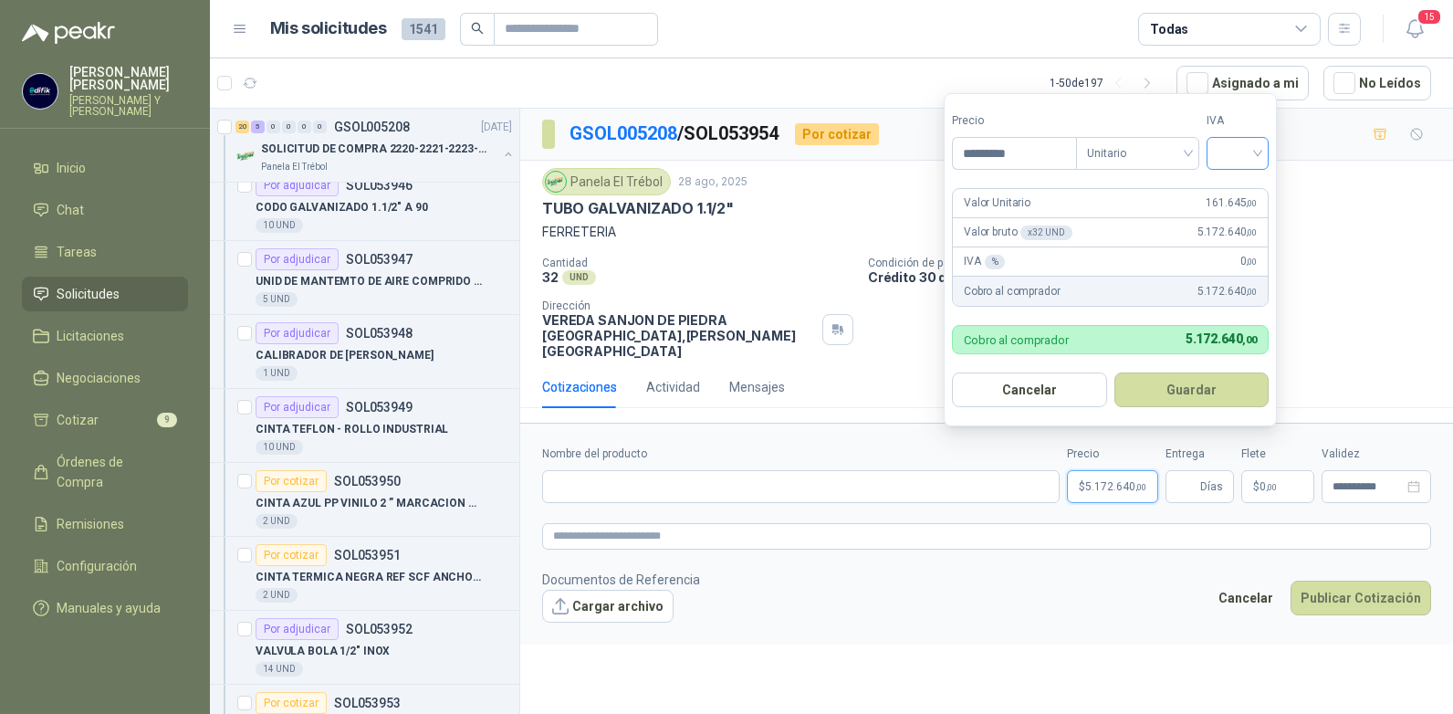
type input "*********"
click at [1258, 146] on input "search" at bounding box center [1237, 151] width 40 height 27
click at [1224, 191] on div "19%" at bounding box center [1242, 190] width 56 height 29
click at [1173, 387] on button "Guardar" at bounding box center [1194, 389] width 157 height 35
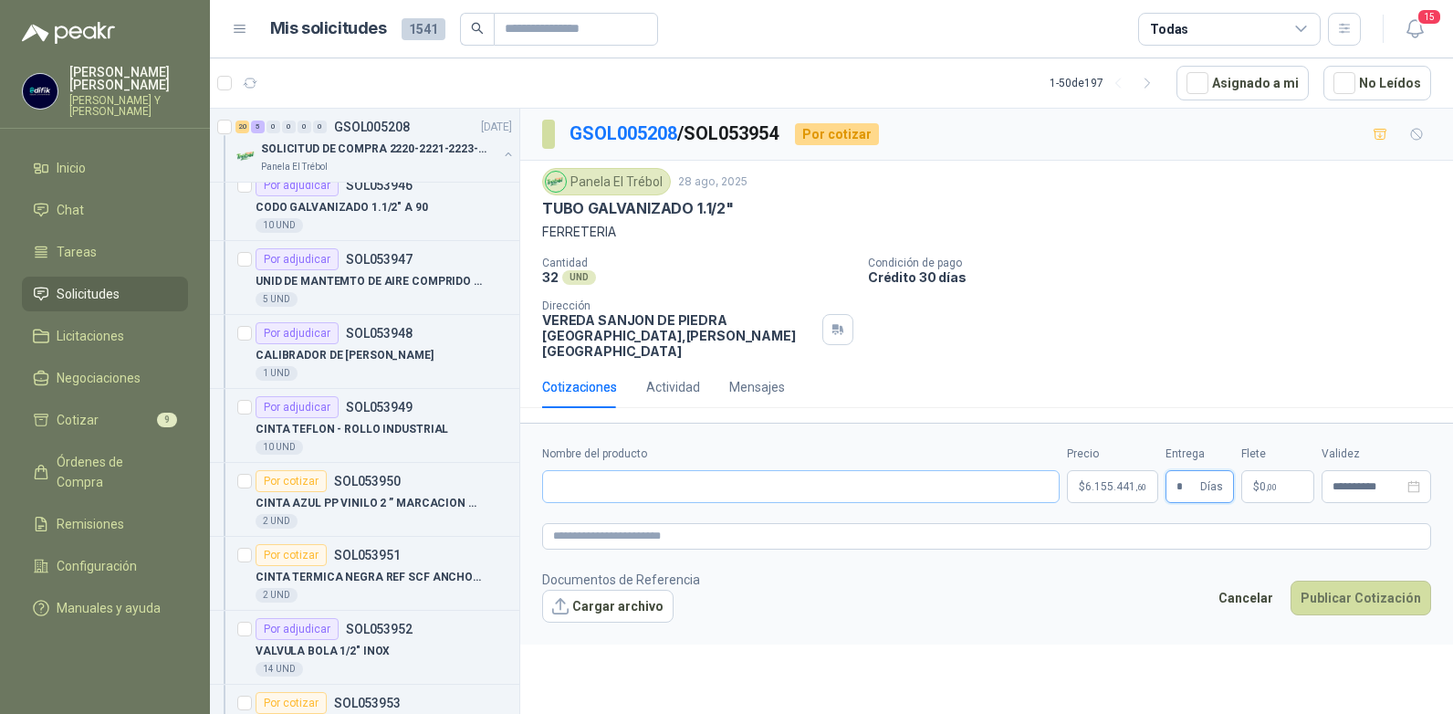
type input "*"
click at [676, 470] on input "Nombre del producto" at bounding box center [800, 486] width 517 height 33
type input "**********"
click at [1347, 589] on button "Publicar Cotización" at bounding box center [1360, 597] width 141 height 35
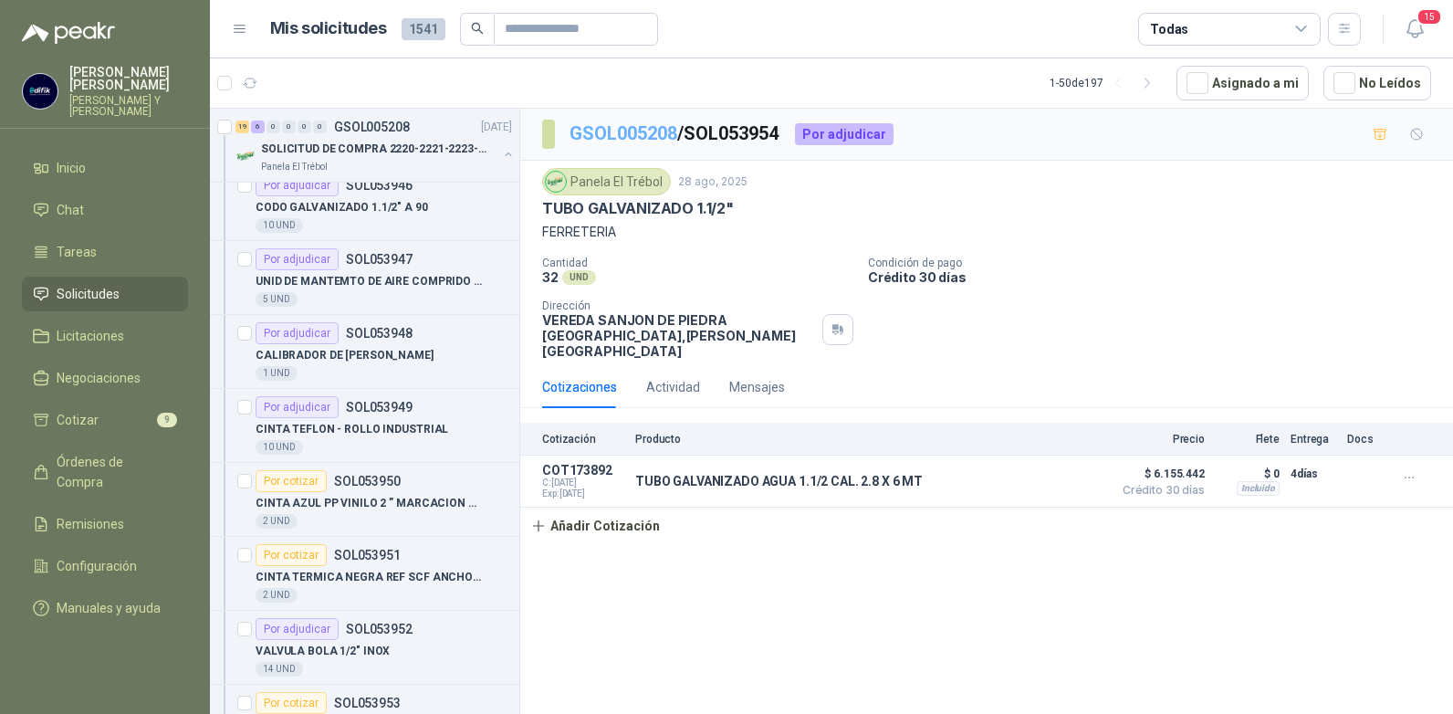
click at [655, 134] on link "GSOL005208" at bounding box center [623, 133] width 108 height 22
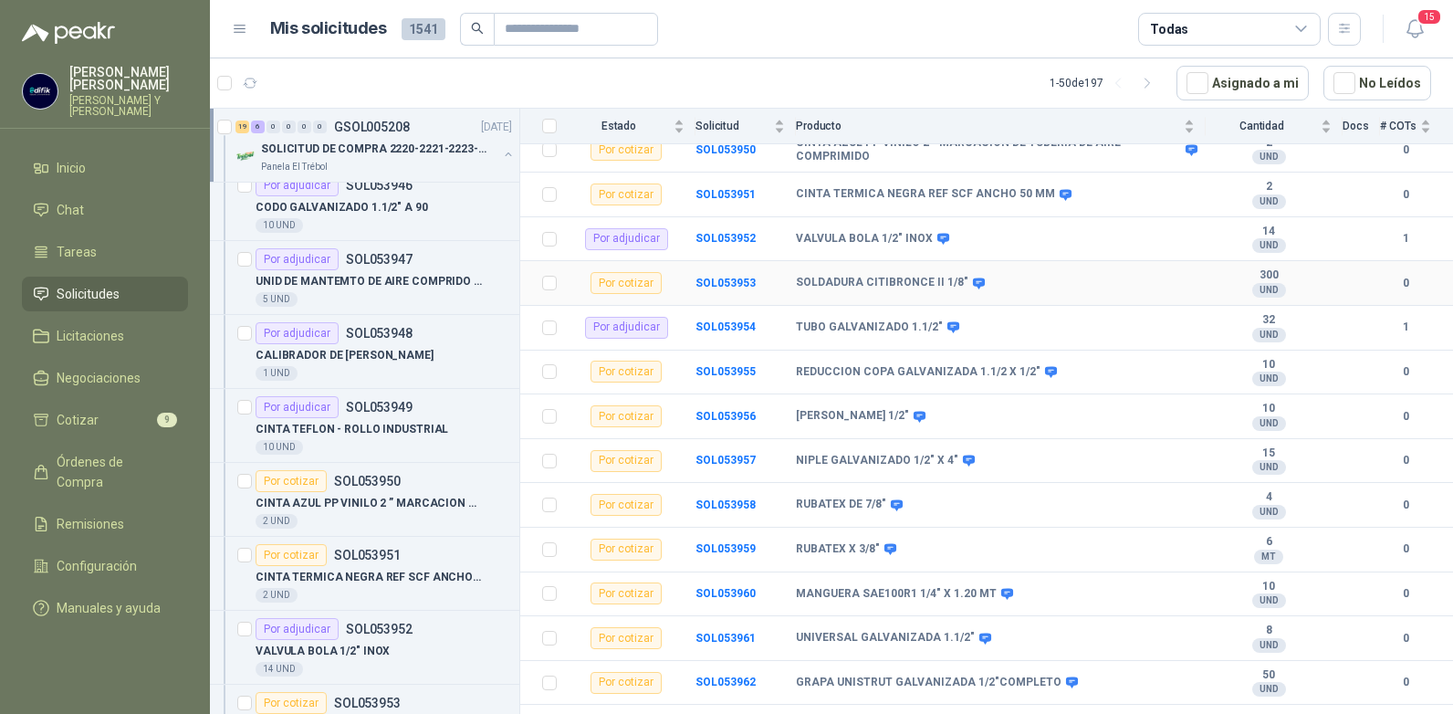
scroll to position [548, 0]
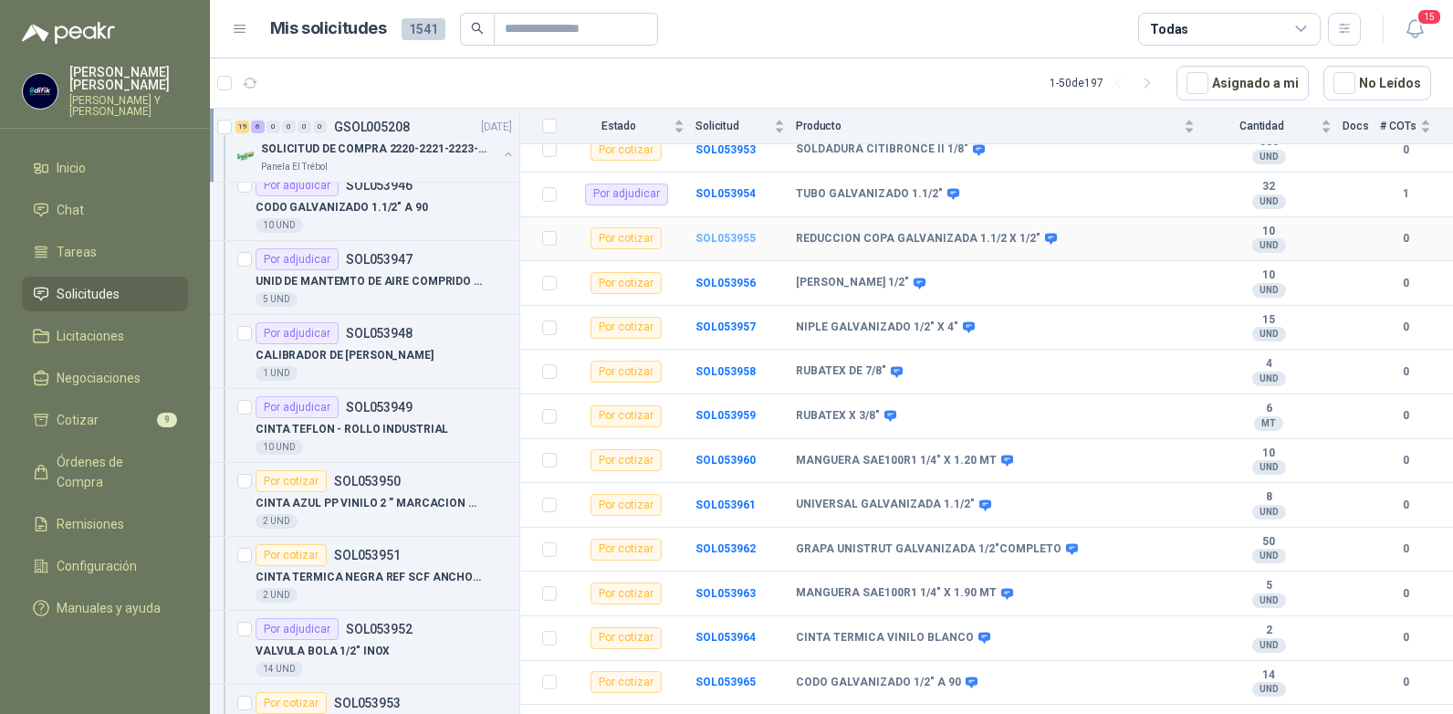
click at [718, 232] on b "SOL053955" at bounding box center [725, 238] width 60 height 13
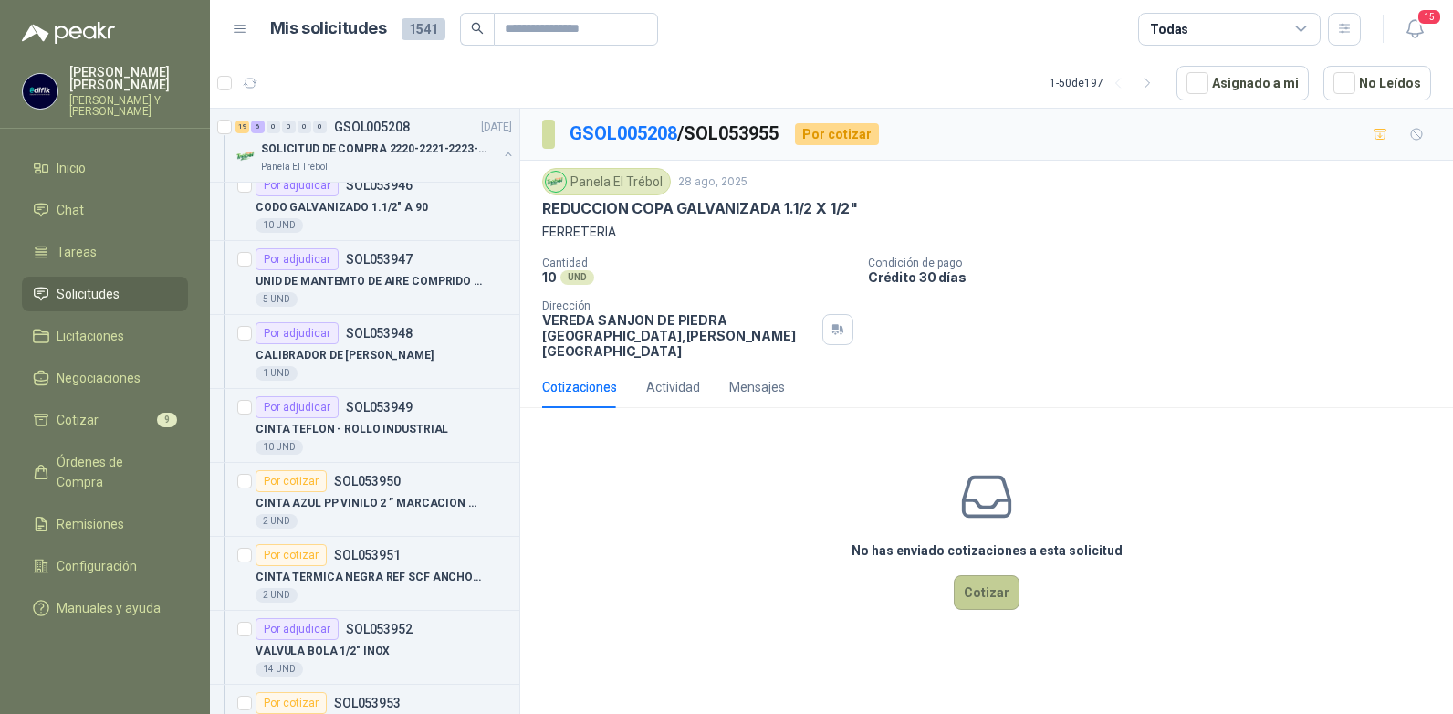
click at [980, 575] on button "Cotizar" at bounding box center [987, 592] width 66 height 35
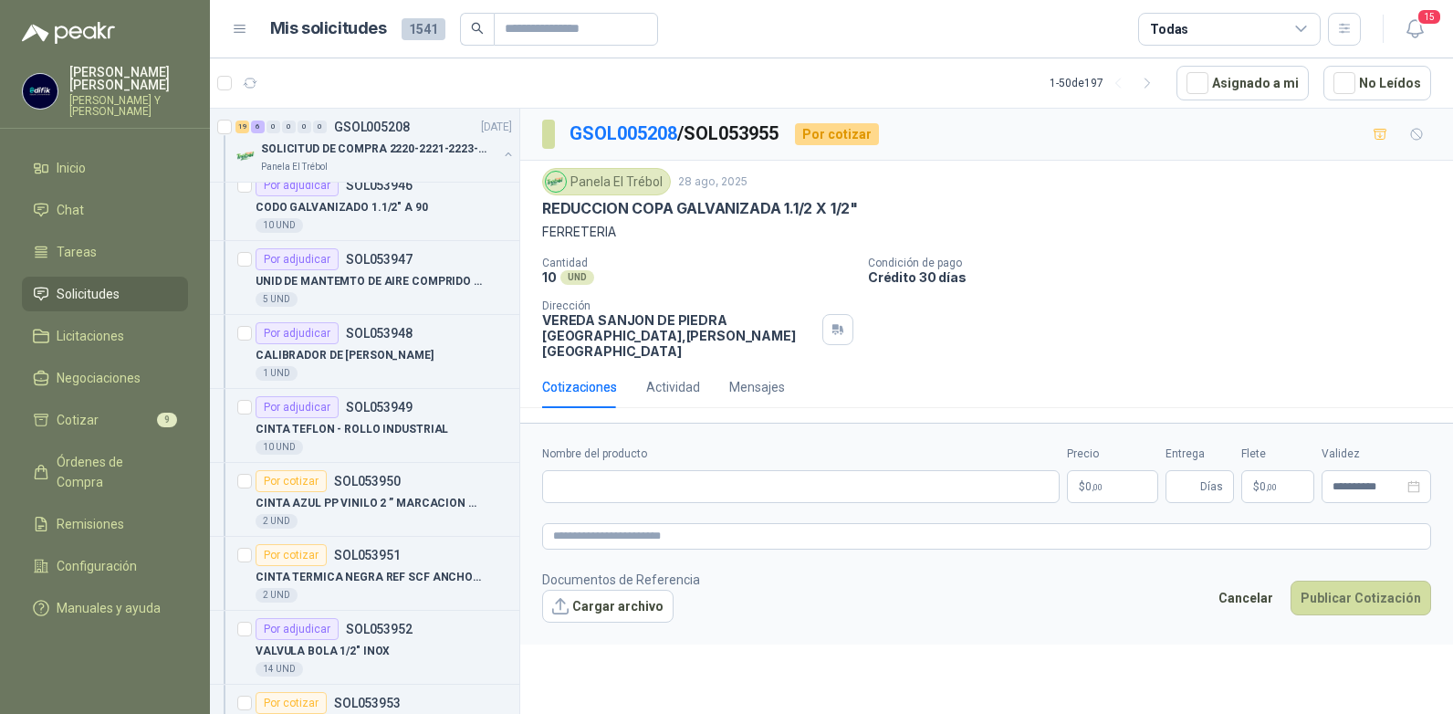
click at [1104, 470] on p "$ 0 ,00" at bounding box center [1112, 486] width 91 height 33
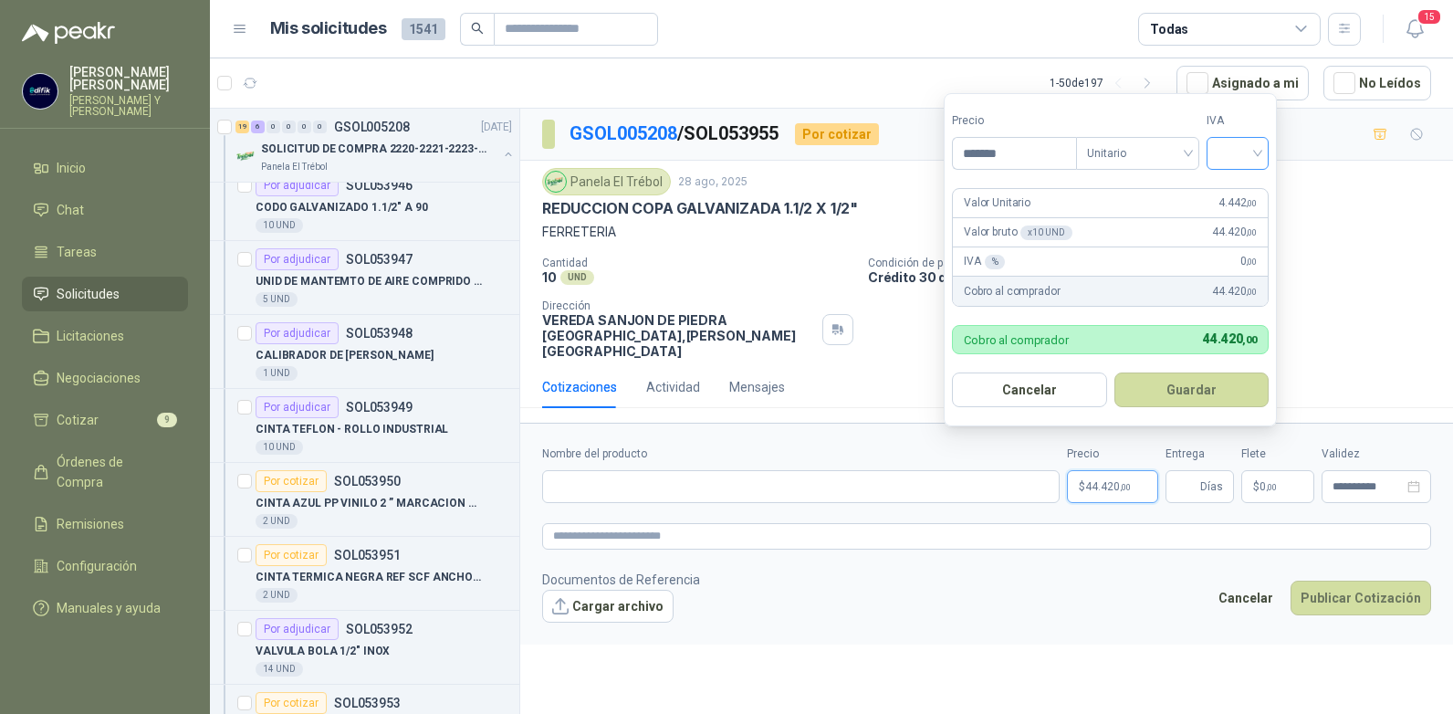
type input "*******"
click at [1252, 148] on input "search" at bounding box center [1237, 151] width 40 height 27
click at [1225, 192] on div "19%" at bounding box center [1242, 191] width 34 height 20
click at [1172, 378] on button "Guardar" at bounding box center [1194, 389] width 157 height 35
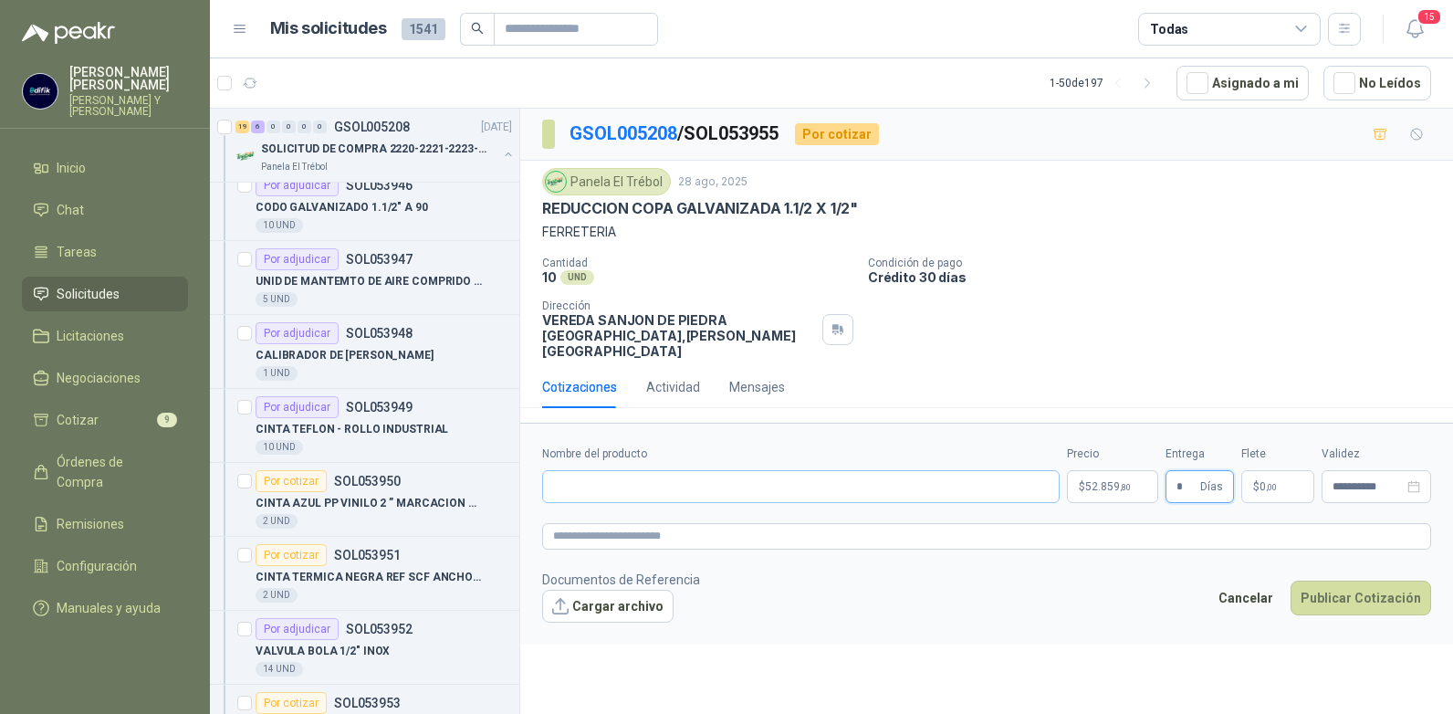
type input "*"
click at [708, 470] on input "Nombre del producto" at bounding box center [800, 486] width 517 height 33
type input "**********"
click at [1330, 580] on button "Publicar Cotización" at bounding box center [1360, 597] width 141 height 35
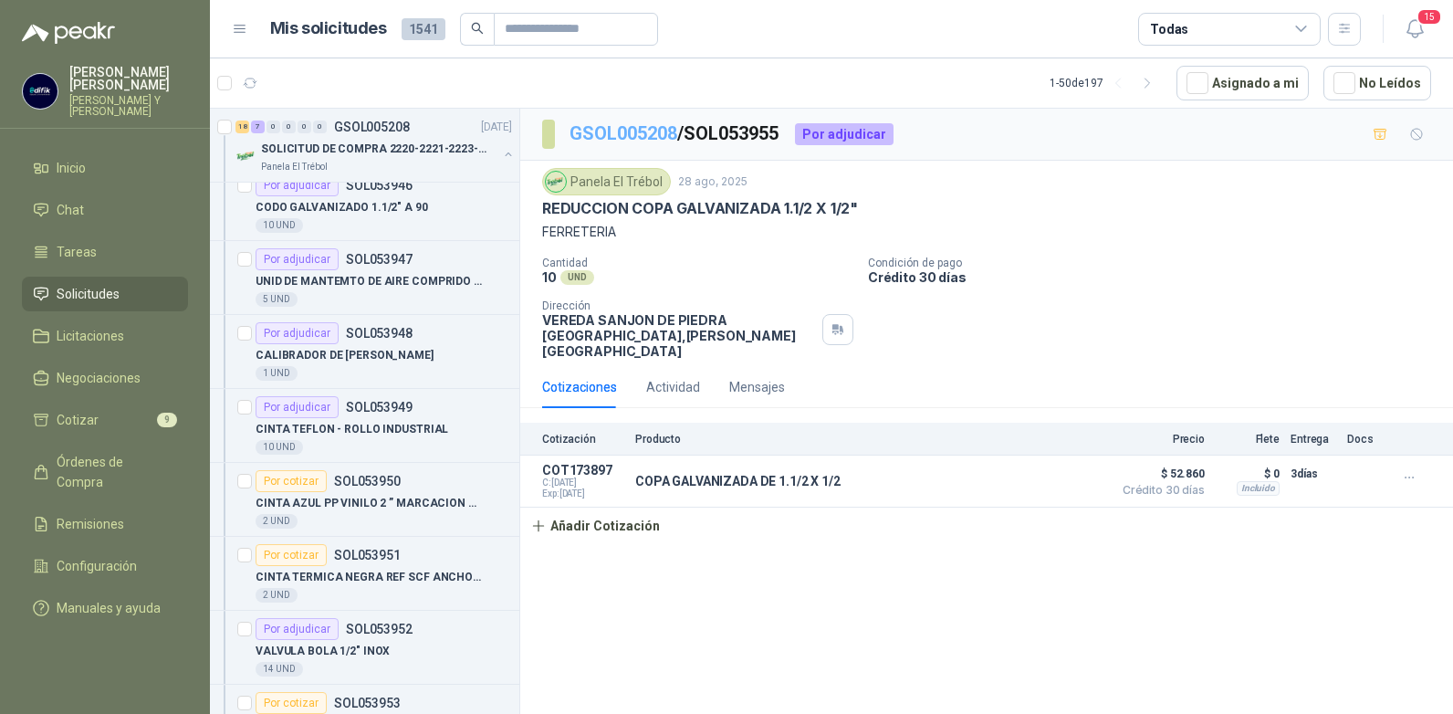
click at [619, 135] on link "GSOL005208" at bounding box center [623, 133] width 108 height 22
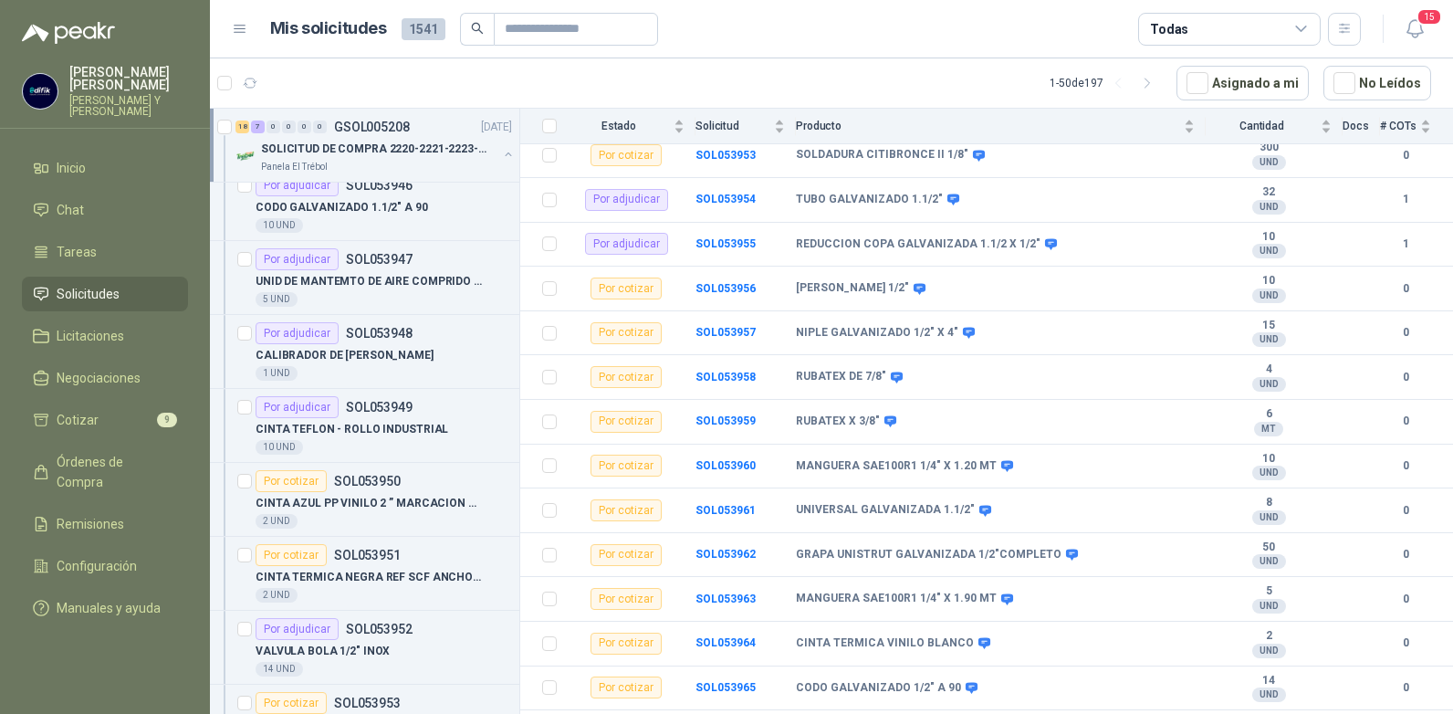
scroll to position [548, 0]
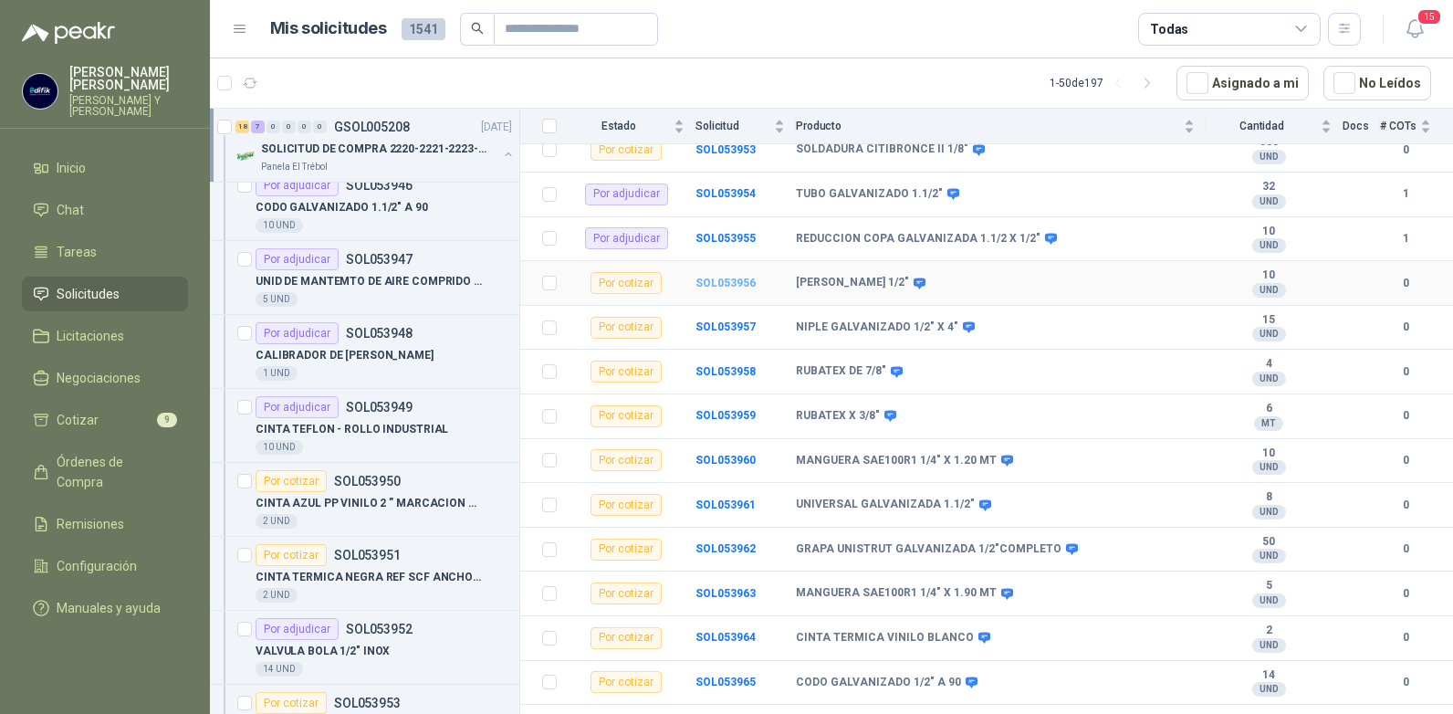
click at [729, 277] on b "SOL053956" at bounding box center [725, 283] width 60 height 13
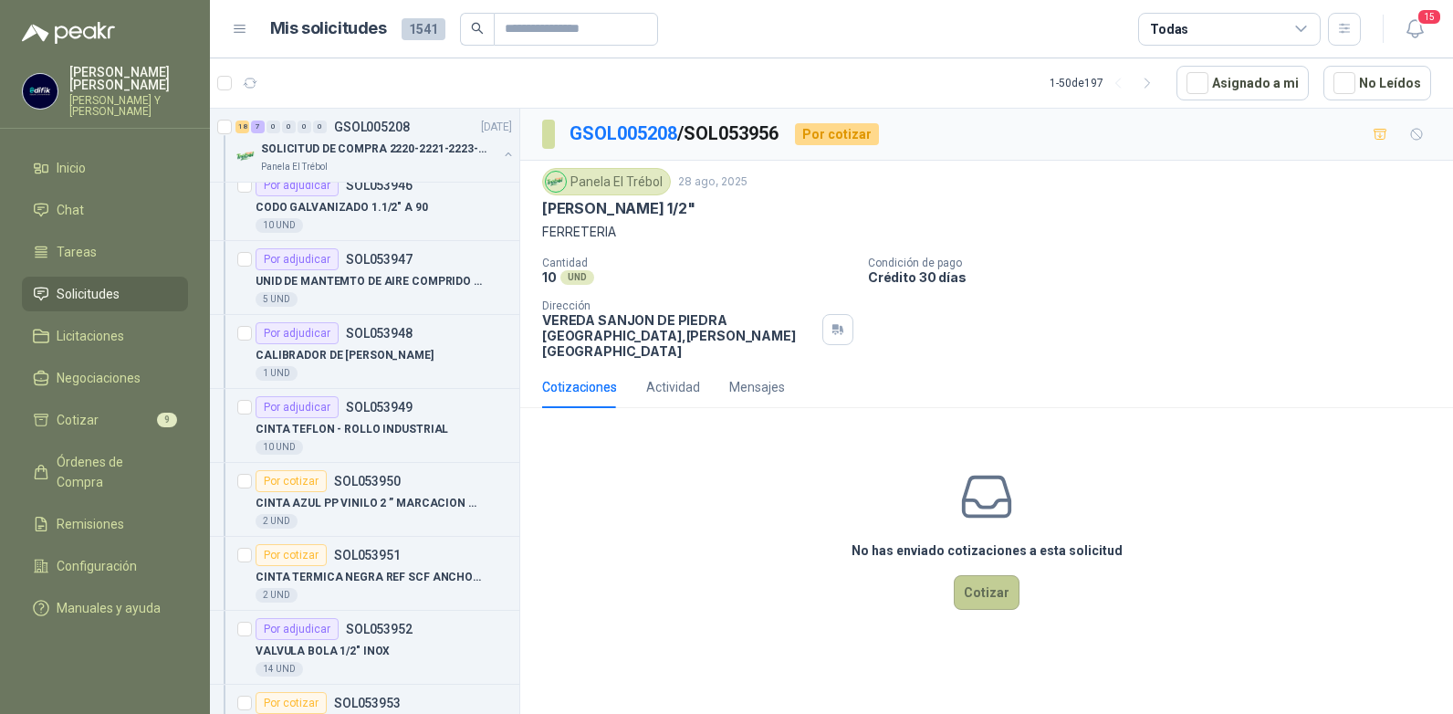
click at [989, 579] on button "Cotizar" at bounding box center [987, 592] width 66 height 35
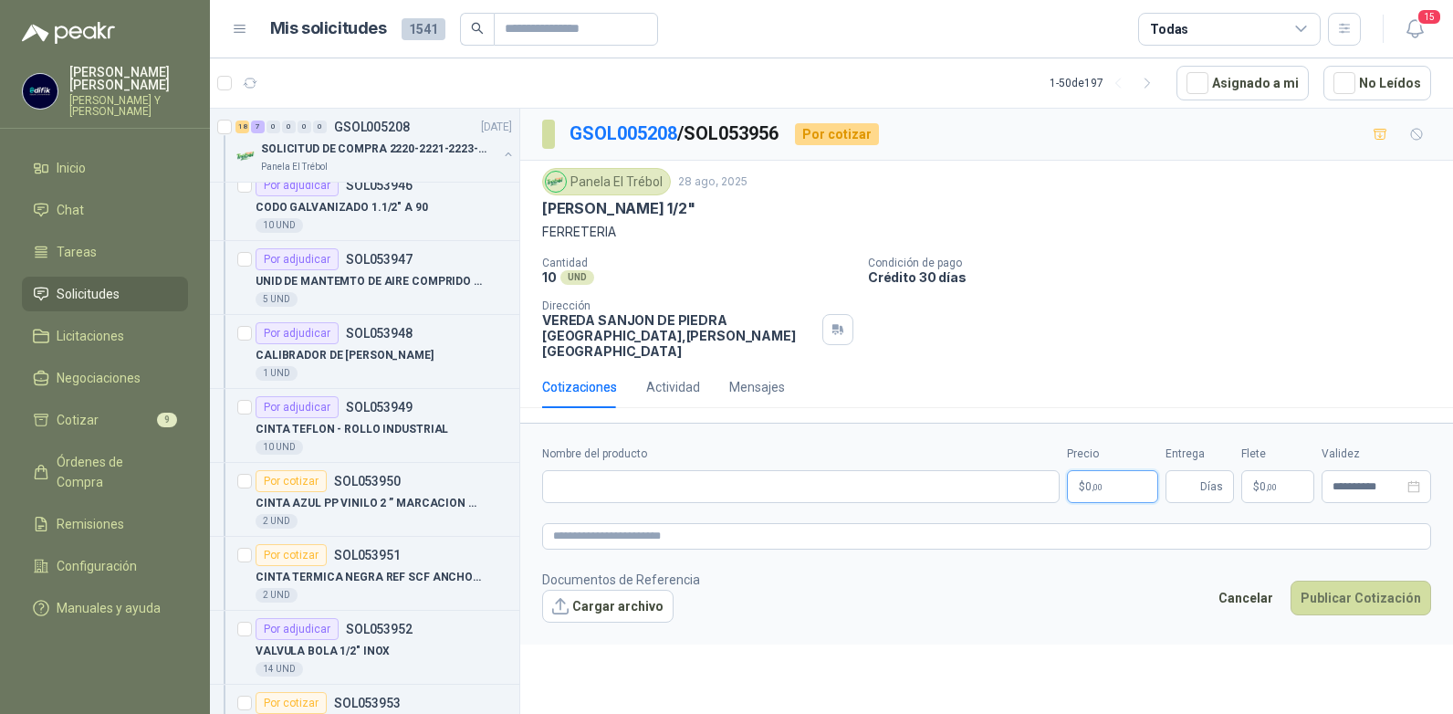
click at [1112, 470] on p "$ 0 ,00" at bounding box center [1112, 486] width 91 height 33
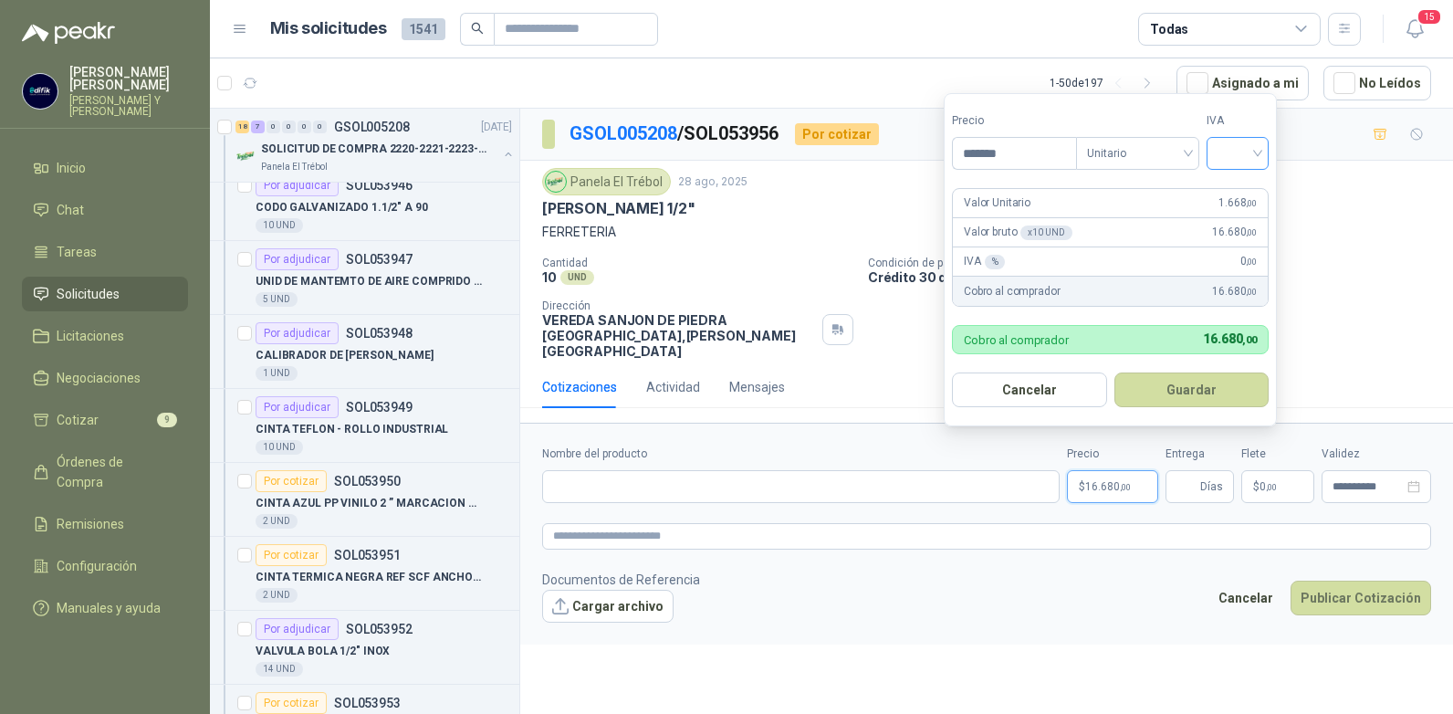
type input "*******"
click at [1258, 159] on input "search" at bounding box center [1237, 151] width 40 height 27
click at [1234, 186] on div "19%" at bounding box center [1242, 191] width 34 height 20
click at [1184, 395] on button "Guardar" at bounding box center [1194, 389] width 157 height 35
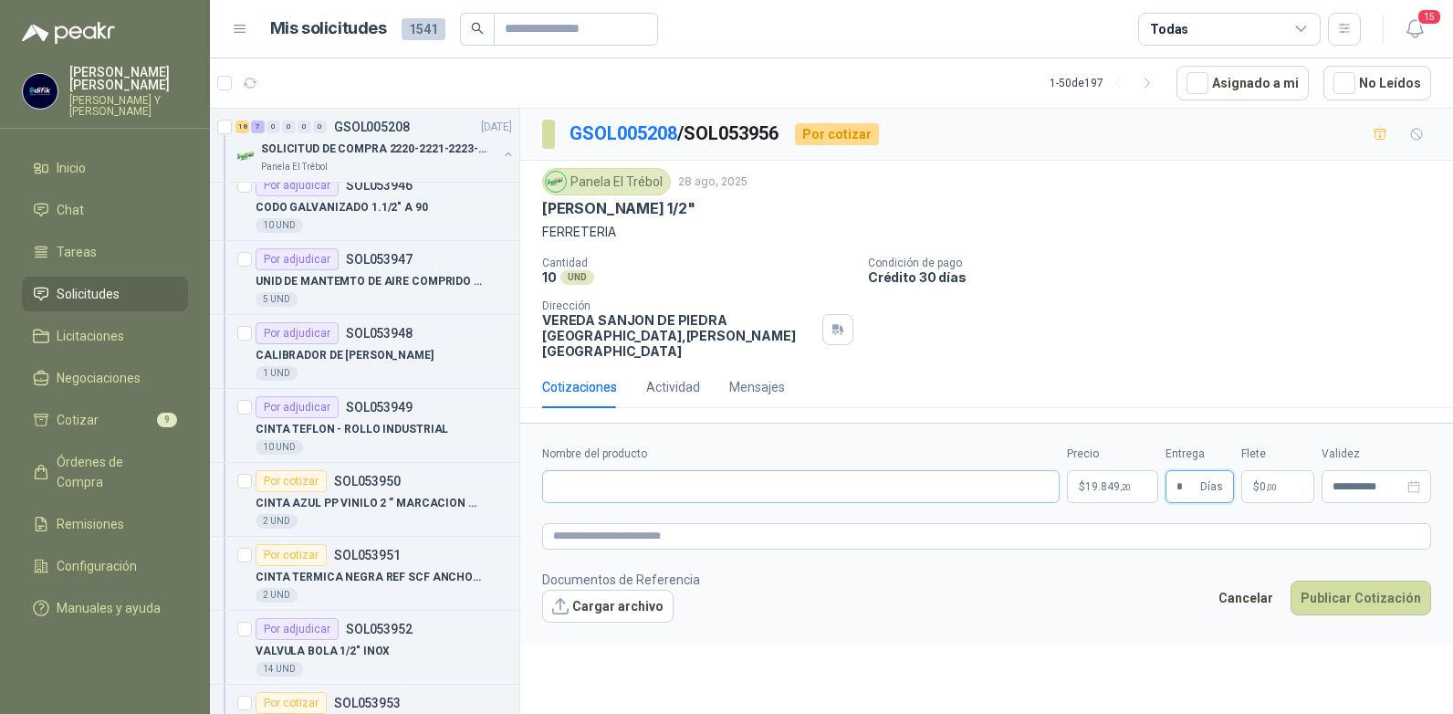
type input "*"
click at [657, 470] on input "Nombre del producto" at bounding box center [800, 486] width 517 height 33
type input "**********"
click at [1357, 580] on button "Publicar Cotización" at bounding box center [1360, 597] width 141 height 35
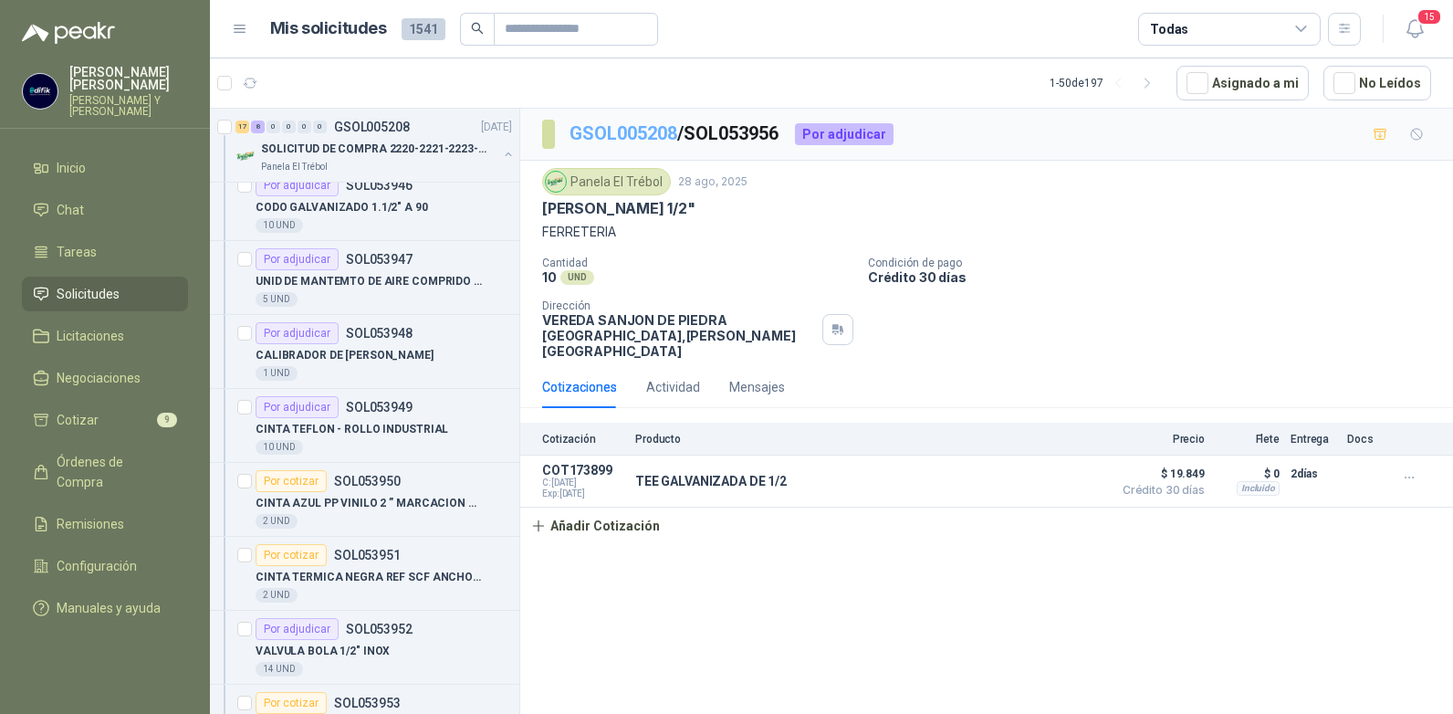
click at [662, 130] on link "GSOL005208" at bounding box center [623, 133] width 108 height 22
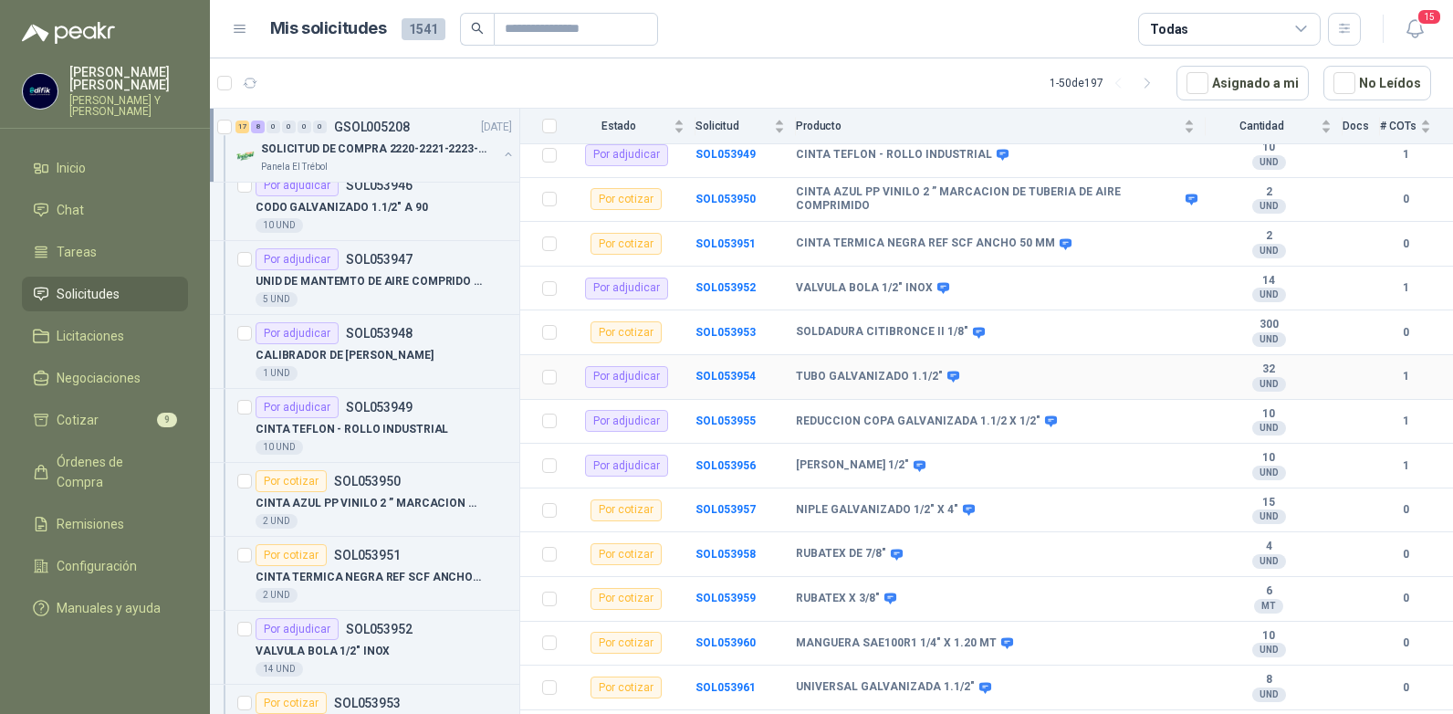
scroll to position [456, 0]
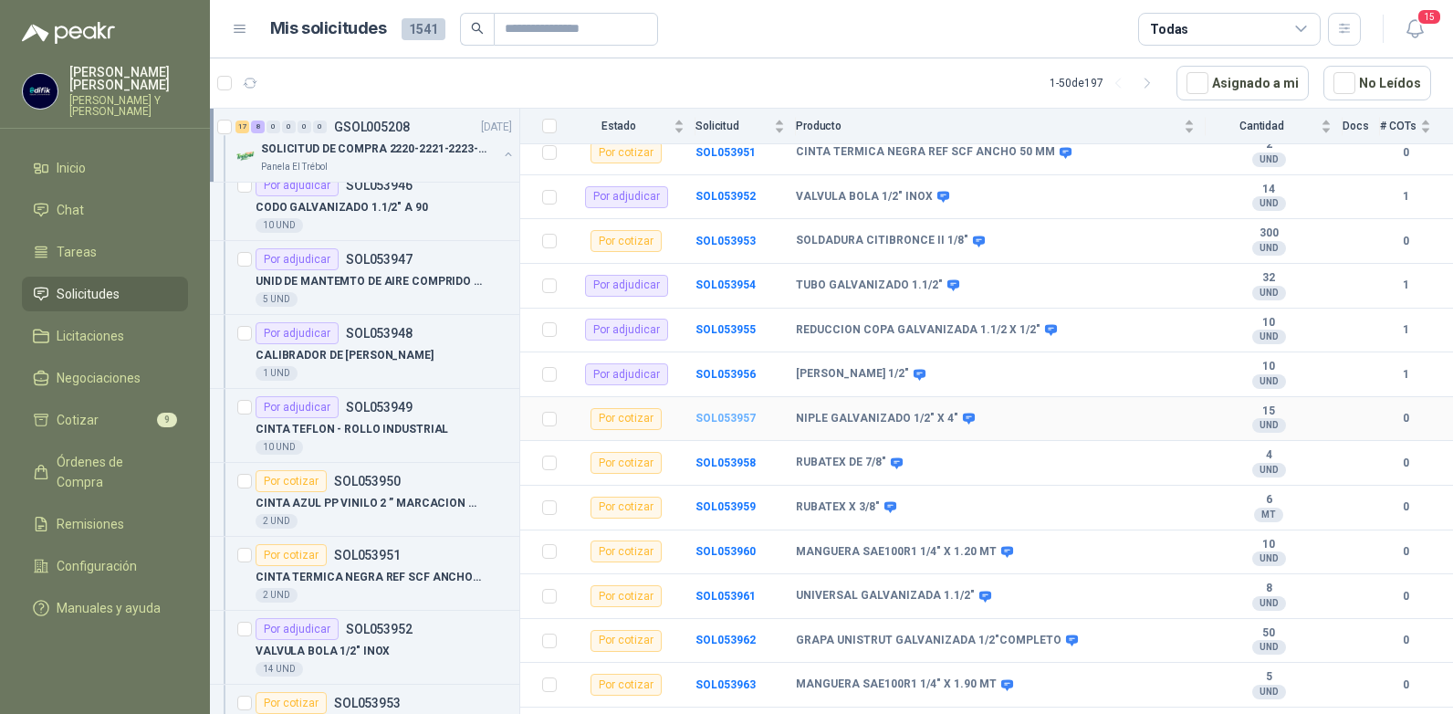
click at [733, 412] on b "SOL053957" at bounding box center [725, 418] width 60 height 13
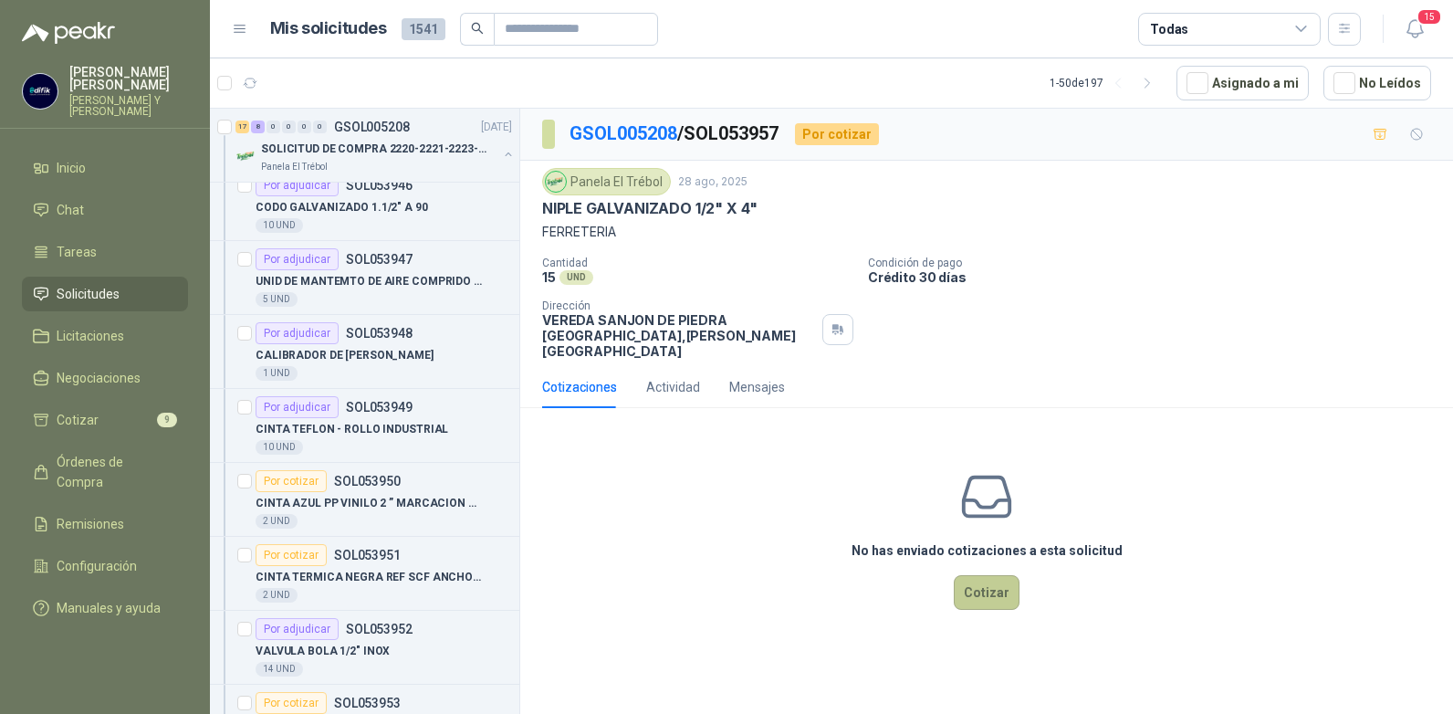
click at [978, 575] on button "Cotizar" at bounding box center [987, 592] width 66 height 35
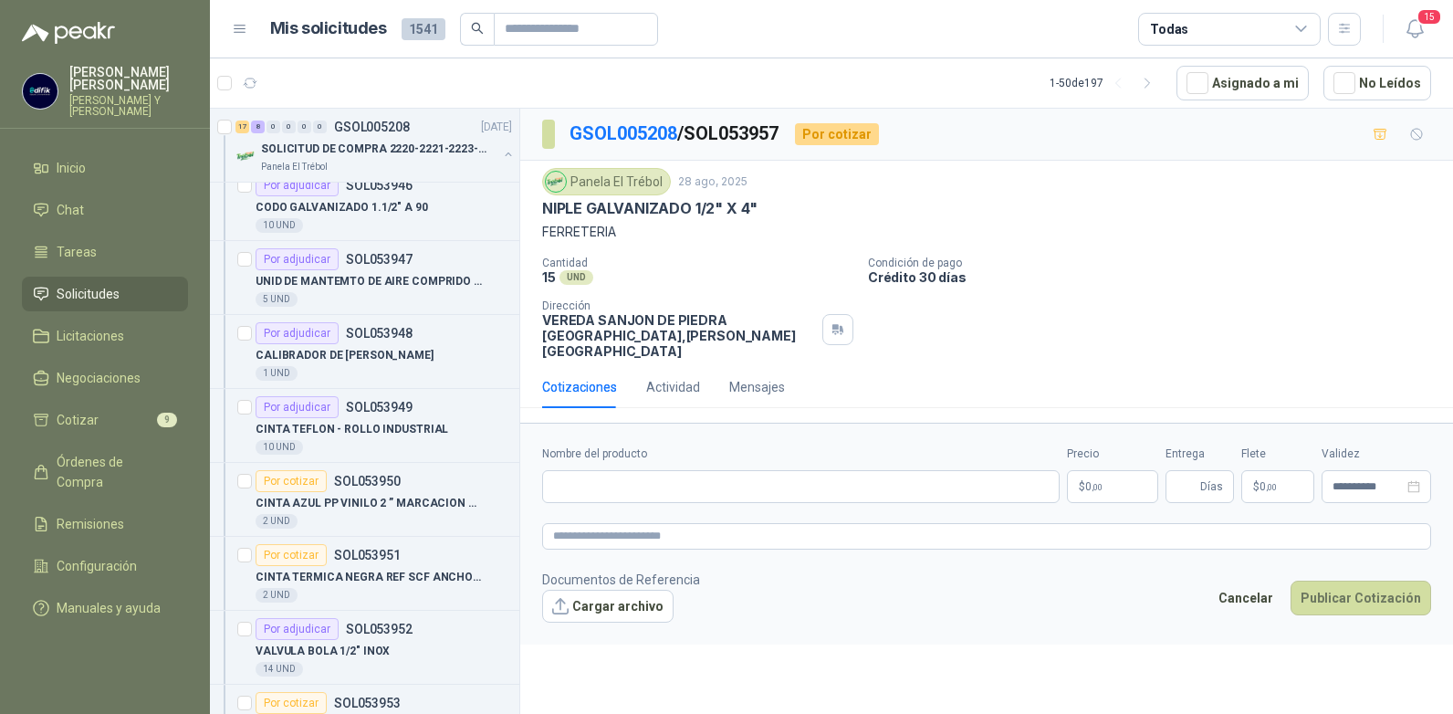
click at [1104, 479] on p "$ 0 ,00" at bounding box center [1112, 486] width 91 height 33
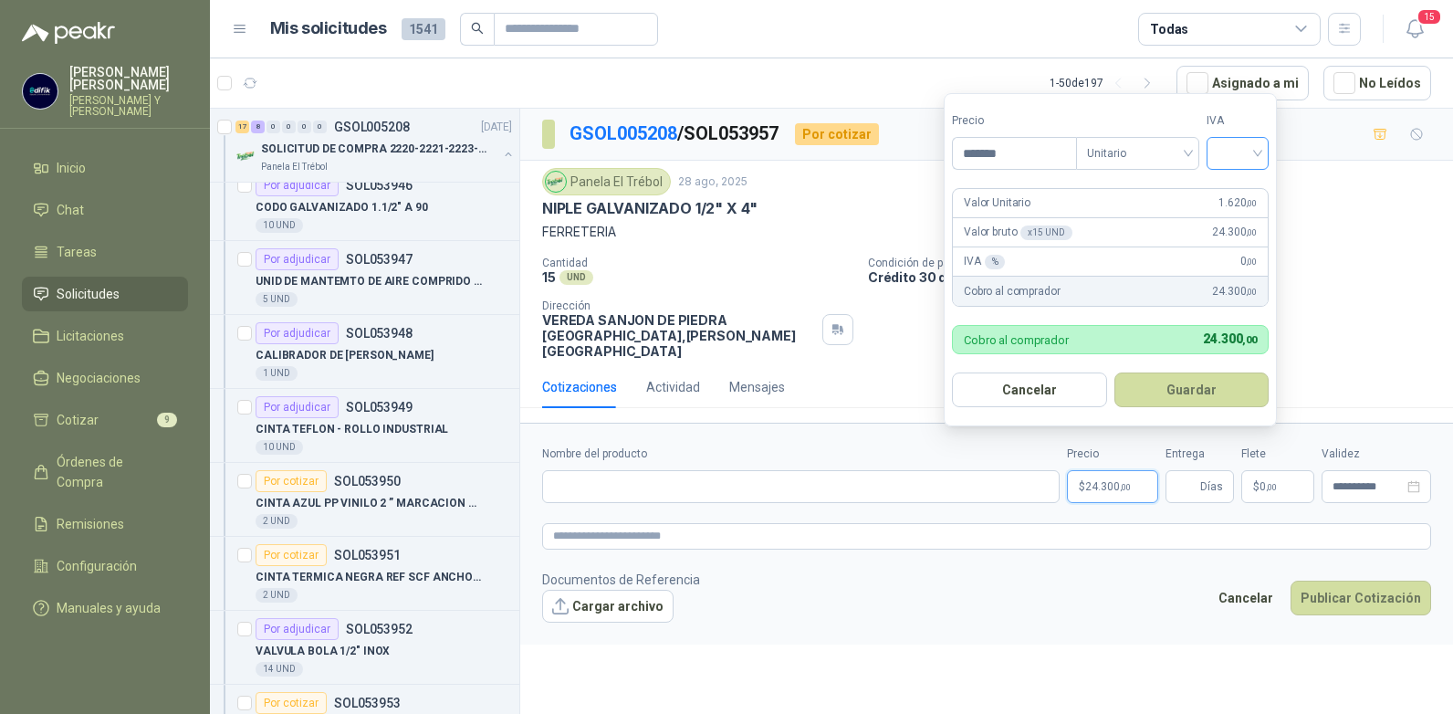
click at [1263, 150] on div at bounding box center [1237, 153] width 62 height 33
type input "*******"
click at [1232, 190] on div "19%" at bounding box center [1242, 191] width 34 height 20
click at [1205, 389] on button "Guardar" at bounding box center [1194, 389] width 157 height 35
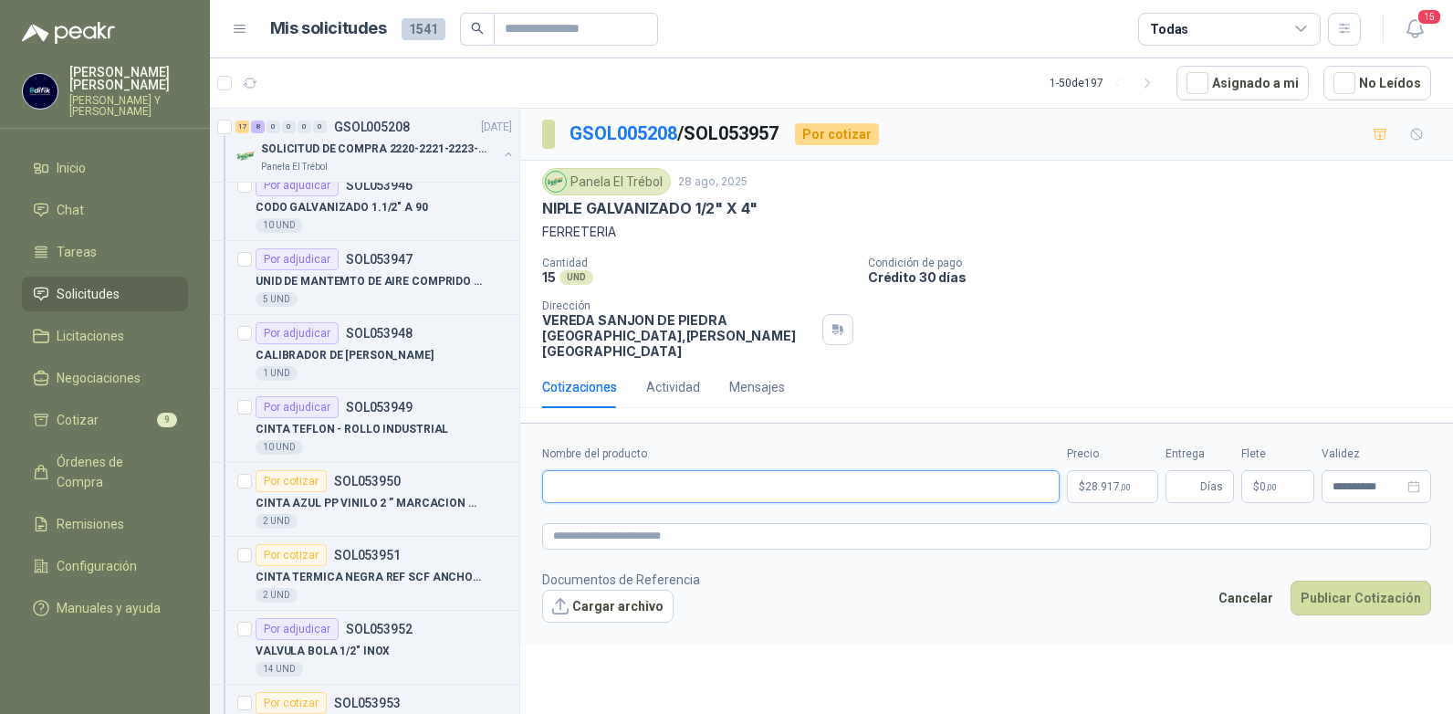
click at [559, 473] on input "Nombre del producto" at bounding box center [800, 486] width 517 height 33
type input "**********"
click at [1369, 586] on button "Publicar Cotización" at bounding box center [1360, 597] width 141 height 35
type input "*"
click at [1321, 580] on button "Publicar Cotización" at bounding box center [1360, 597] width 141 height 35
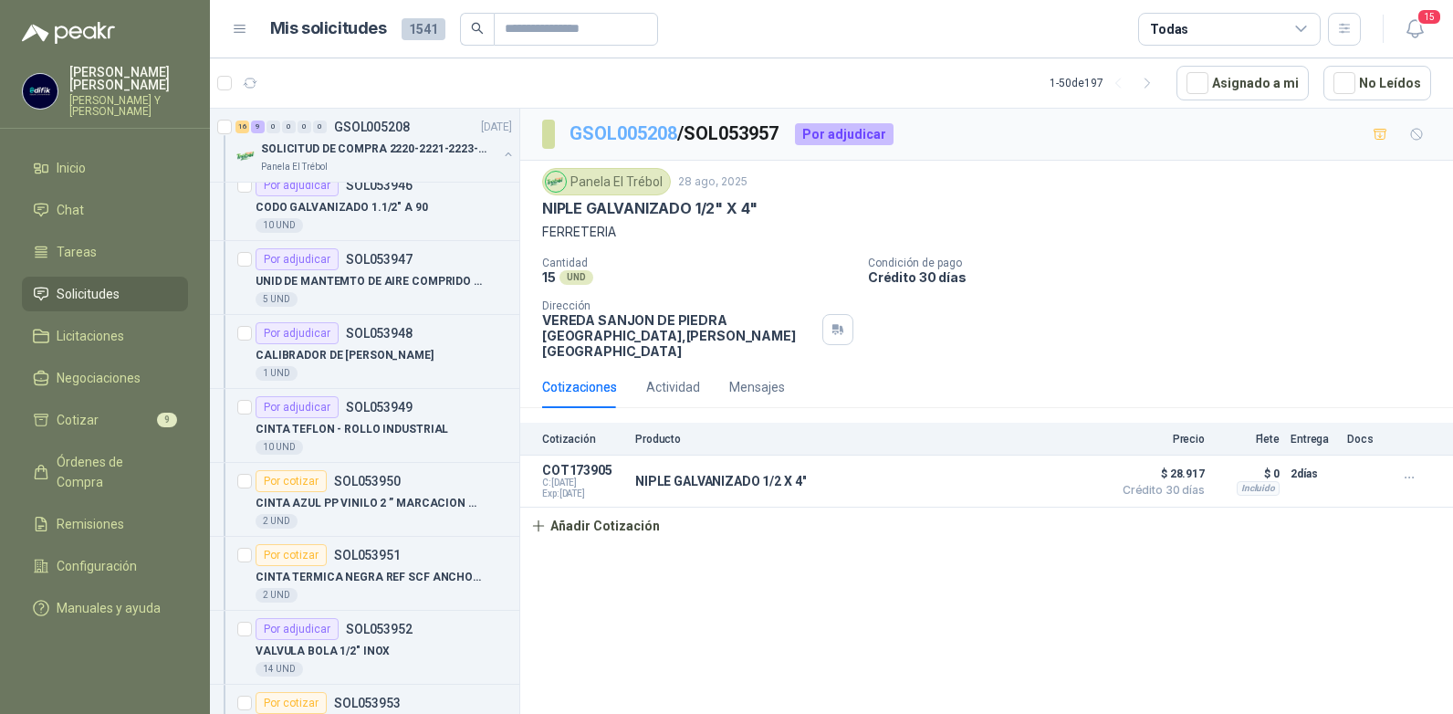
click at [657, 132] on link "GSOL005208" at bounding box center [623, 133] width 108 height 22
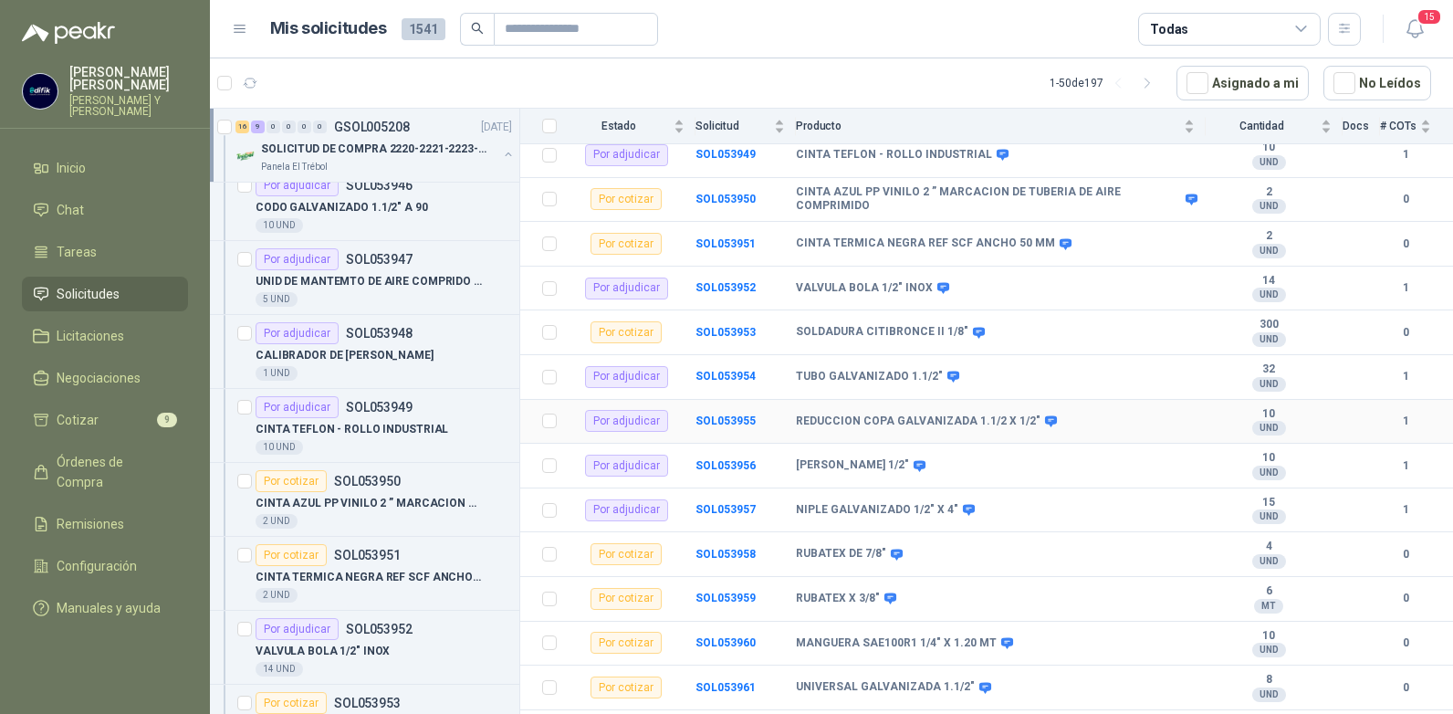
scroll to position [456, 0]
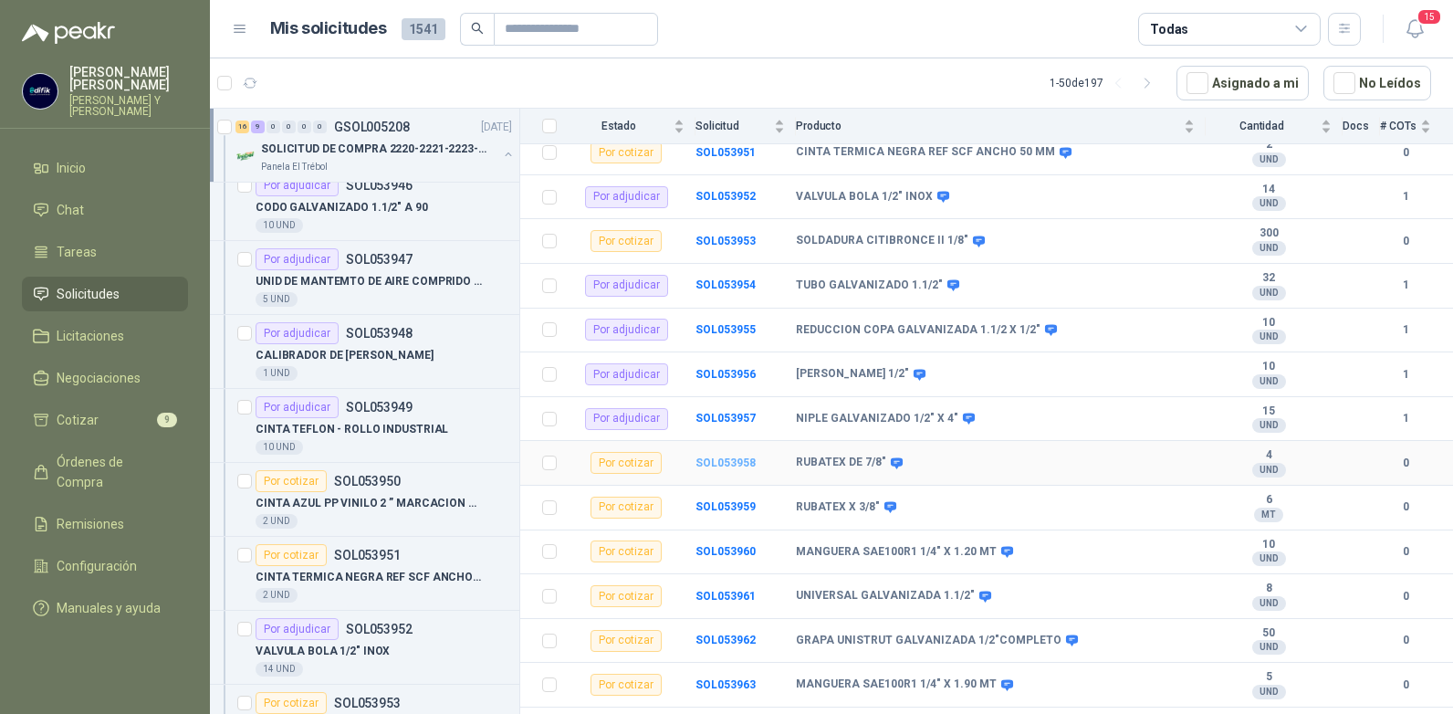
click at [723, 456] on b "SOL053958" at bounding box center [725, 462] width 60 height 13
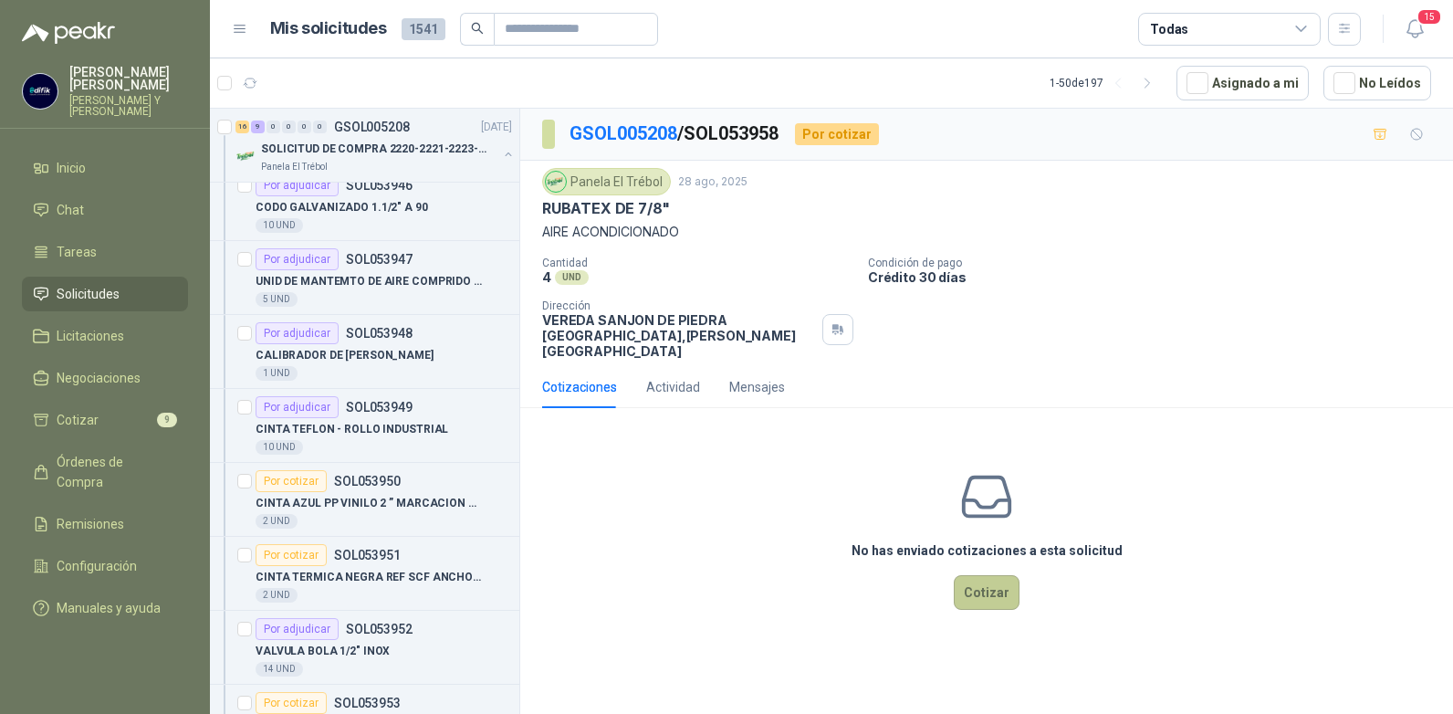
click at [981, 577] on button "Cotizar" at bounding box center [987, 592] width 66 height 35
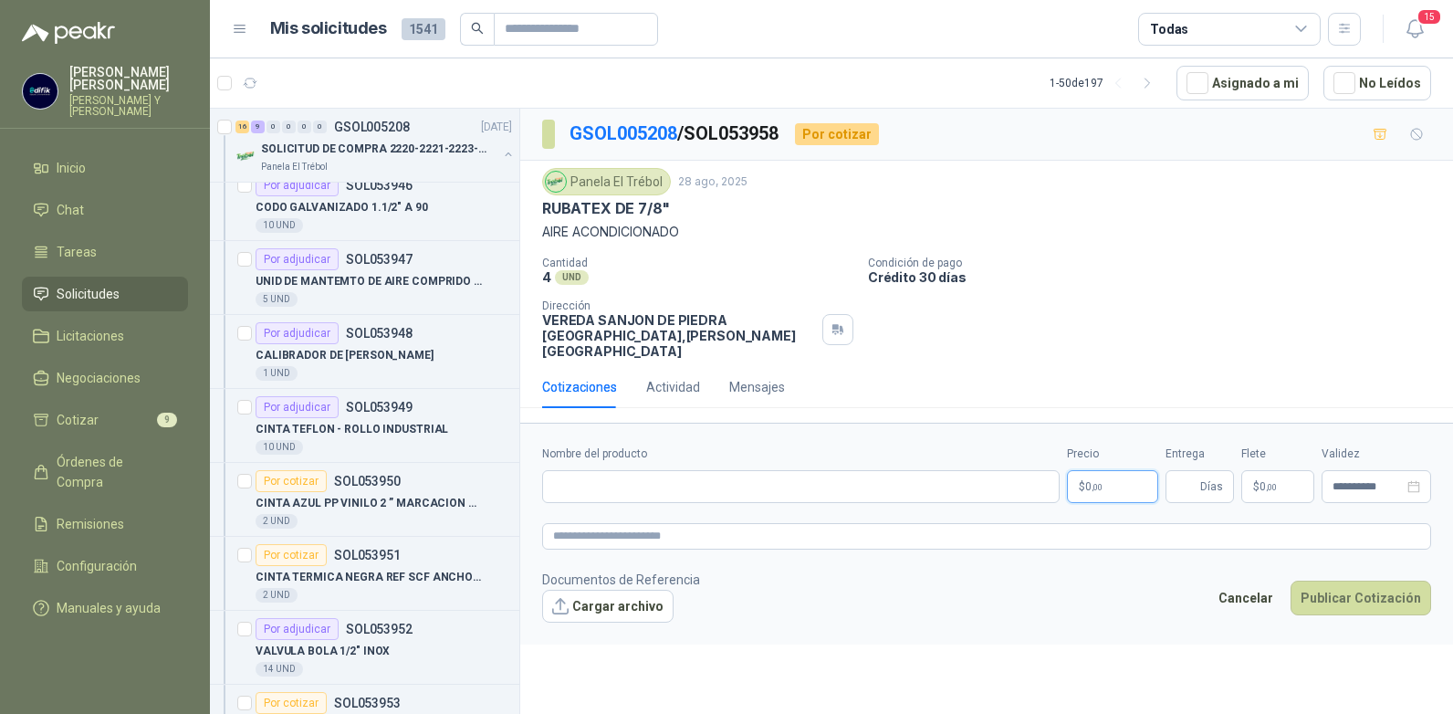
click at [1128, 470] on p "$ 0 ,00" at bounding box center [1112, 486] width 91 height 33
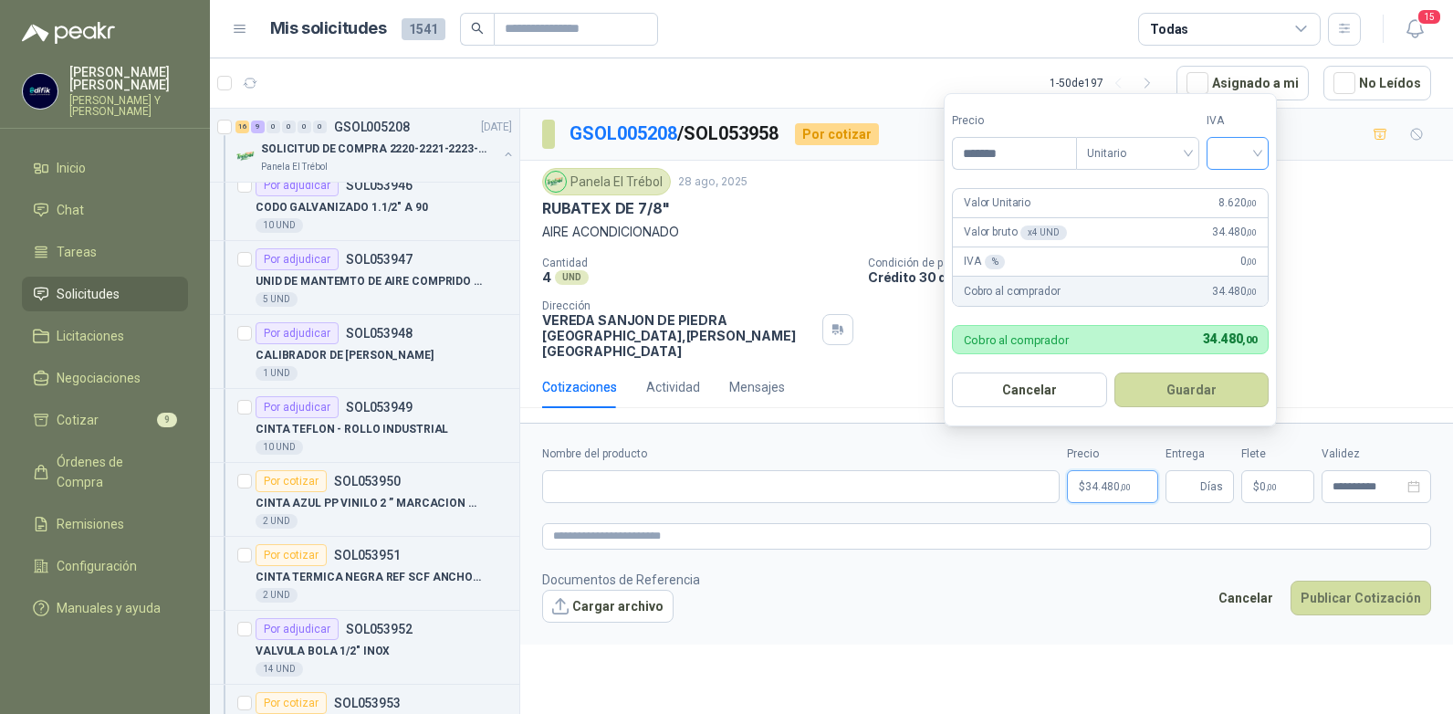
type input "*******"
click at [1253, 157] on input "search" at bounding box center [1237, 151] width 40 height 27
click at [1234, 188] on div "19%" at bounding box center [1242, 191] width 34 height 20
click at [1164, 380] on button "Guardar" at bounding box center [1194, 389] width 157 height 35
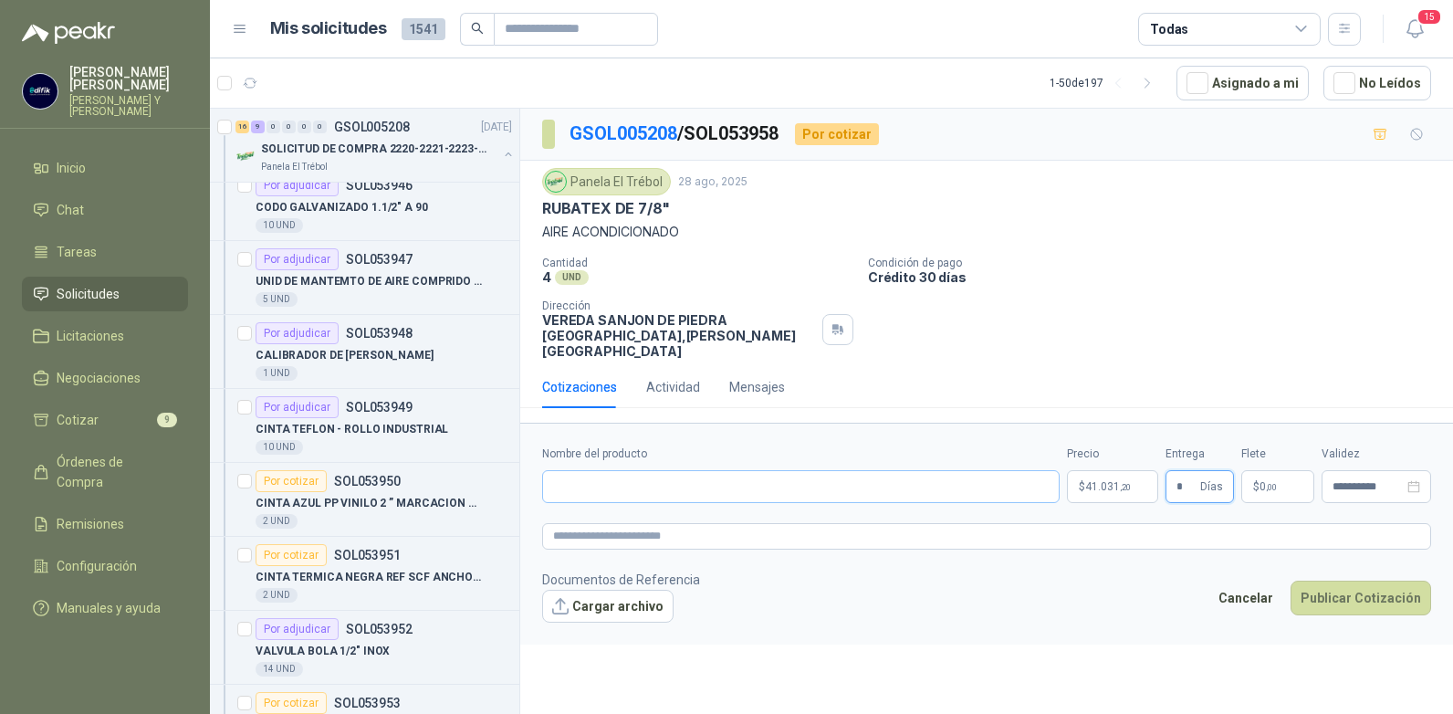
type input "*"
click at [773, 475] on input "Nombre del producto" at bounding box center [800, 486] width 517 height 33
type input "**********"
click at [1341, 586] on button "Publicar Cotización" at bounding box center [1360, 597] width 141 height 35
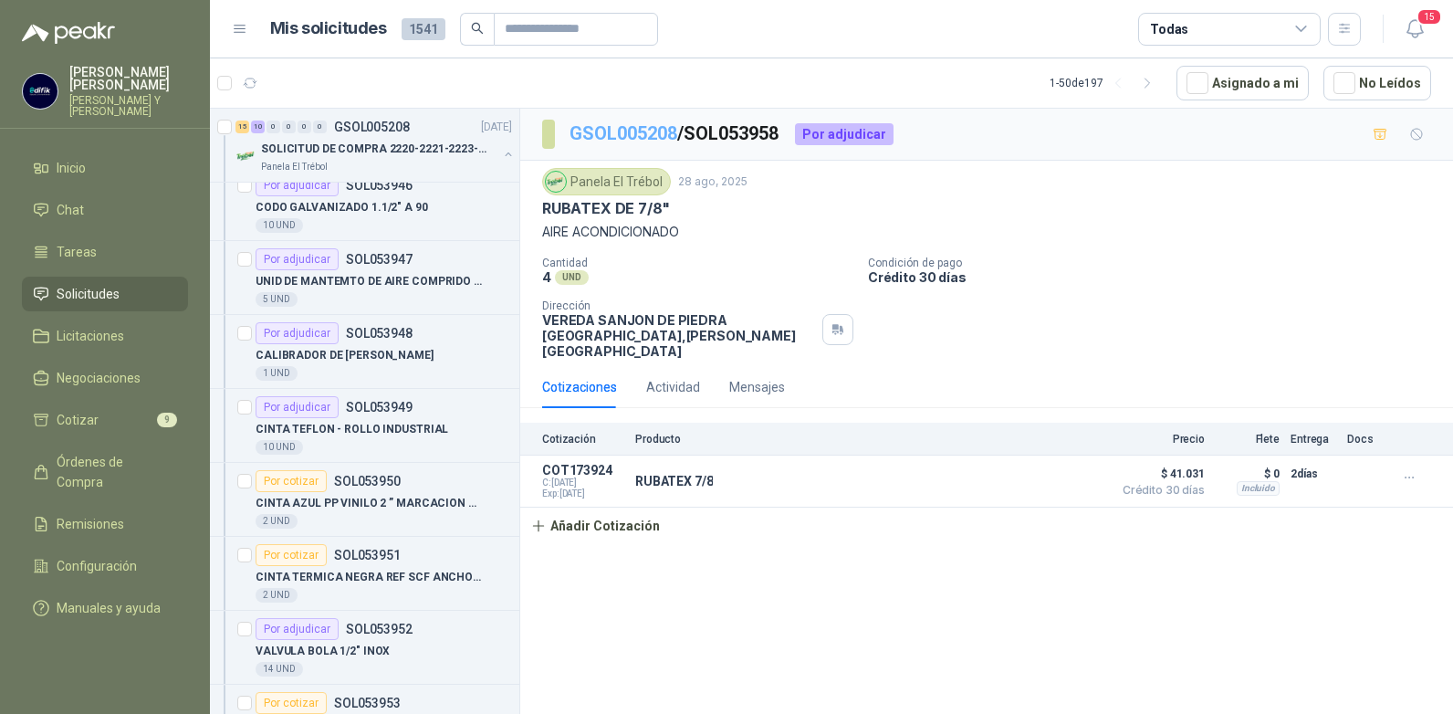
click at [652, 131] on link "GSOL005208" at bounding box center [623, 133] width 108 height 22
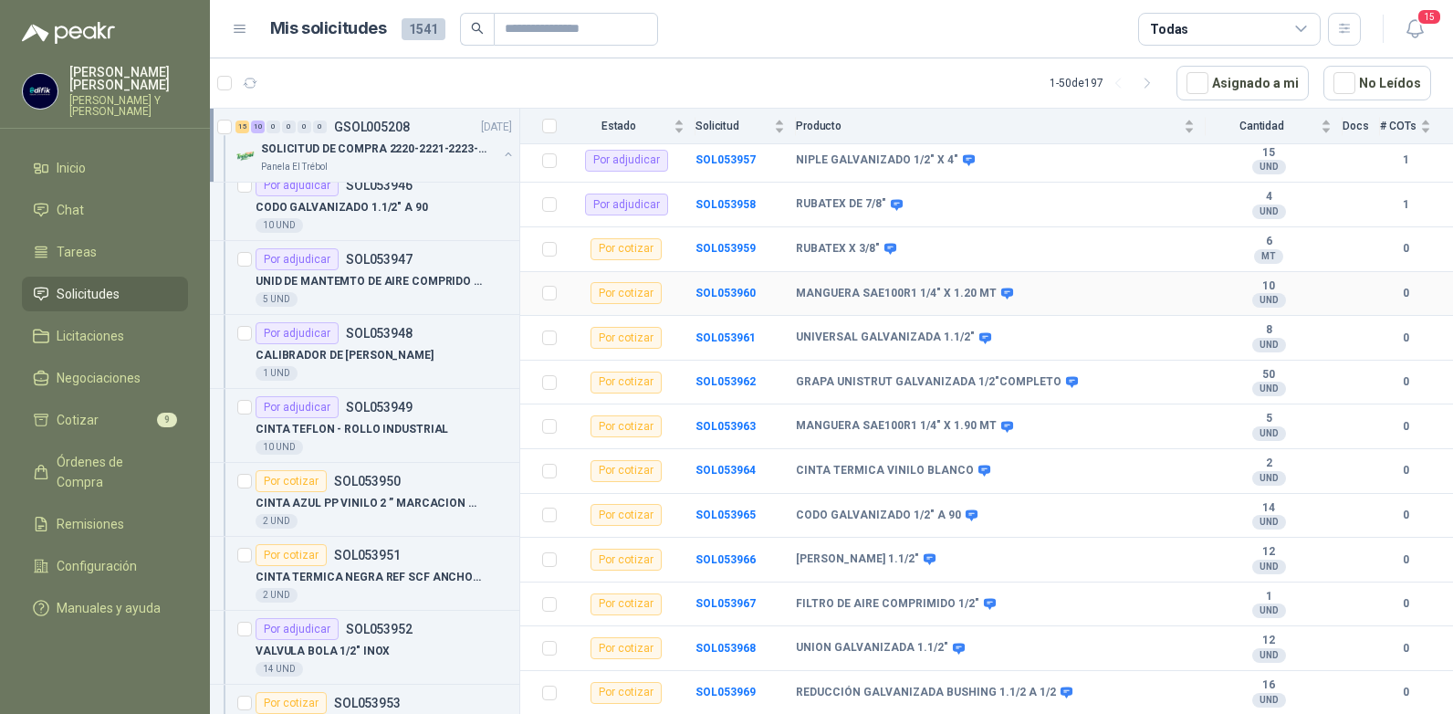
scroll to position [730, 0]
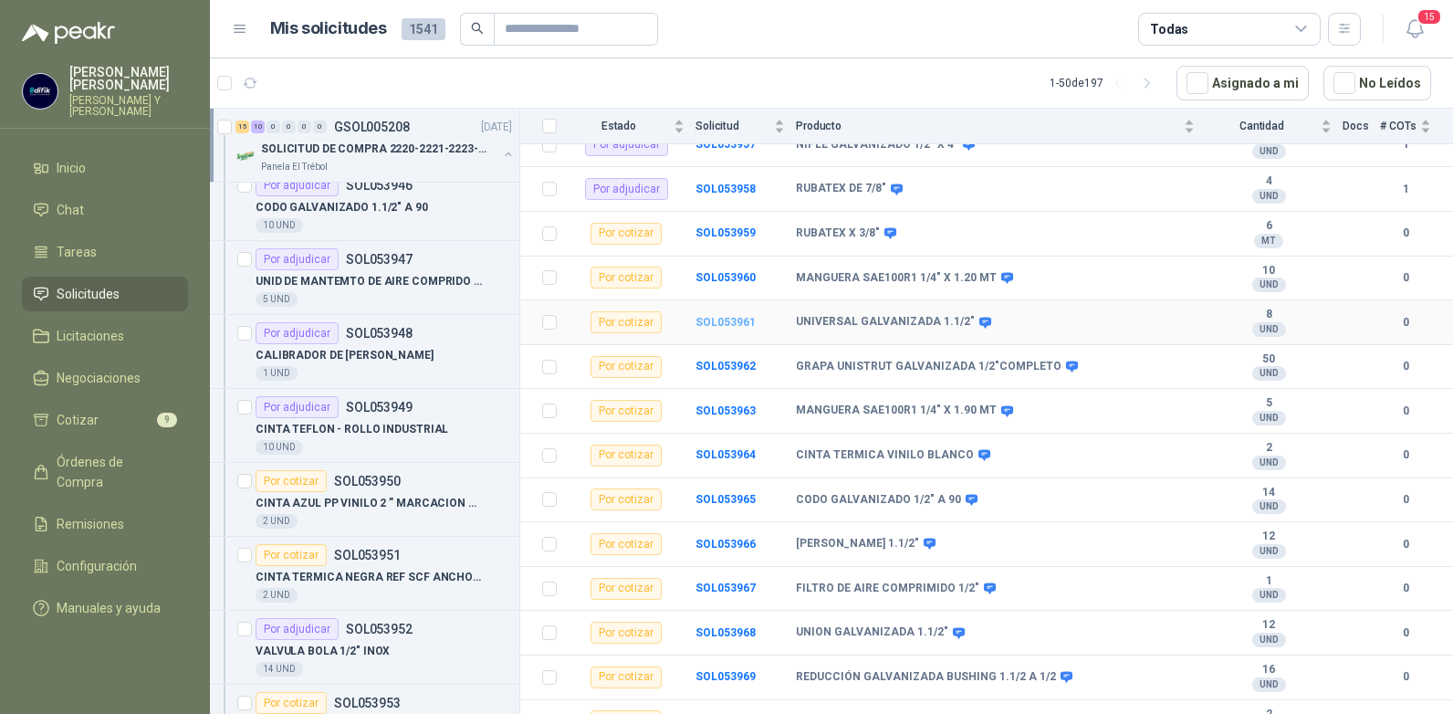
click at [712, 316] on b "SOL053961" at bounding box center [725, 322] width 60 height 13
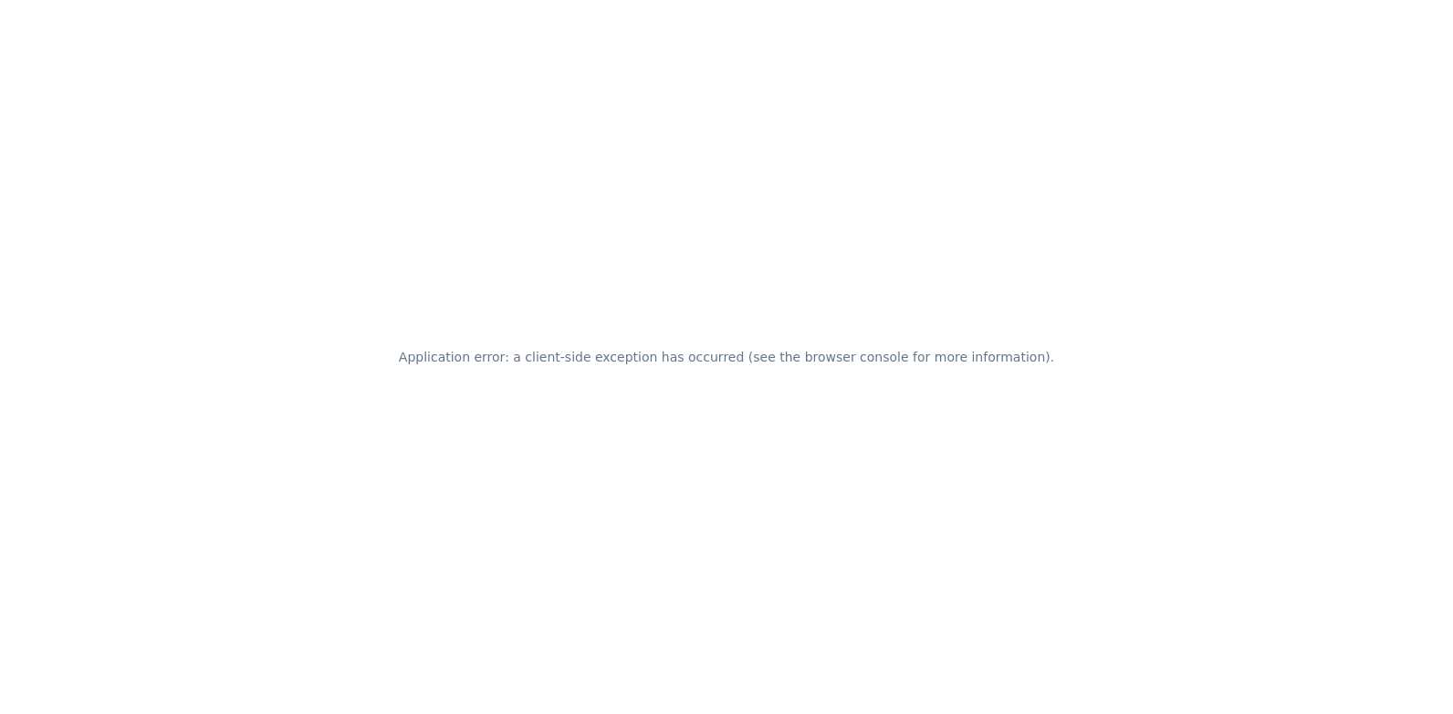
click at [22, 110] on div "Application error: a client-side exception has occurred (see the browser consol…" at bounding box center [726, 357] width 1453 height 714
drag, startPoint x: 25, startPoint y: 115, endPoint x: 168, endPoint y: 182, distance: 158.0
click at [60, 141] on div "Application error: a client-side exception has occurred (see the browser consol…" at bounding box center [726, 357] width 1453 height 714
